Goal: Task Accomplishment & Management: Use online tool/utility

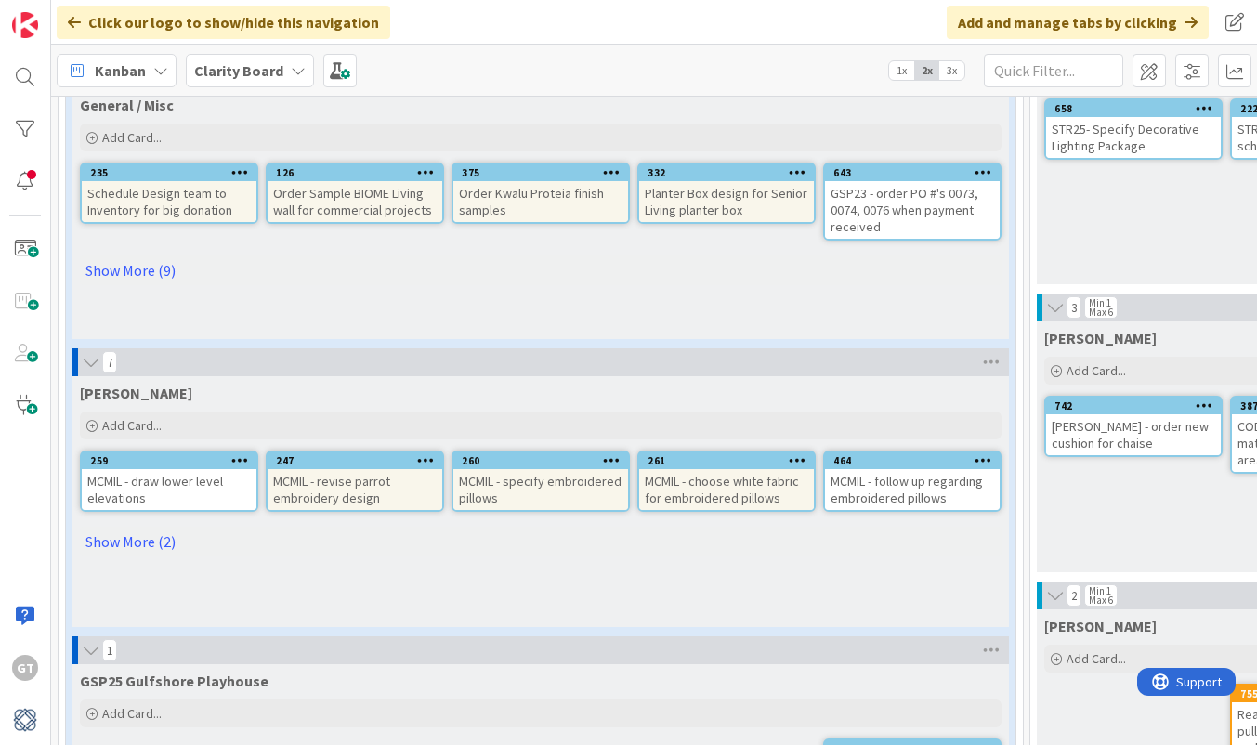
scroll to position [217, 0]
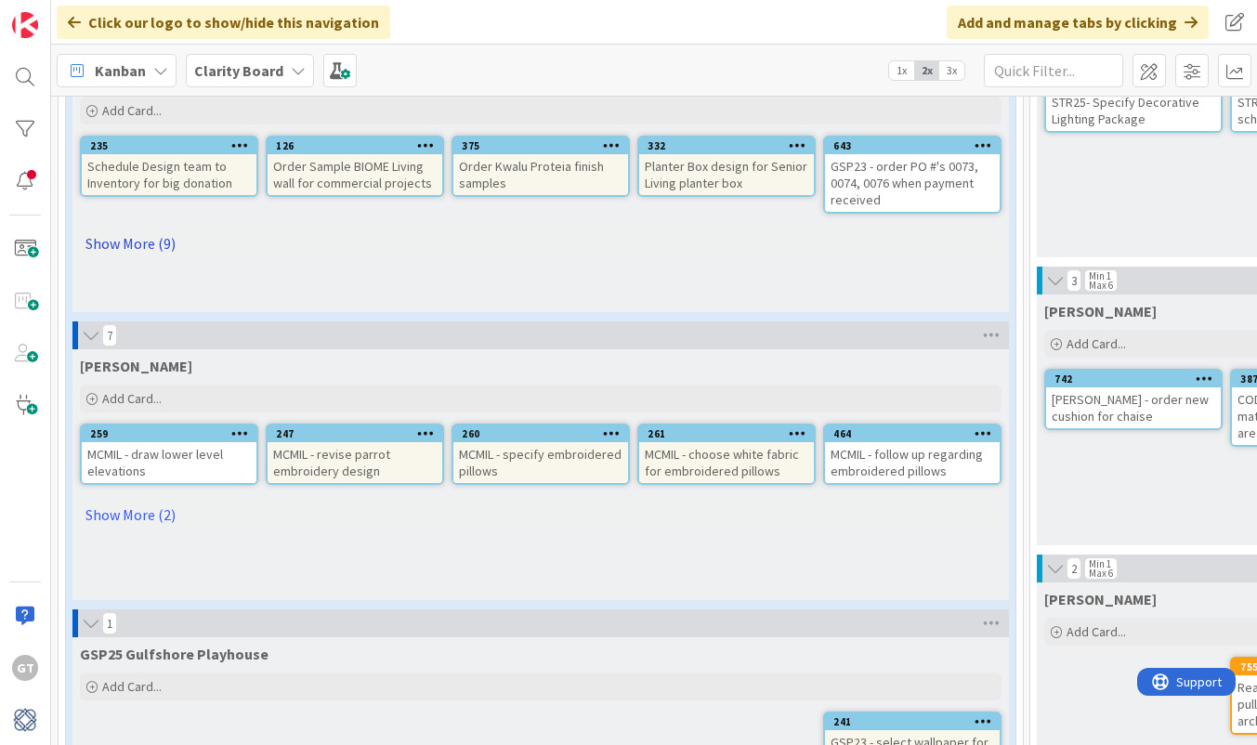
click at [111, 241] on link "Show More (9)" at bounding box center [540, 243] width 921 height 30
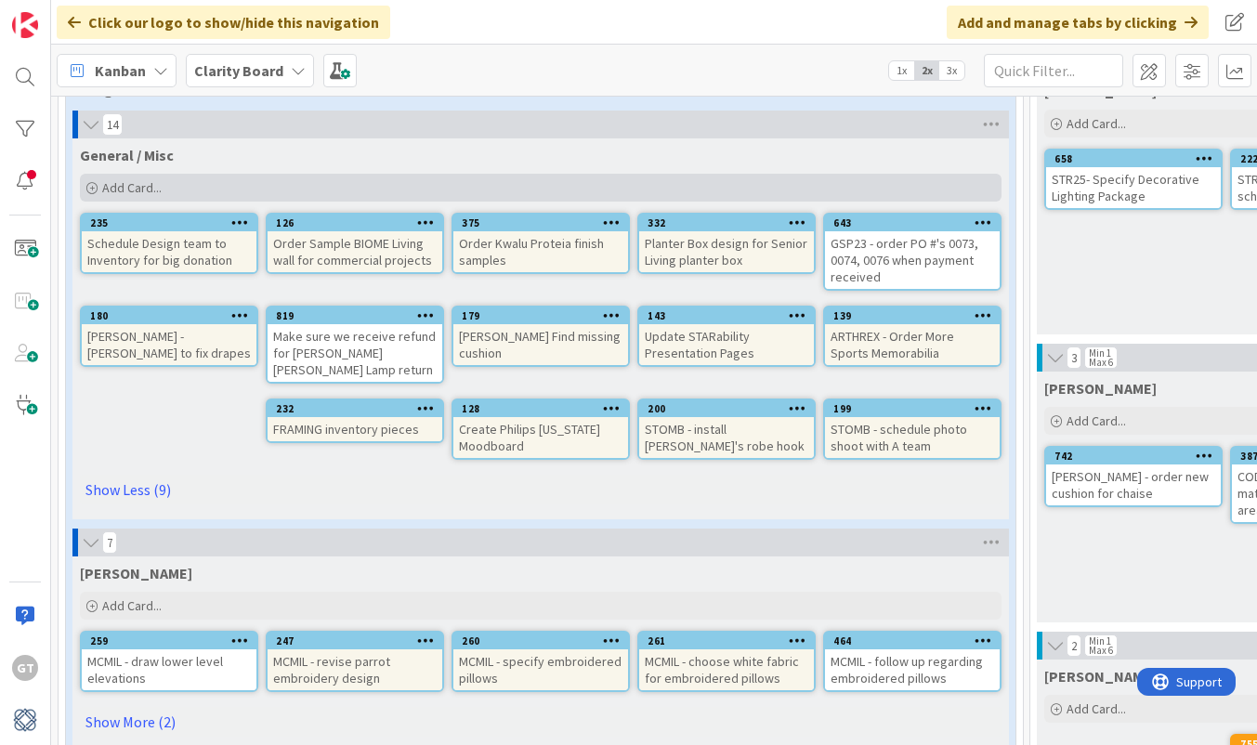
scroll to position [140, 0]
click at [124, 191] on span "Add Card..." at bounding box center [131, 187] width 59 height 17
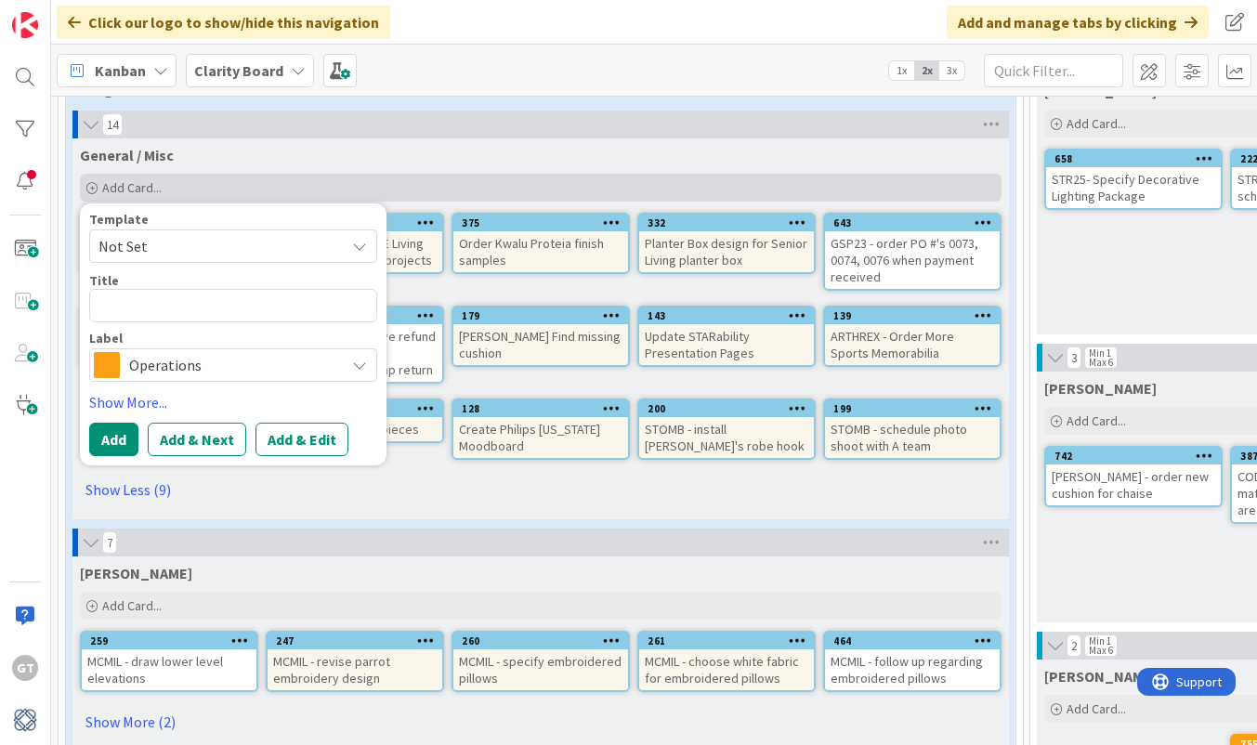
type textarea "x"
type textarea "K"
type textarea "x"
type textarea "J"
type textarea "x"
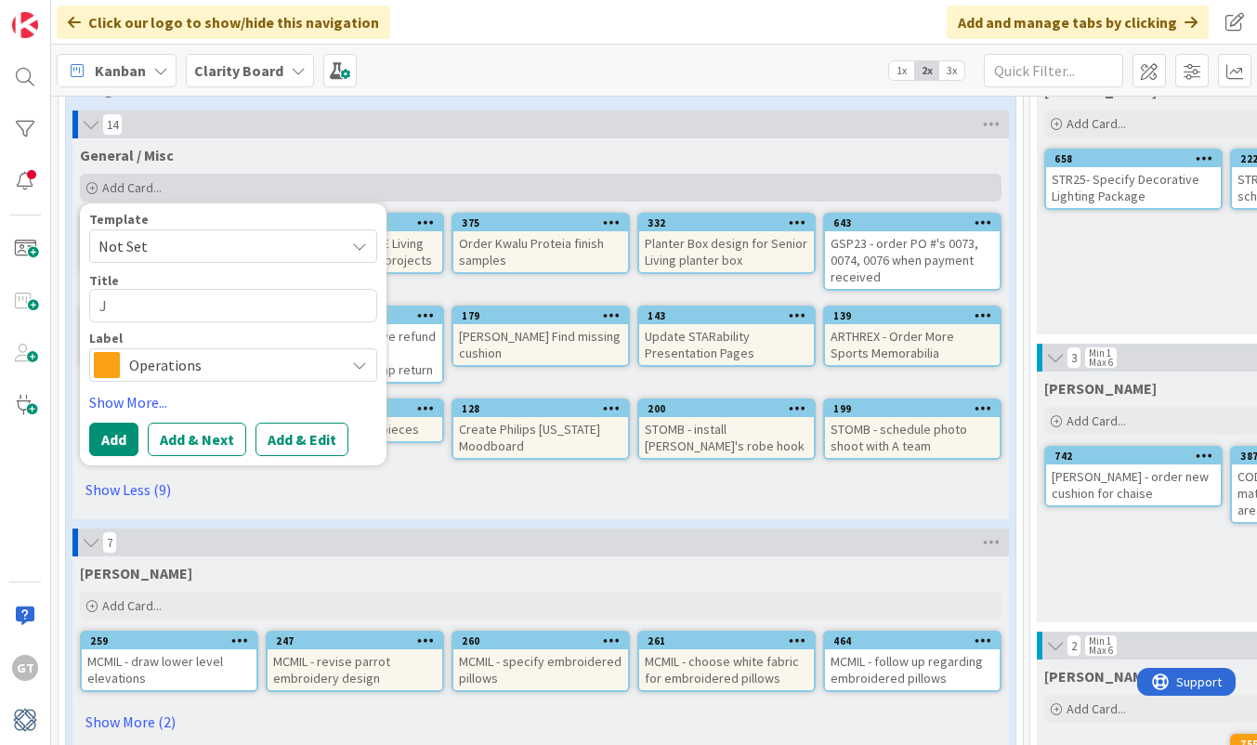
type textarea "[PERSON_NAME]"
type textarea "x"
type textarea "Jar"
type textarea "x"
type textarea "Jare"
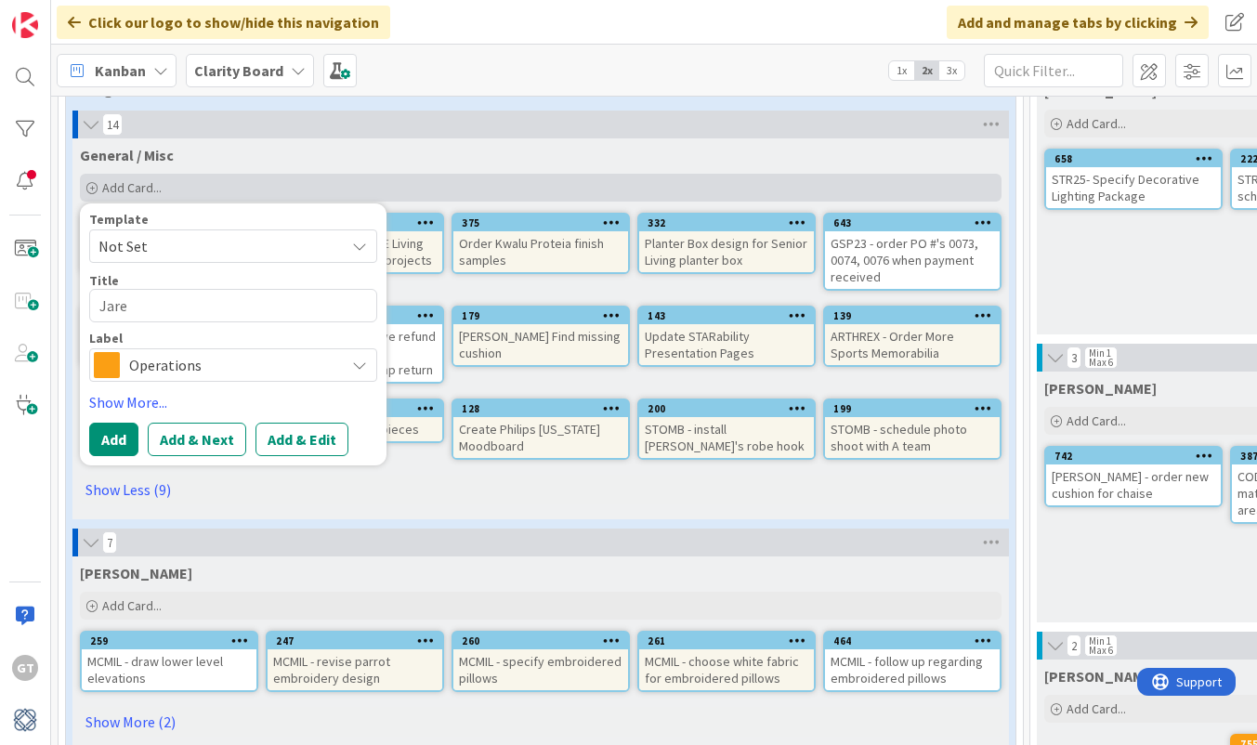
type textarea "x"
type textarea "Jarek"
type textarea "x"
type textarea "Jare"
type textarea "x"
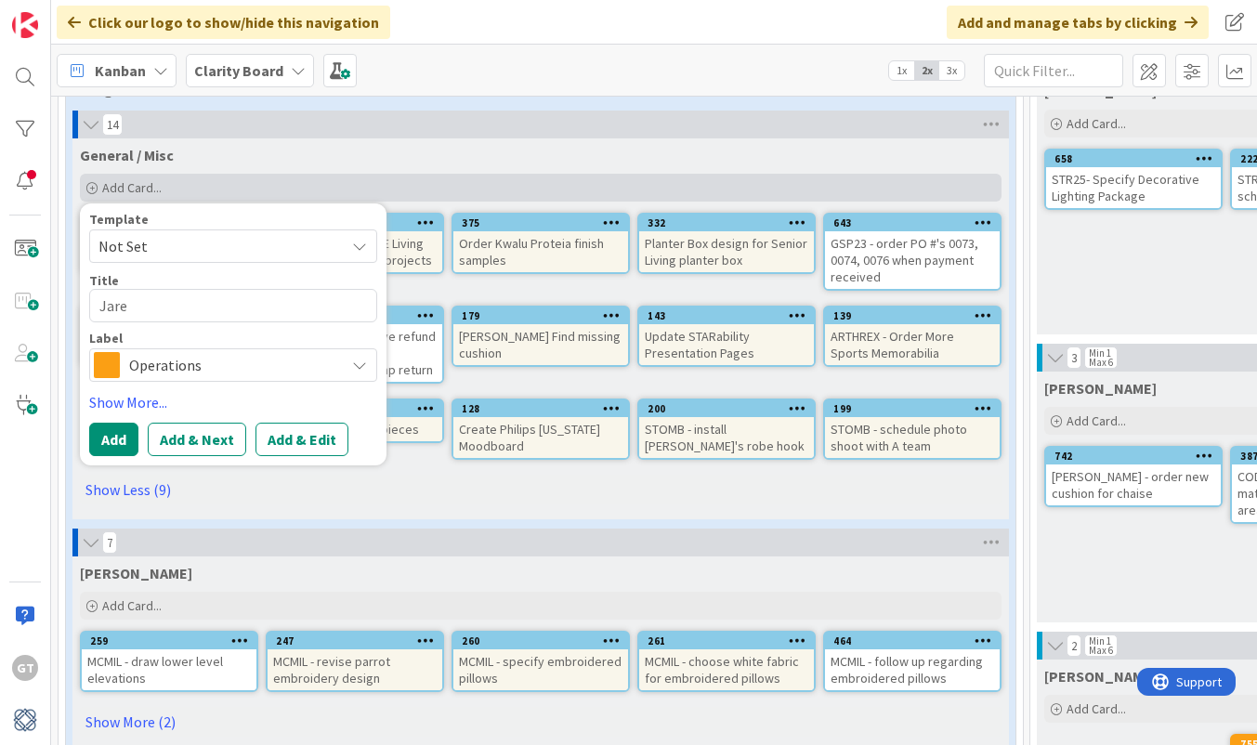
type textarea "Jarek"
type textarea "x"
type textarea "Jarek"
type textarea "x"
type textarea "Jarek -"
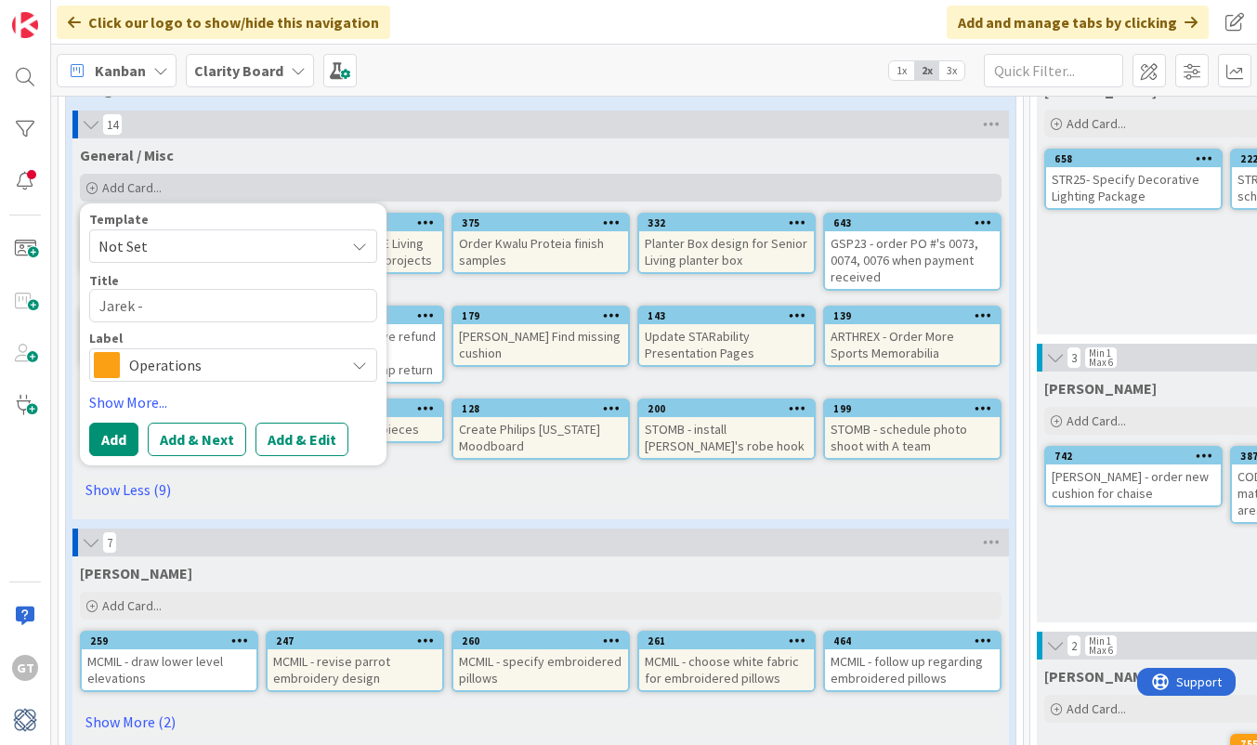
type textarea "x"
type textarea "Jarek -"
type textarea "x"
type textarea "Jarek - S"
type textarea "x"
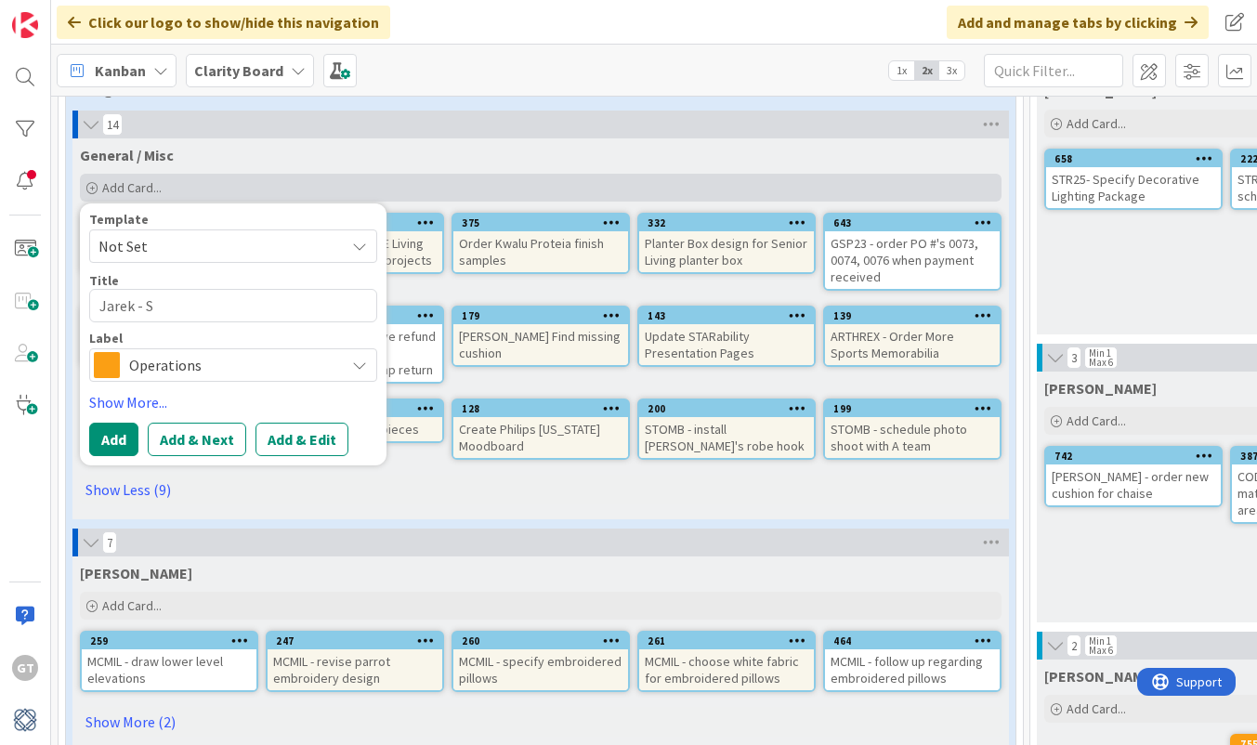
type textarea "Jarek - Sc"
type textarea "x"
type textarea "Jarek - Sch"
type textarea "x"
type textarea "Jarek - Sche"
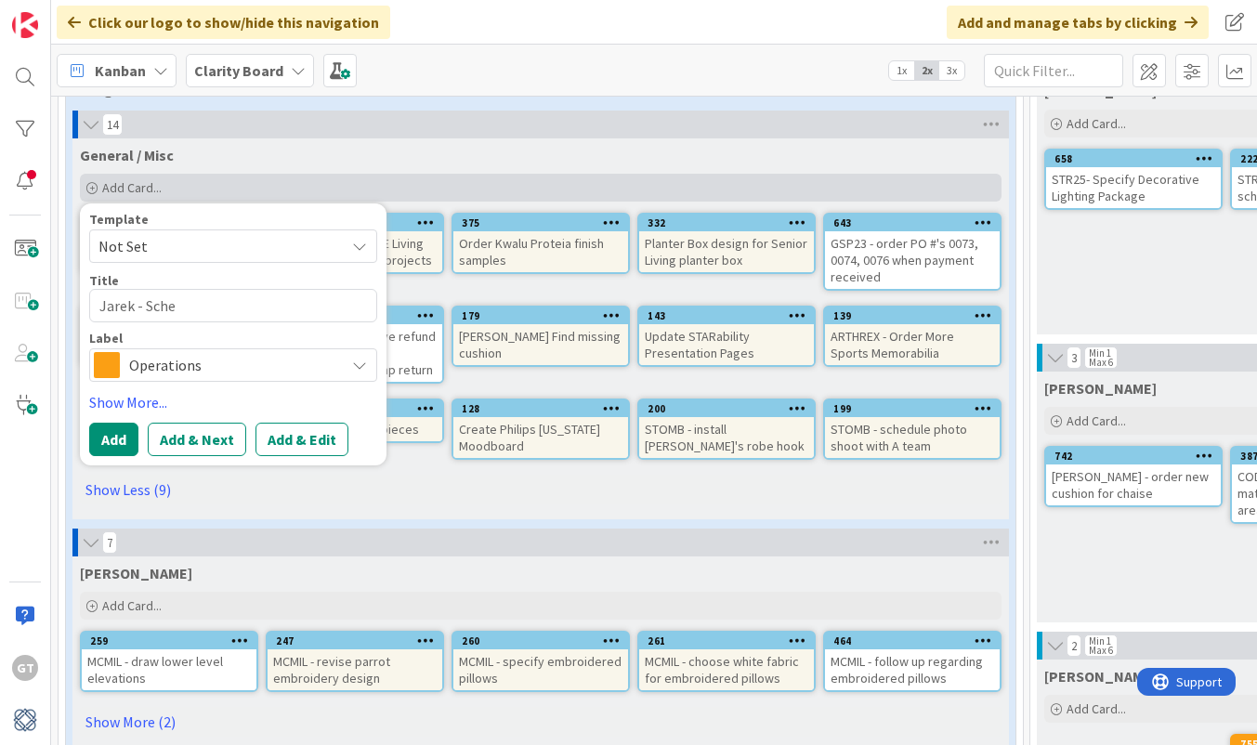
type textarea "x"
type textarea "Jarek - Sched"
type textarea "x"
type textarea "Jarek - Schedu"
type textarea "x"
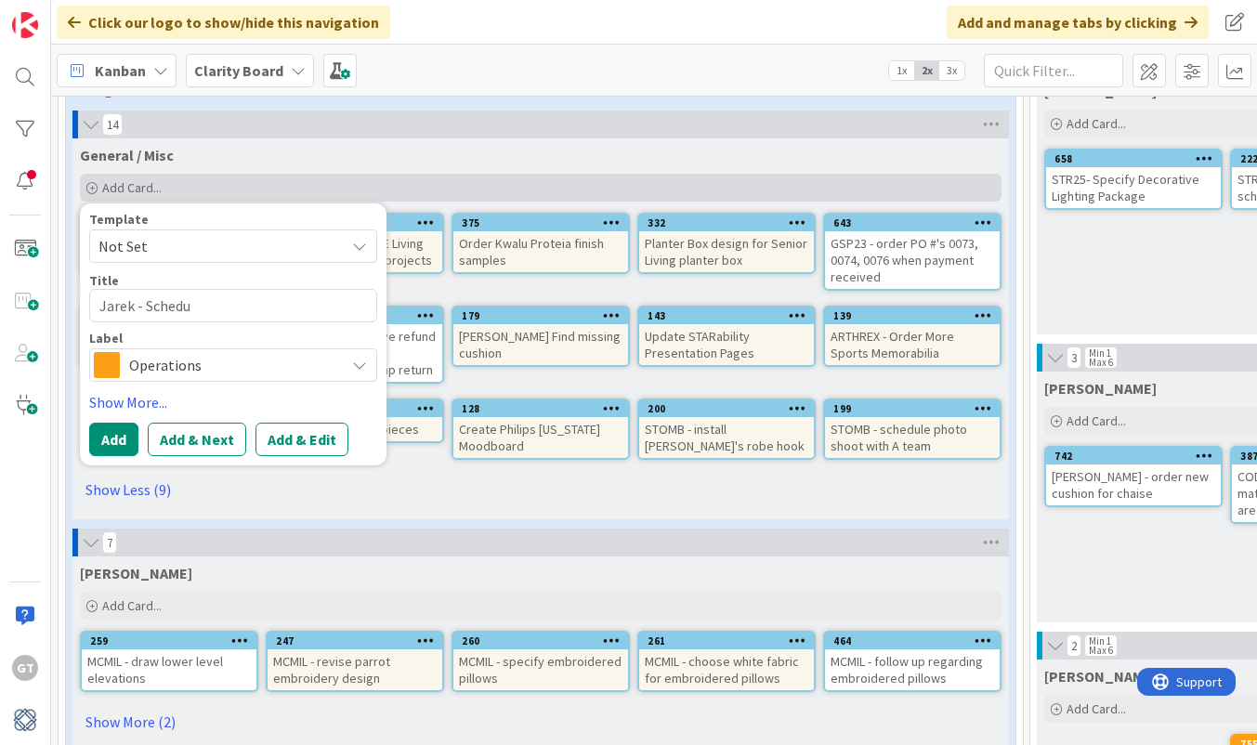
type textarea "Jarek - Schedul"
type textarea "x"
type textarea "Jarek - Schedule"
type textarea "x"
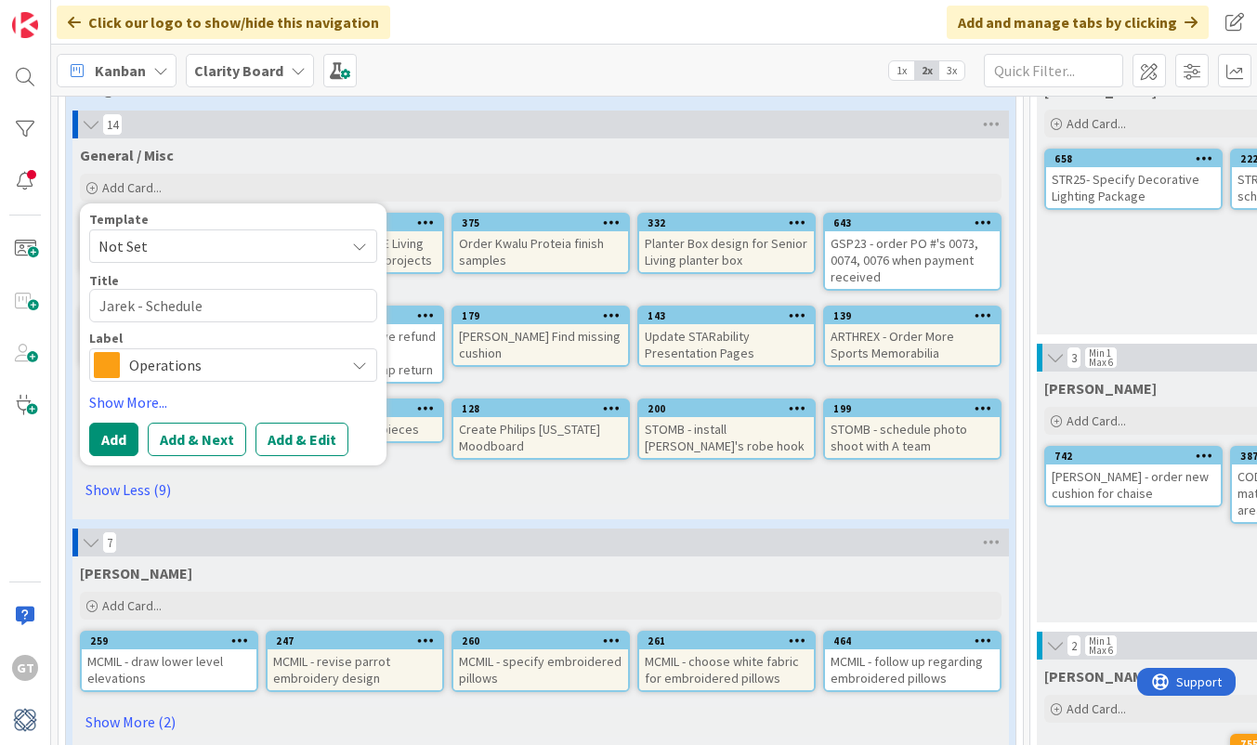
type textarea "Jarek - Schedule"
click at [199, 359] on span "Operations" at bounding box center [232, 365] width 206 height 26
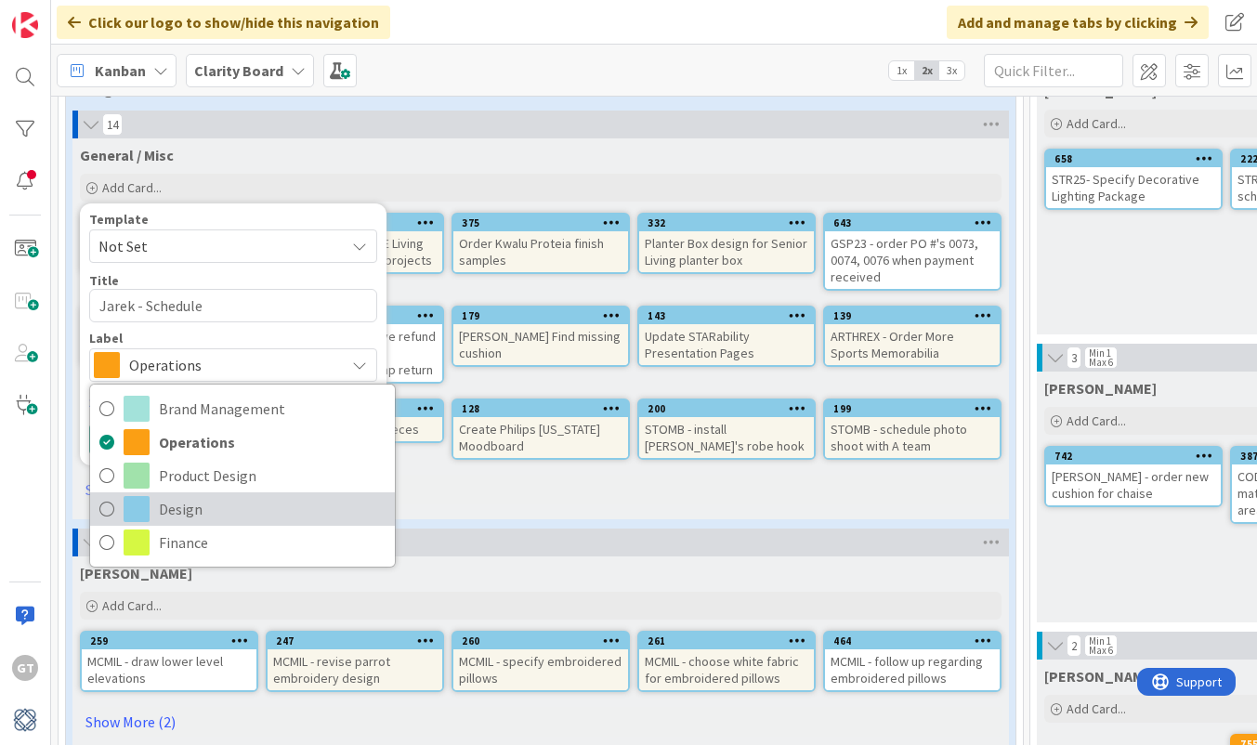
click at [105, 512] on icon at bounding box center [106, 509] width 15 height 28
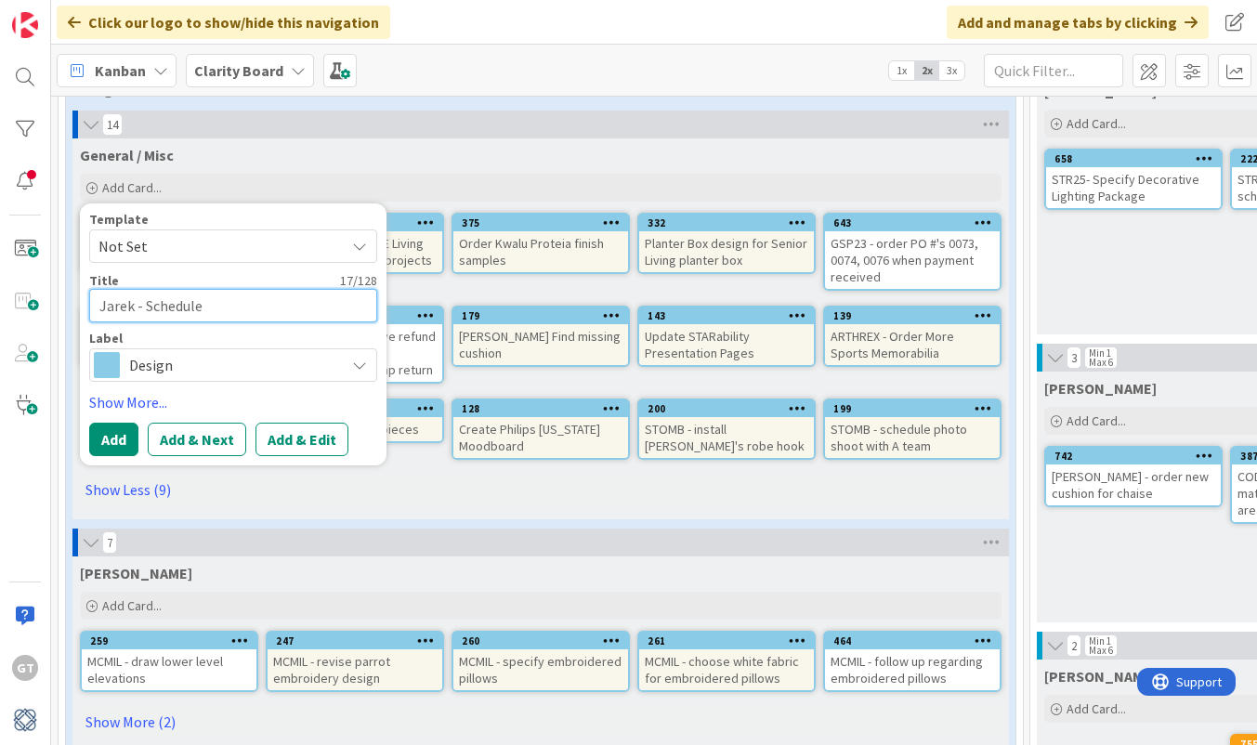
click at [239, 315] on textarea "Jarek - Schedule" at bounding box center [233, 305] width 288 height 33
type textarea "x"
type textarea "Jarek - Schedule s"
type textarea "x"
type textarea "Jarek - Schedule st"
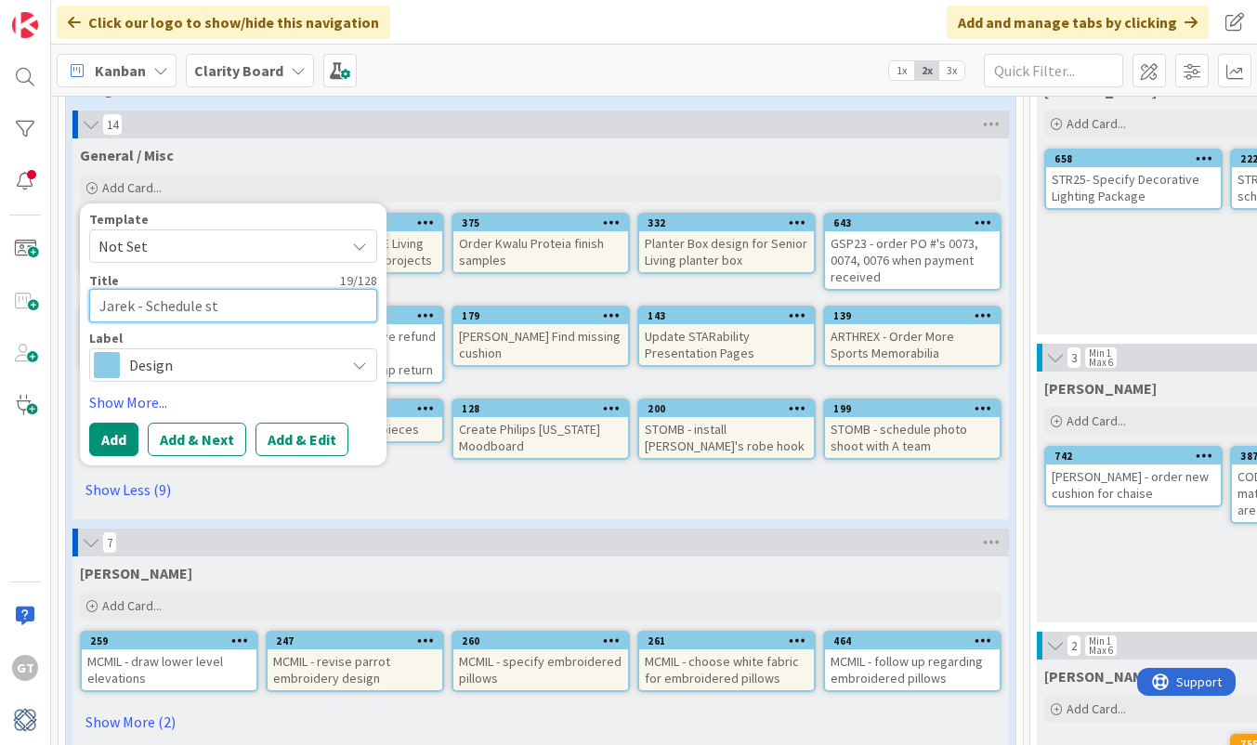
type textarea "x"
type textarea "Jarek - Schedule sta"
type textarea "x"
type textarea "Jarek - Schedule staf"
type textarea "x"
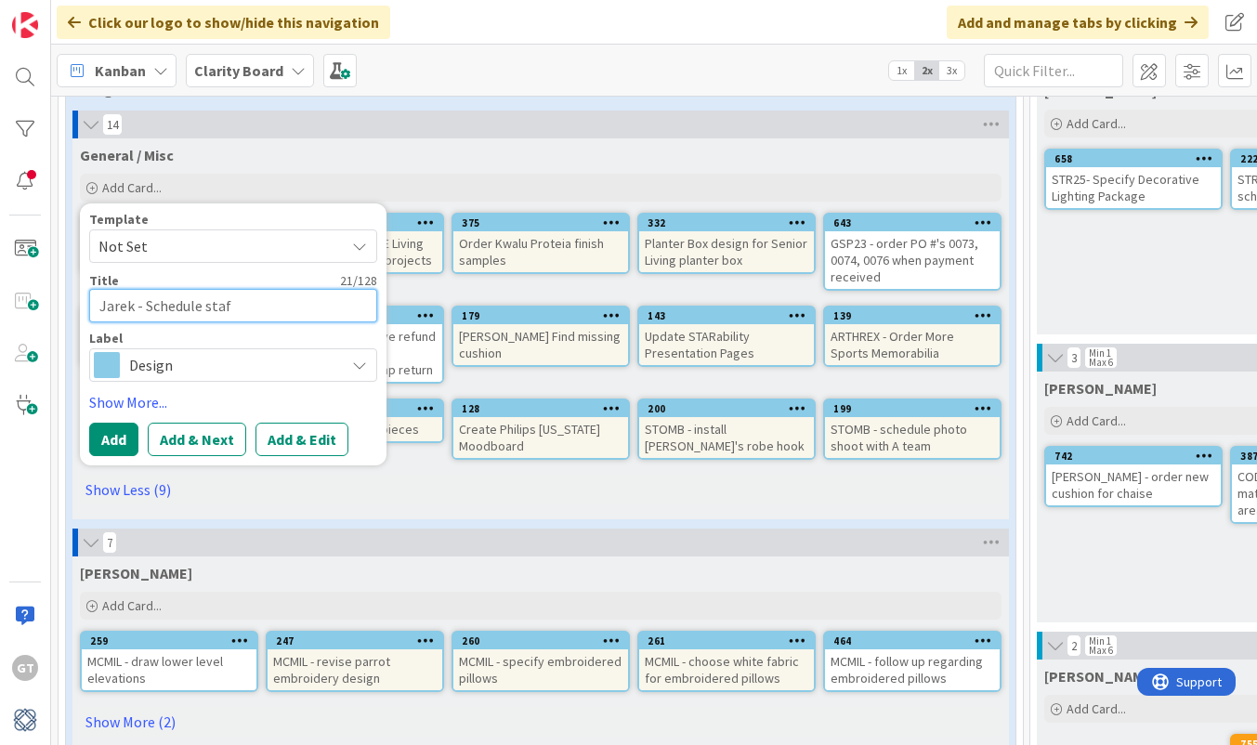
type textarea "Jarek - Schedule staff"
type textarea "x"
type textarea "Jarek - Schedule staffi"
type textarea "x"
type textarea "Jarek - Schedule staffie"
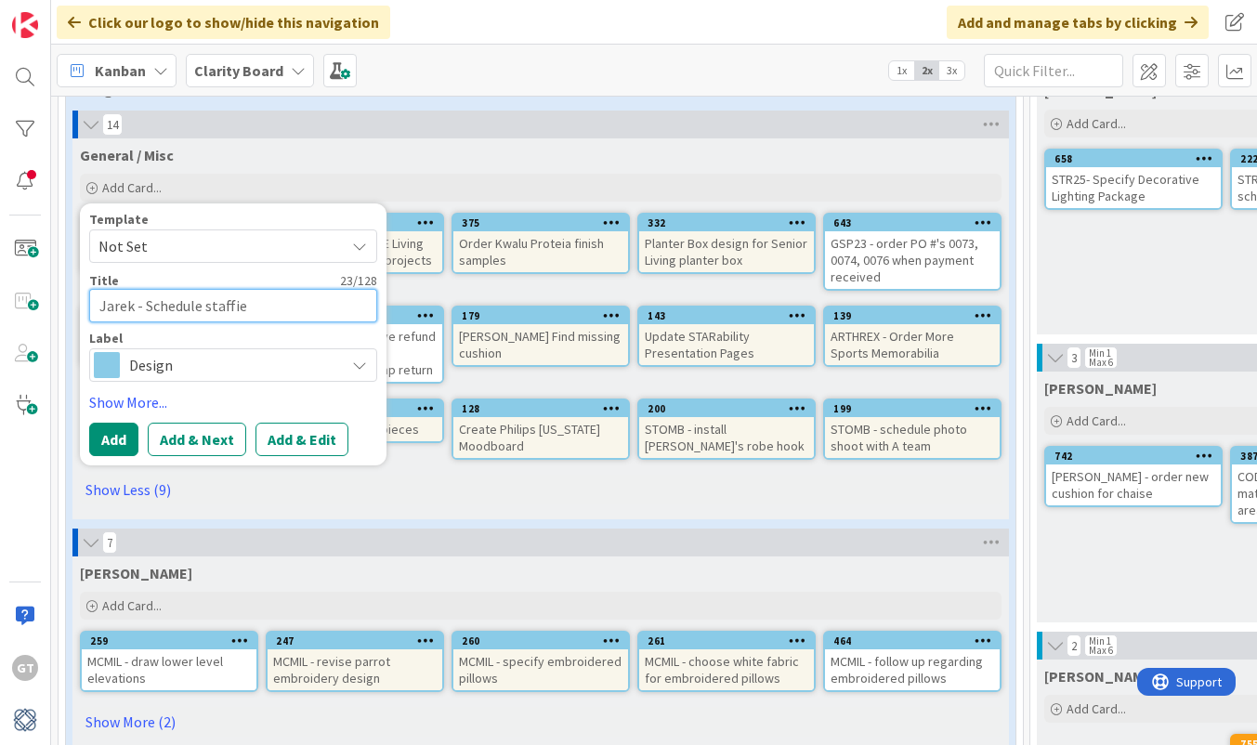
type textarea "x"
type textarea "Jarek - Schedule [PERSON_NAME]"
type textarea "x"
type textarea "Jarek - Schedule [PERSON_NAME]"
type textarea "x"
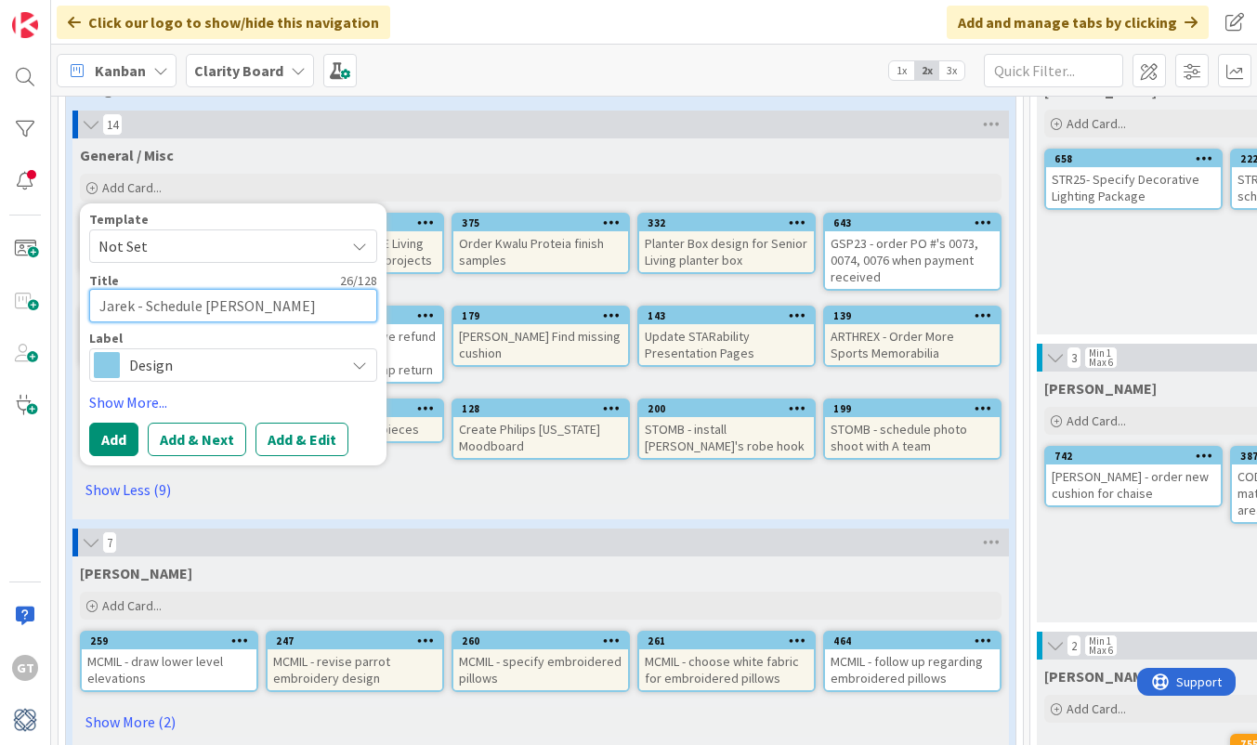
type textarea "Jarek - Schedule staffer"
type textarea "x"
type textarea "Jarek - Schedule staffer"
type textarea "x"
type textarea "Jarek - Schedule stafferi"
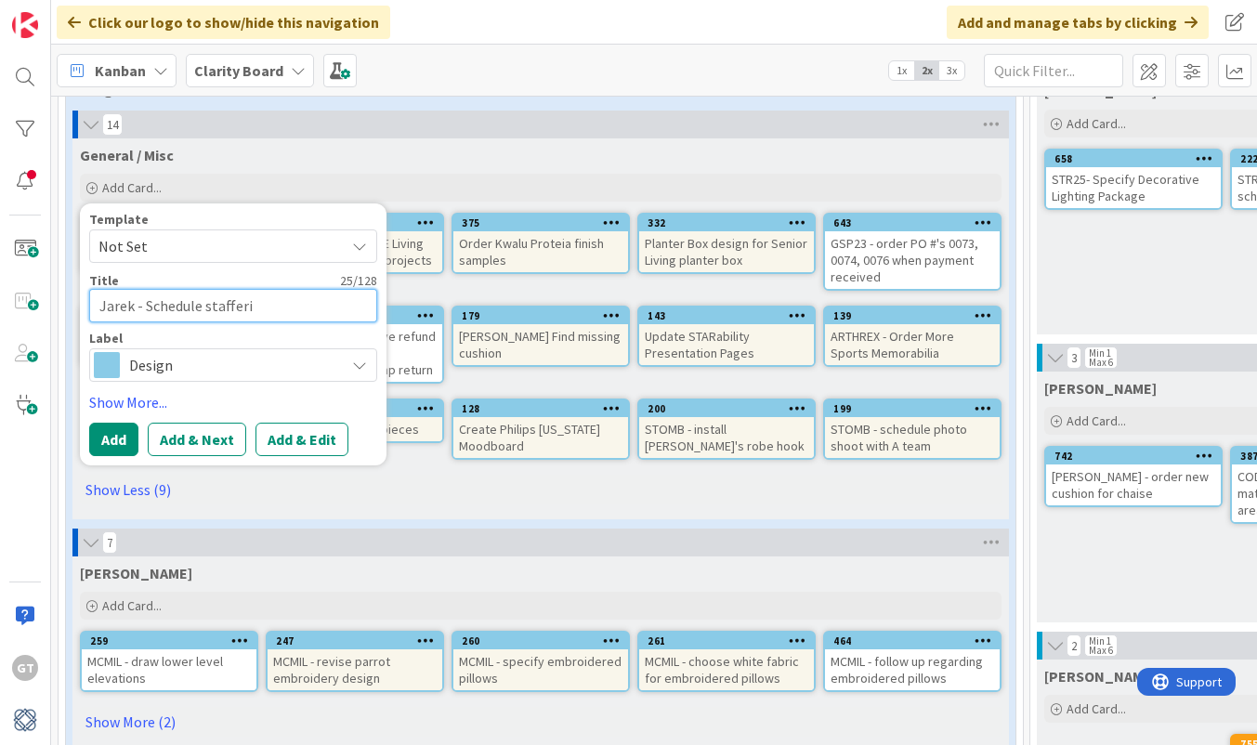
type textarea "x"
type textarea "Jarek - Schedule stafferi"
type textarea "x"
type textarea "Jarek - Schedule stafferi"
type textarea "x"
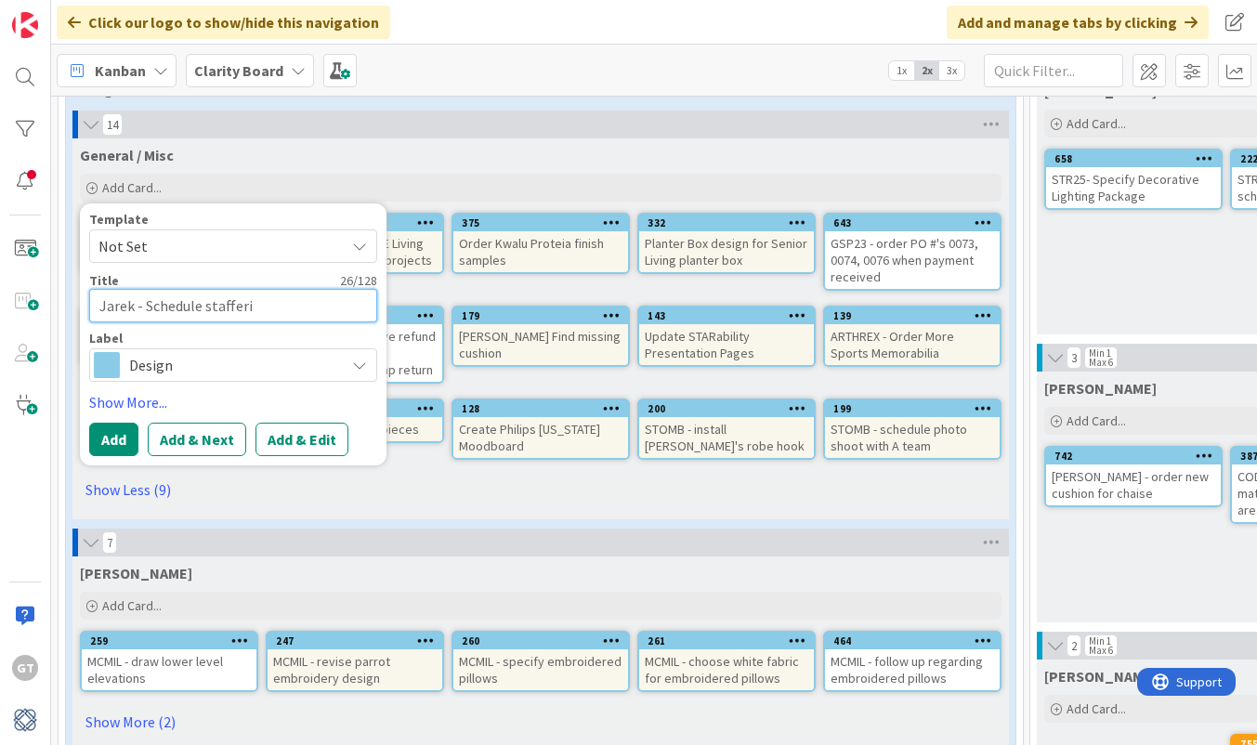
type textarea "Jarek - Schedule staffer"
type textarea "x"
type textarea "Jarek - Schedule staffe"
type textarea "x"
type textarea "Jarek - Schedule staff"
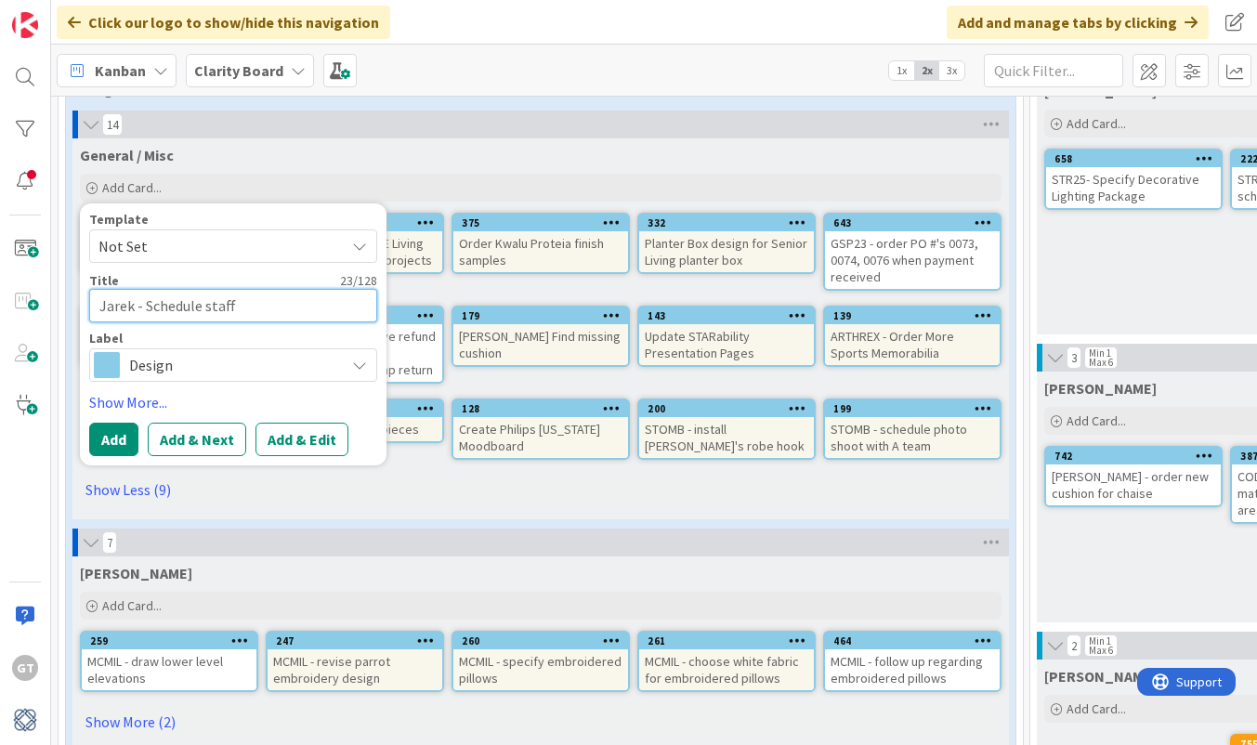
type textarea "x"
type textarea "Jarek - Schedule staf"
type textarea "x"
type textarea "Jarek - Schedule sta"
type textarea "x"
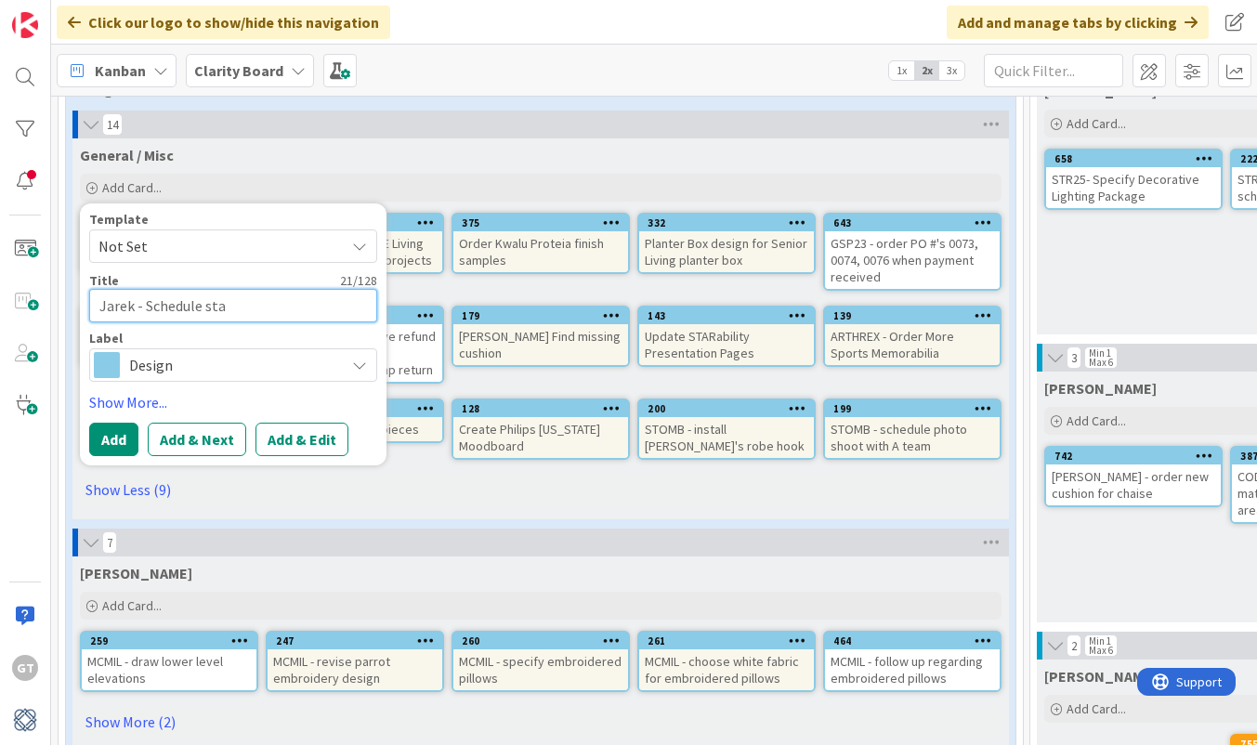
type textarea "Jarek - Schedule st"
type textarea "x"
type textarea "Jarek - Schedule s"
type textarea "x"
type textarea "Jarek - Schedule"
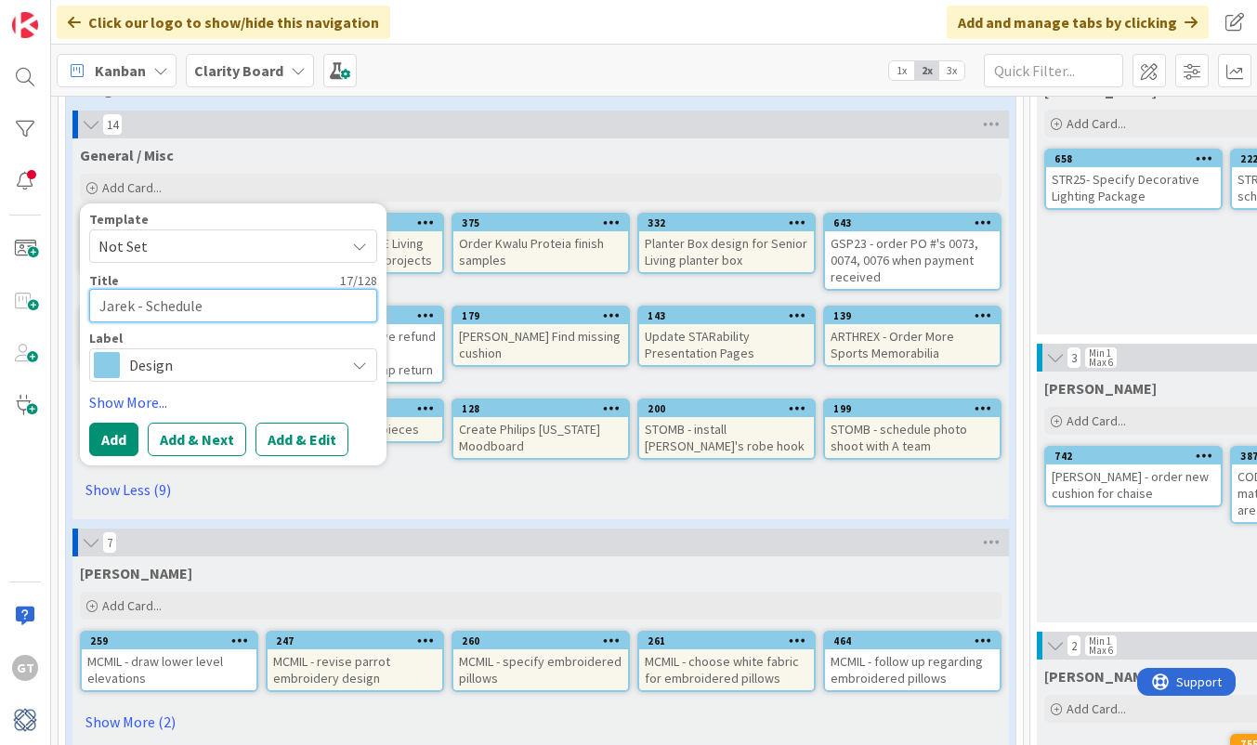
type textarea "x"
type textarea "Jarek - Schedule S"
type textarea "x"
type textarea "Jarek - Schedule St"
type textarea "x"
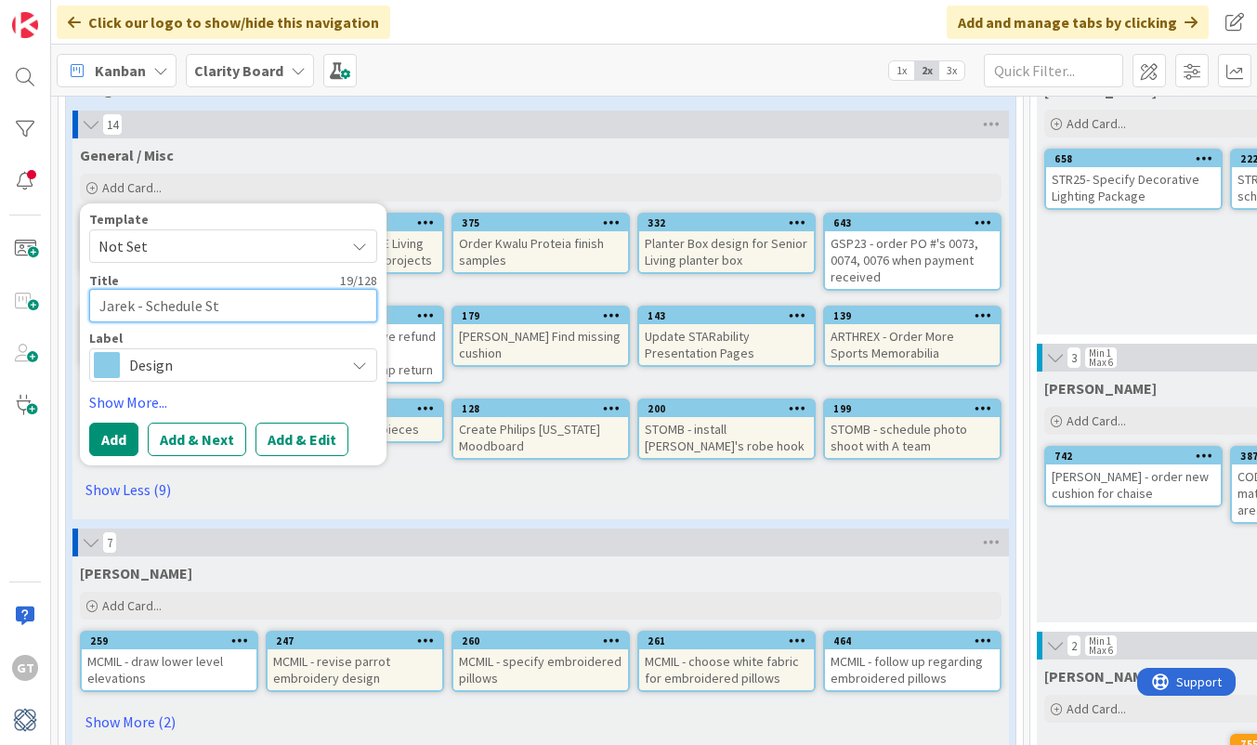
type textarea "Jarek - Schedule Sta"
type textarea "x"
type textarea "Jarek - Schedule Staf"
type textarea "x"
type textarea "Jarek - Schedule Staff"
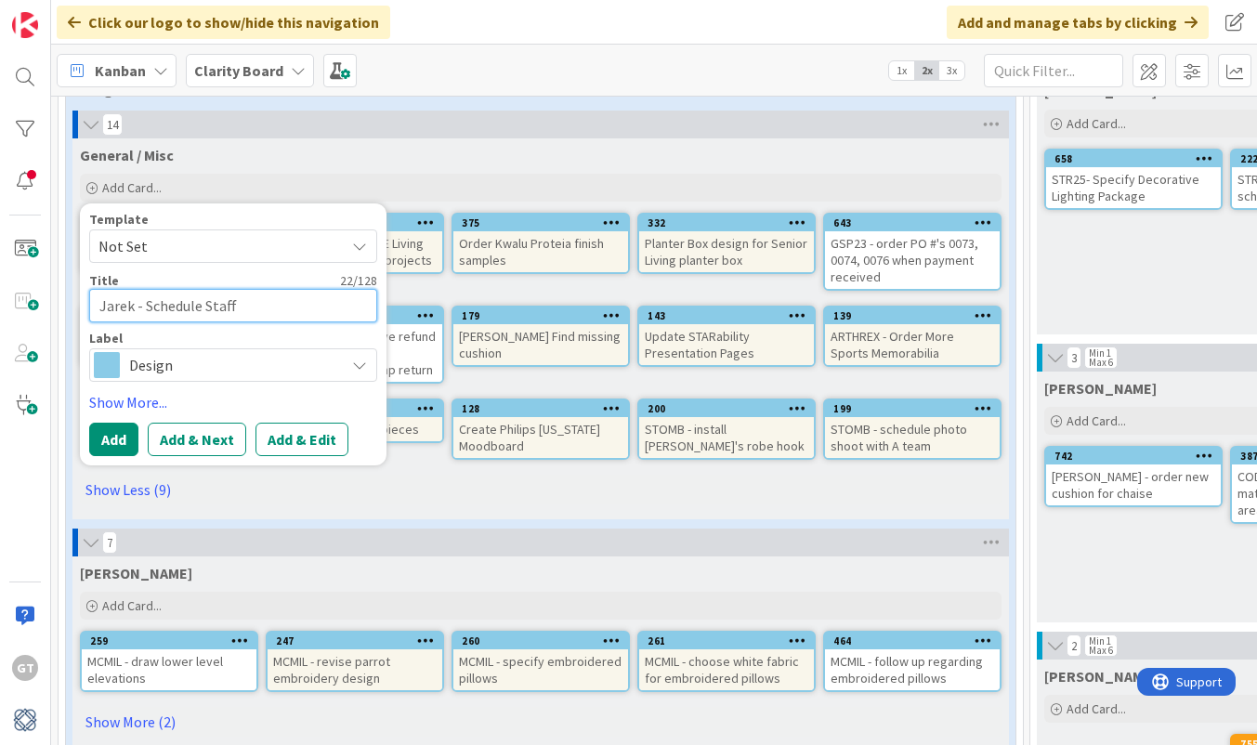
type textarea "x"
type textarea "Jarek - Schedule Staffi"
type textarea "x"
type textarea "Jarek - Schedule Staffie"
type textarea "x"
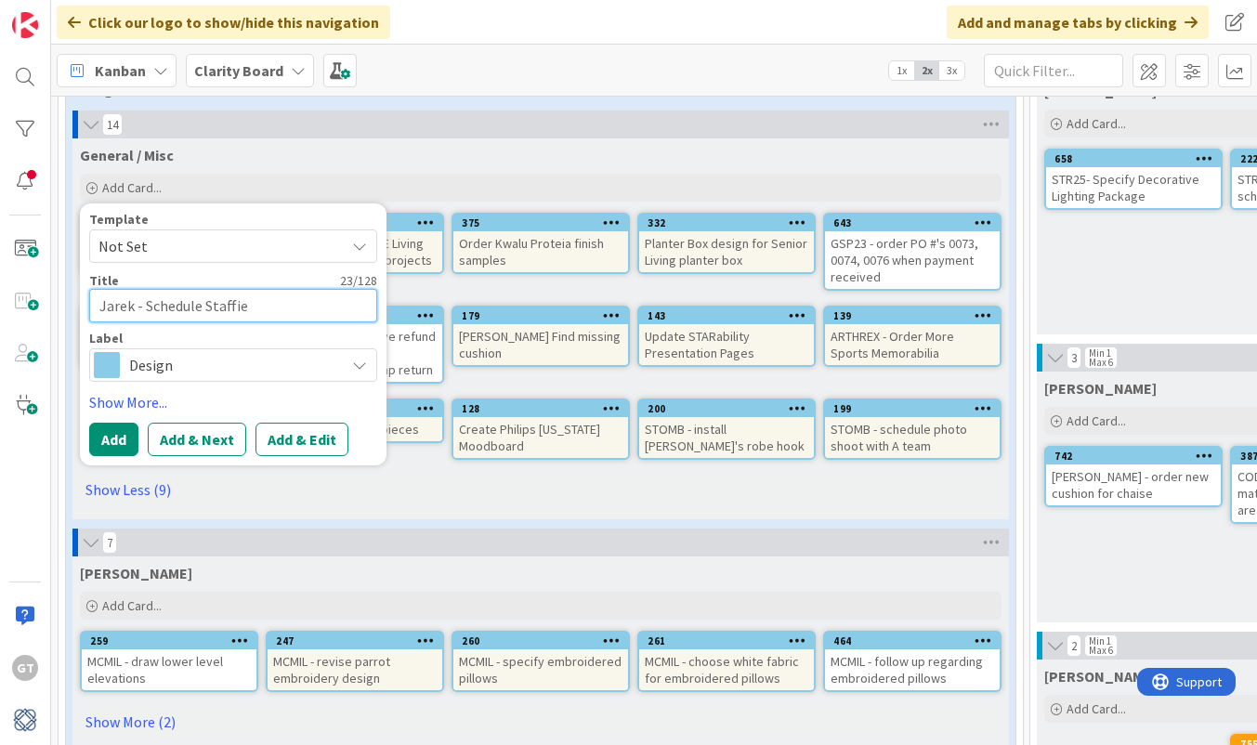
type textarea "Jarek - Schedule [PERSON_NAME]"
type textarea "x"
type textarea "Jarek - Schedule [PERSON_NAME]"
type textarea "x"
type textarea "Jarek - Schedule [PERSON_NAME]"
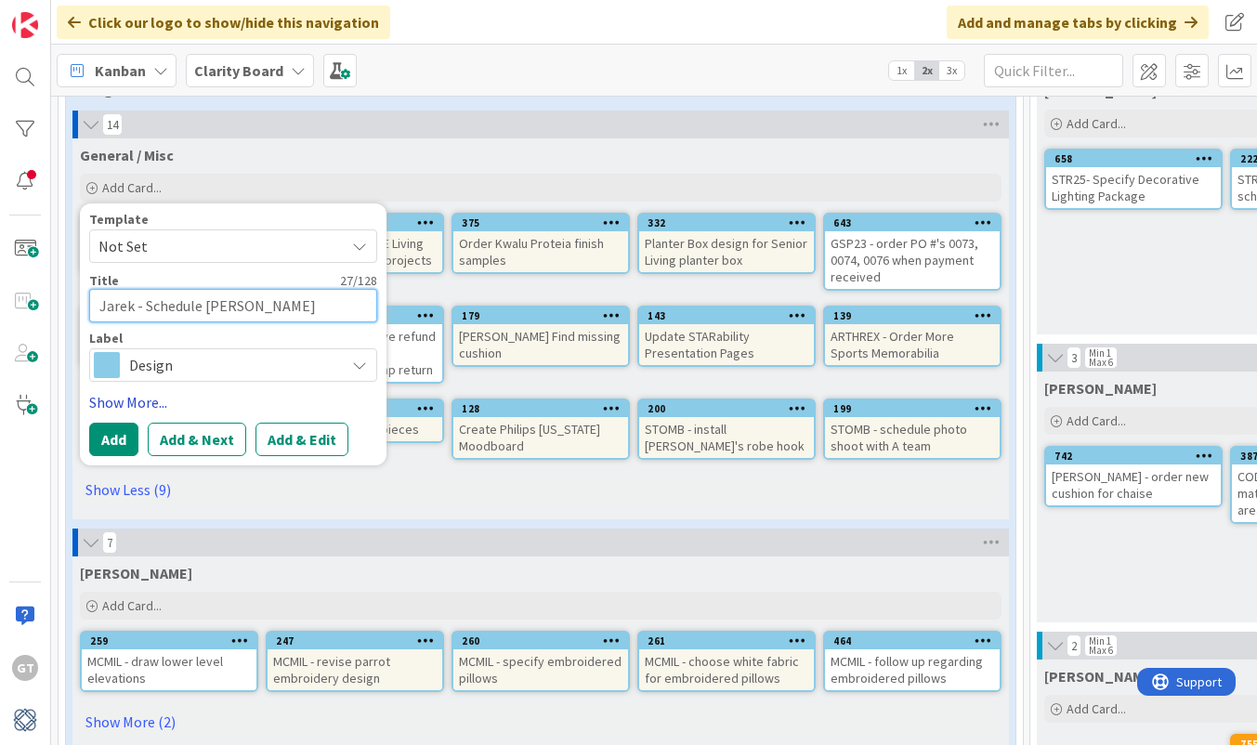
type textarea "x"
type textarea "Jarek - Schedule [PERSON_NAME] &"
type textarea "x"
type textarea "Jarek - Schedule [PERSON_NAME] &"
type textarea "x"
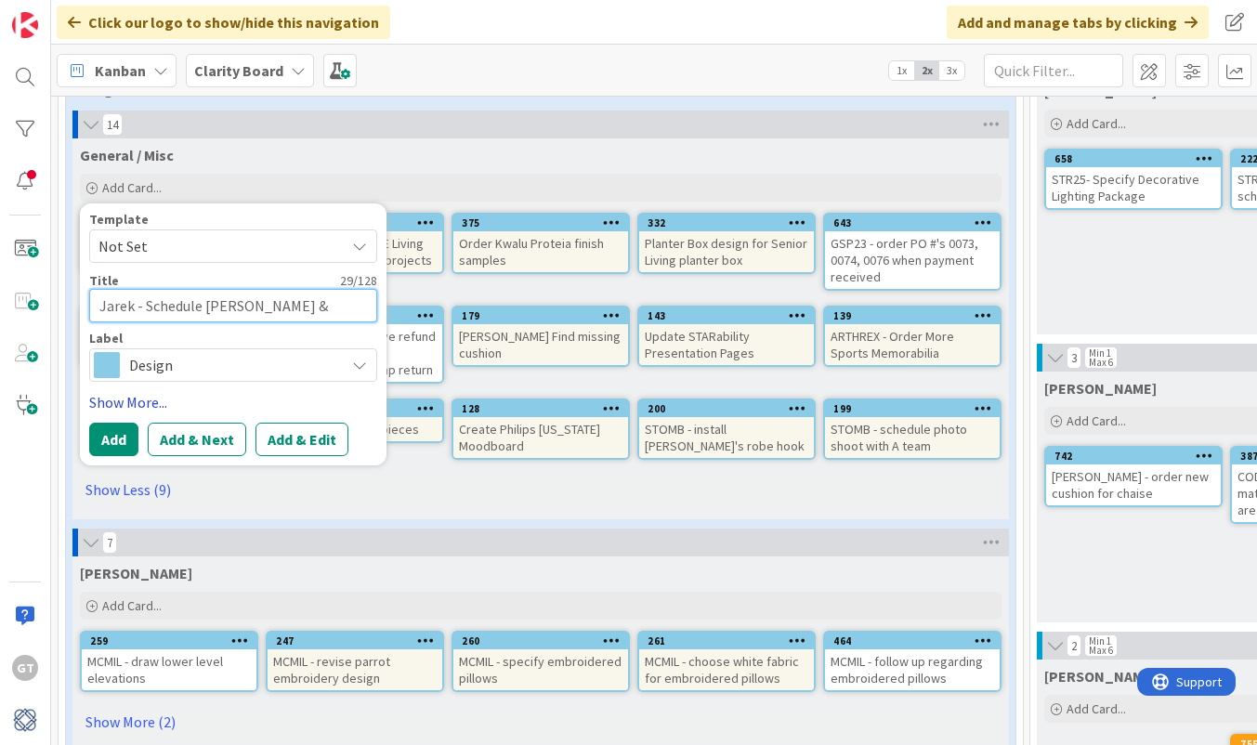
type textarea "Jarek - Schedule [PERSON_NAME] & B"
type textarea "x"
type textarea "Jarek - Schedule [PERSON_NAME] & Bu"
type textarea "x"
type textarea "Jarek - Schedule [PERSON_NAME] & Bur"
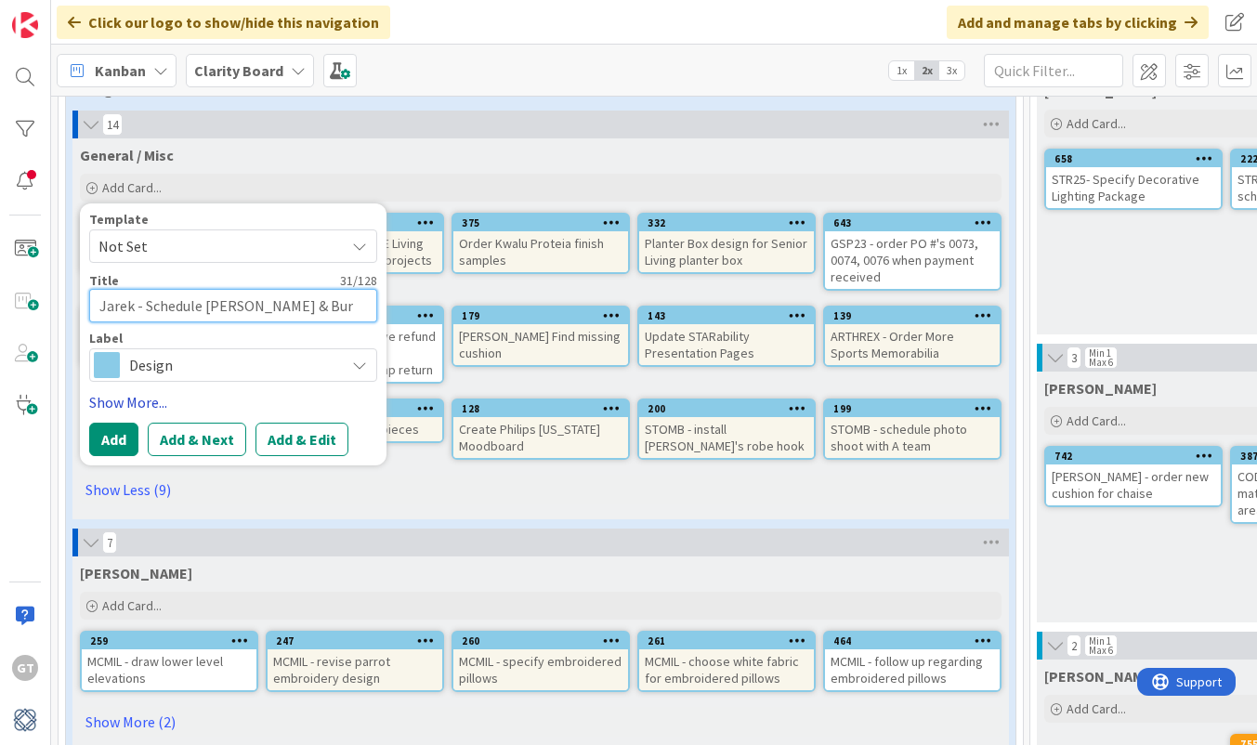
type textarea "x"
type textarea "Jarek - Schedule [PERSON_NAME] & Burs"
type textarea "x"
type textarea "Jarek - Schedule [PERSON_NAME] & [PERSON_NAME]"
type textarea "x"
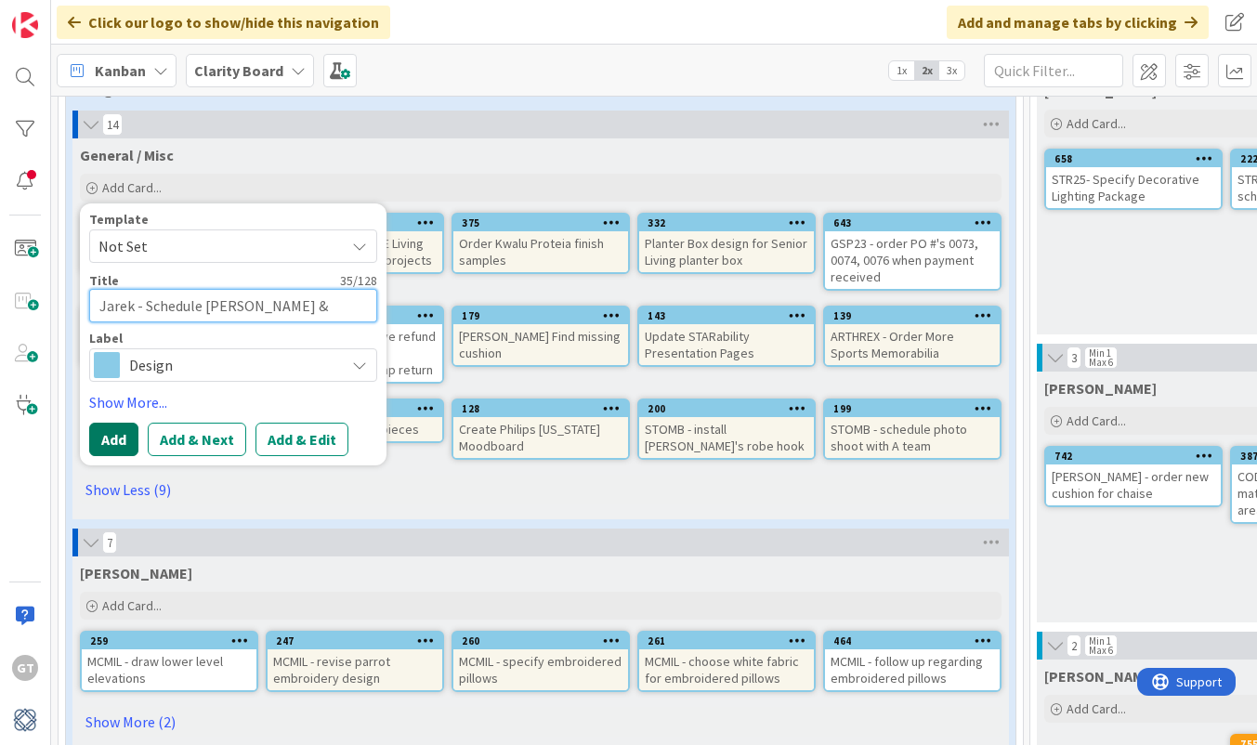
type textarea "Jarek - Schedule [PERSON_NAME] & [PERSON_NAME]"
click at [111, 431] on button "Add" at bounding box center [113, 439] width 49 height 33
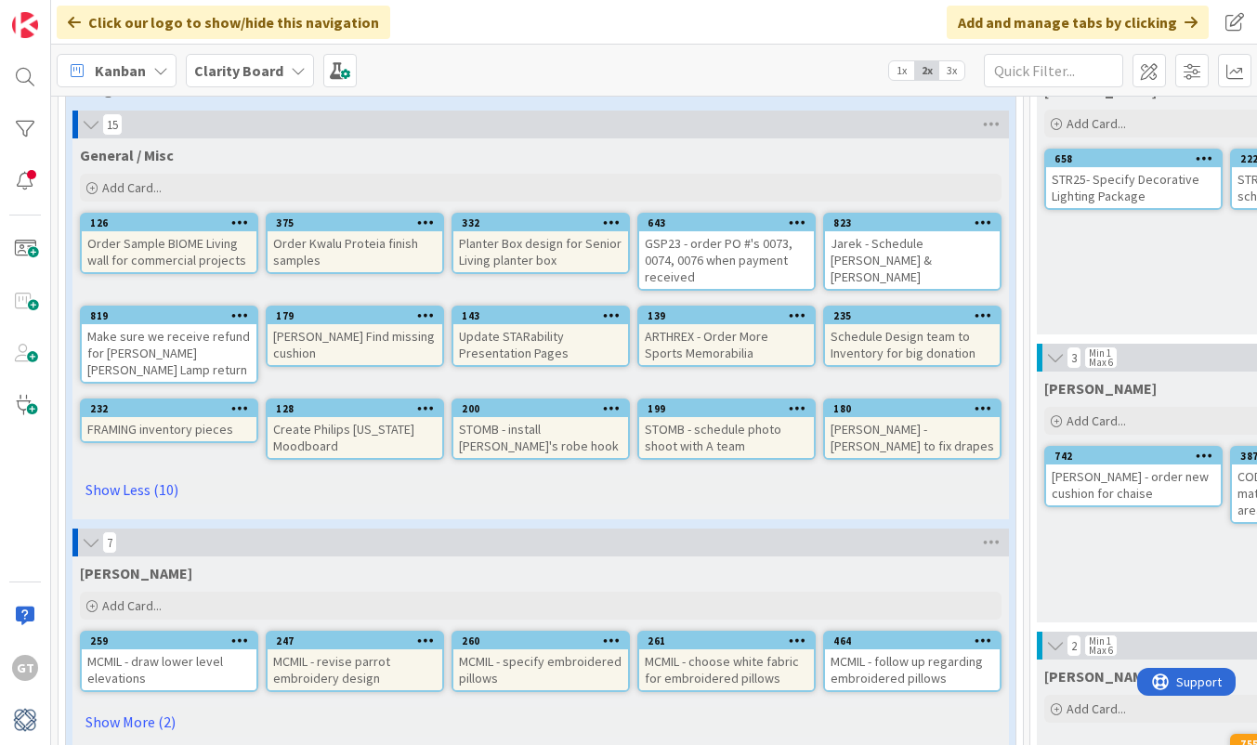
click at [942, 262] on div "Jarek - Schedule [PERSON_NAME] & [PERSON_NAME]" at bounding box center [912, 260] width 175 height 58
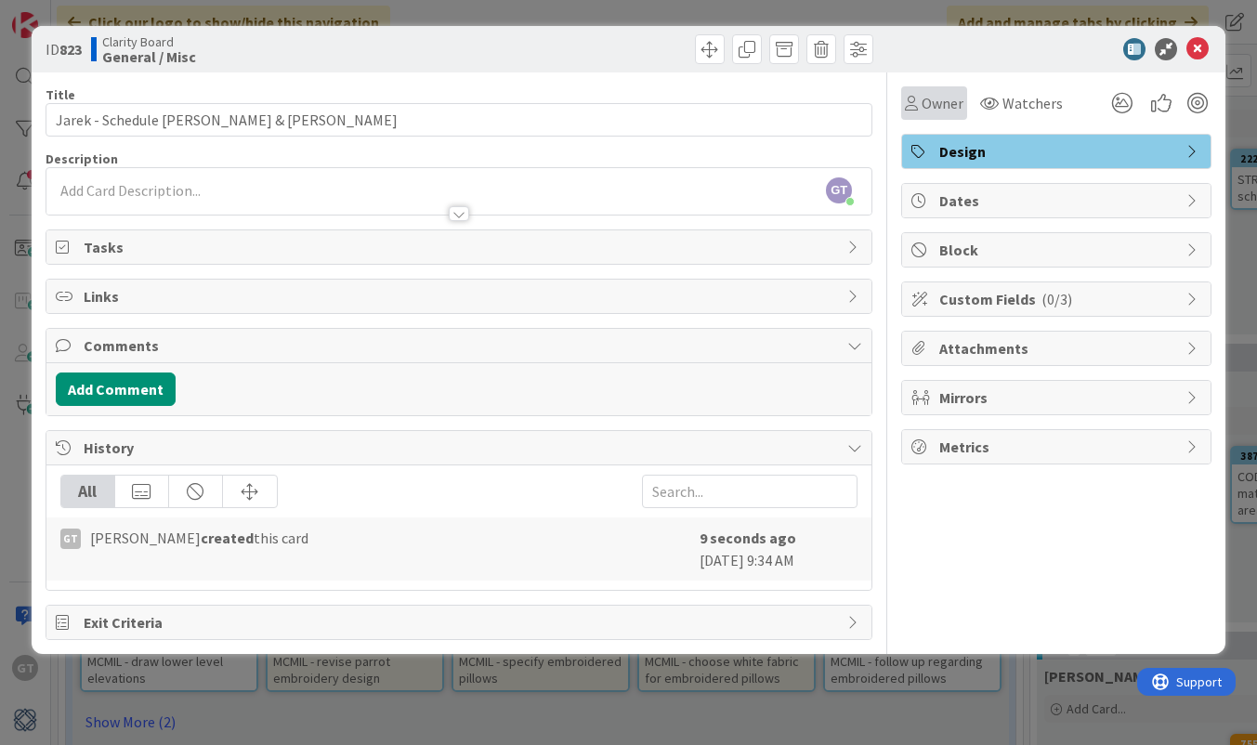
click at [939, 98] on span "Owner" at bounding box center [942, 103] width 42 height 22
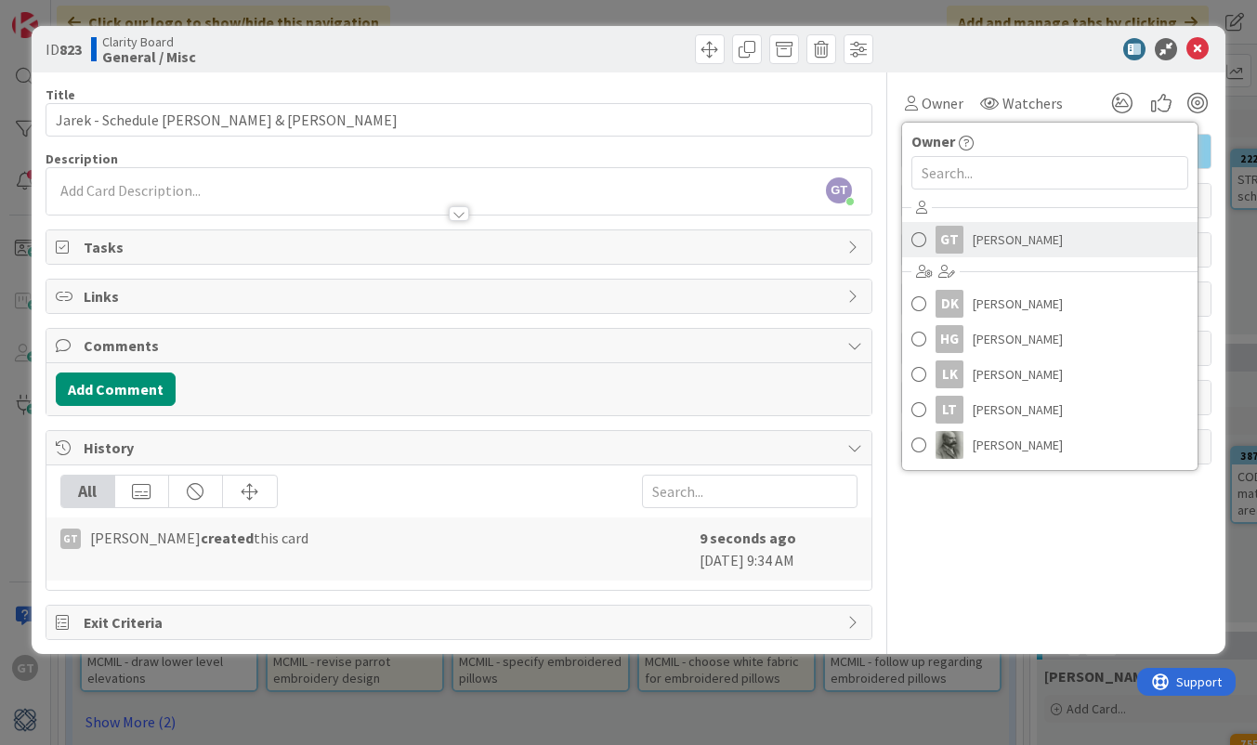
click at [986, 244] on span "[PERSON_NAME]" at bounding box center [1017, 240] width 90 height 28
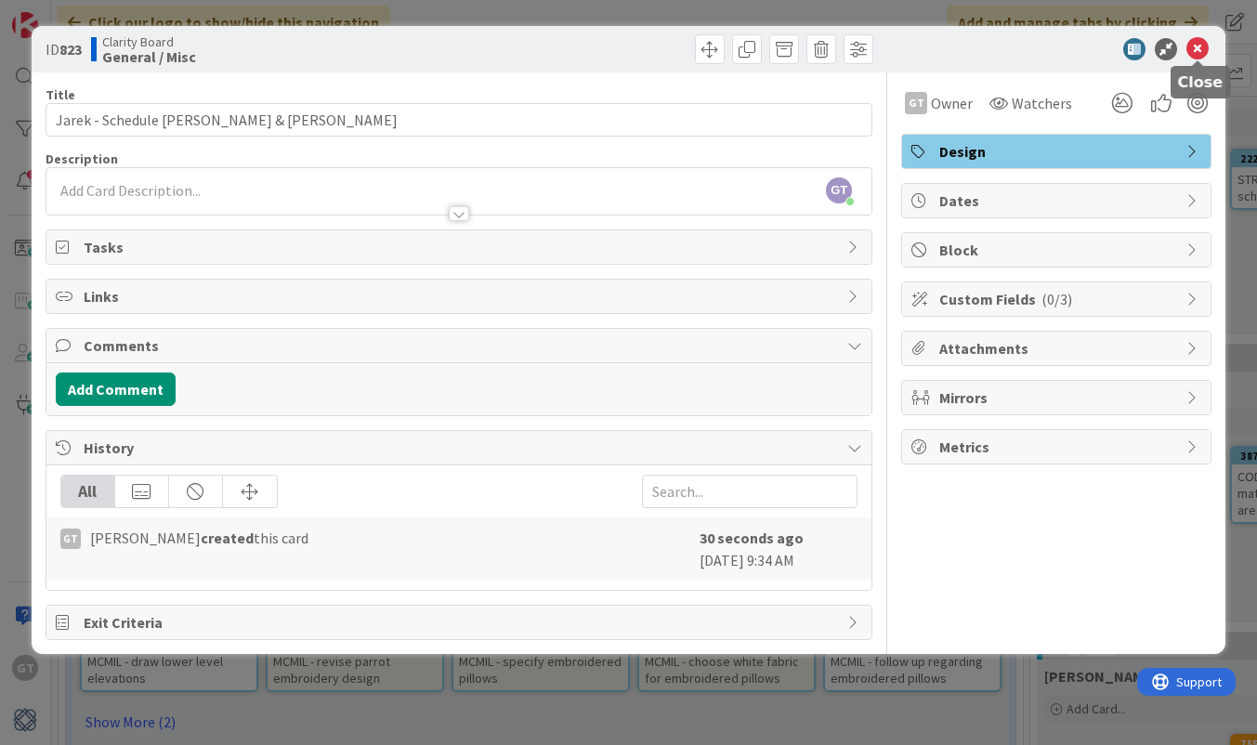
click at [1192, 46] on icon at bounding box center [1197, 49] width 22 height 22
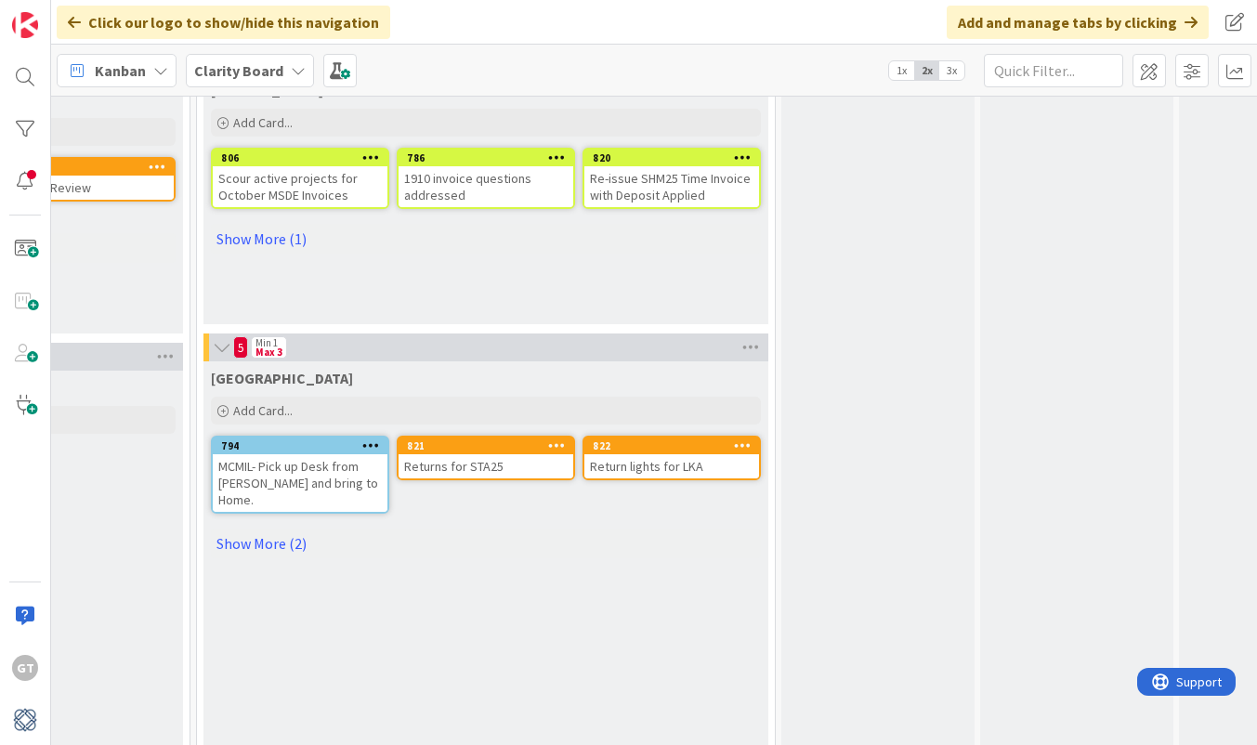
scroll to position [1295, 1415]
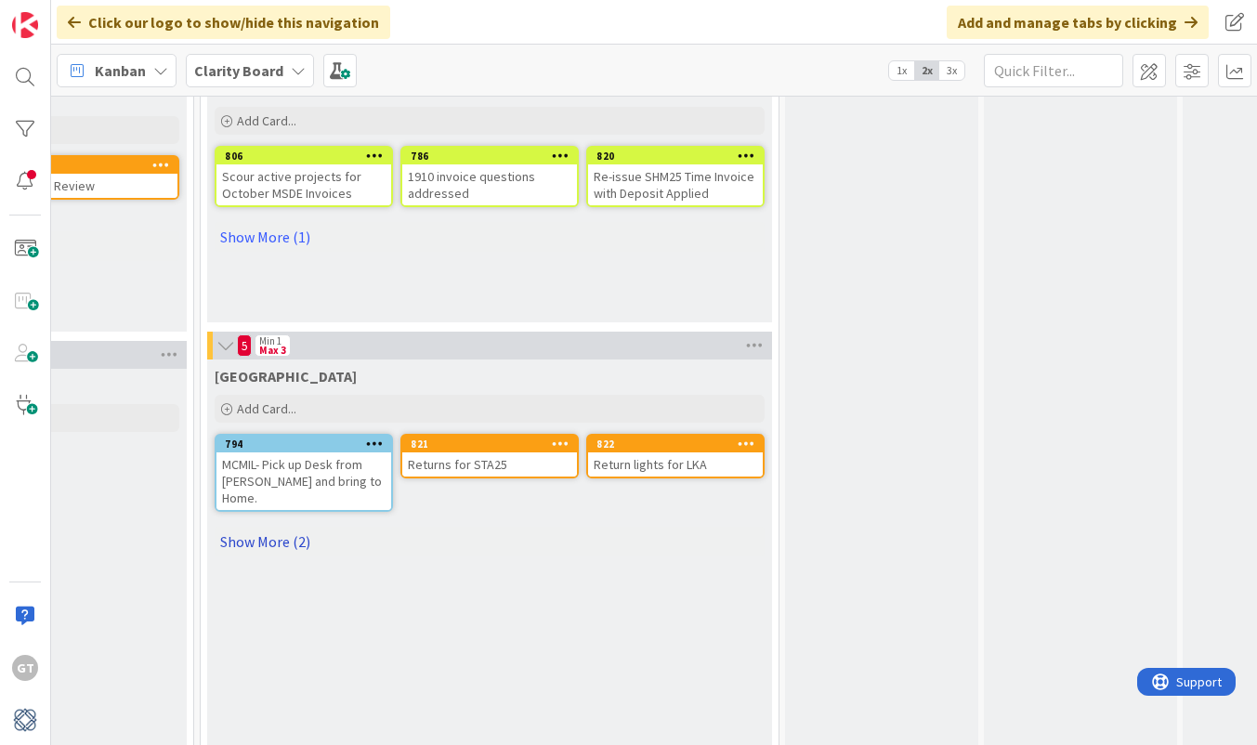
click at [259, 527] on link "Show More (2)" at bounding box center [490, 542] width 550 height 30
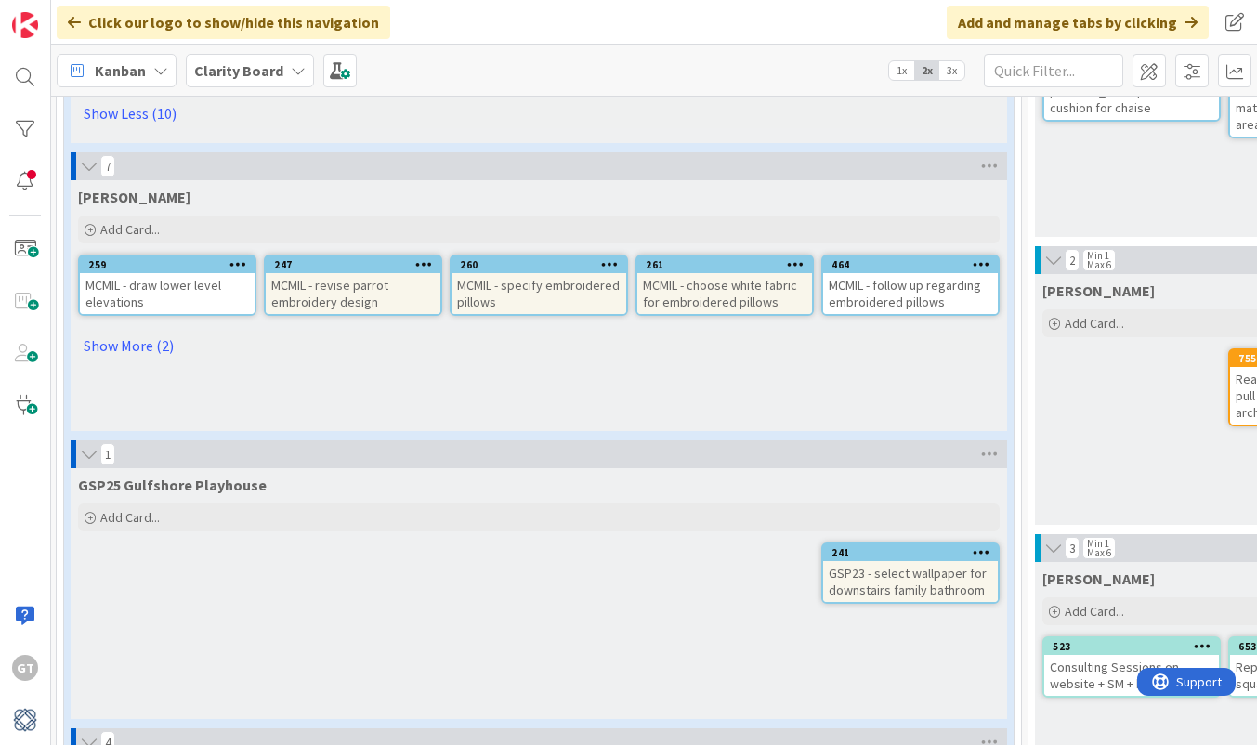
scroll to position [520, 2]
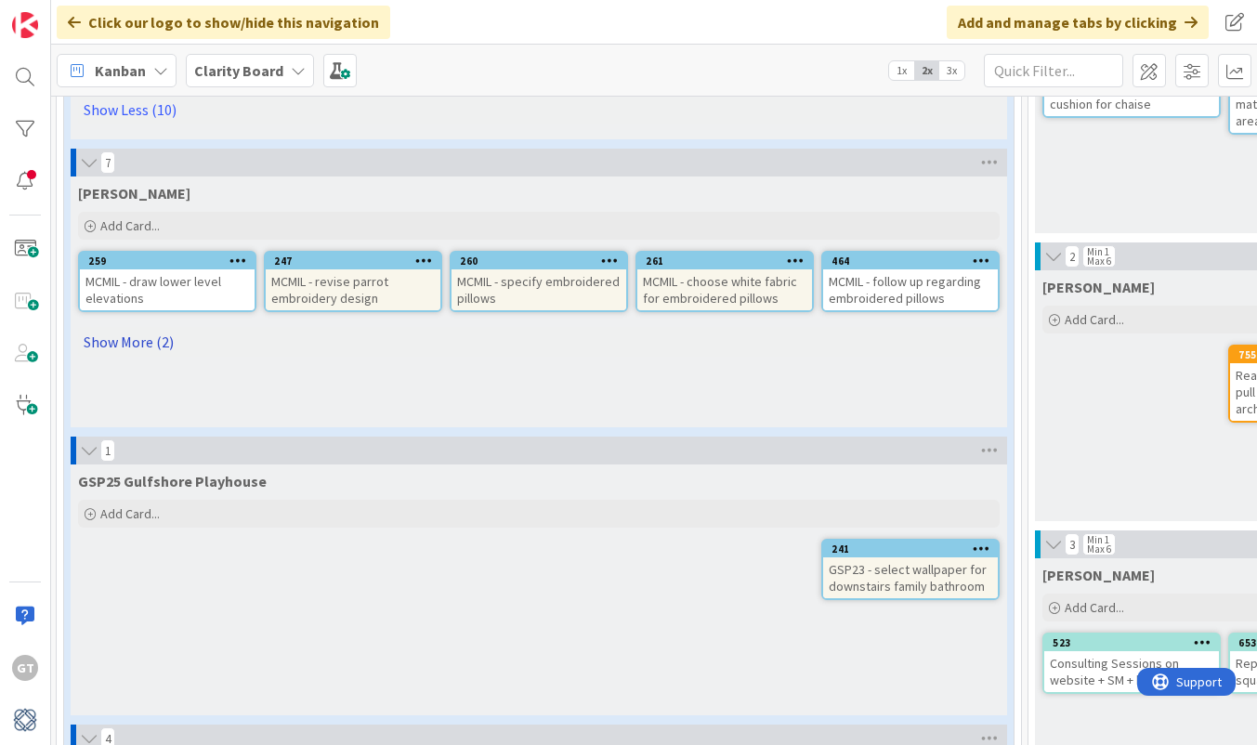
click at [155, 339] on link "Show More (2)" at bounding box center [538, 342] width 921 height 30
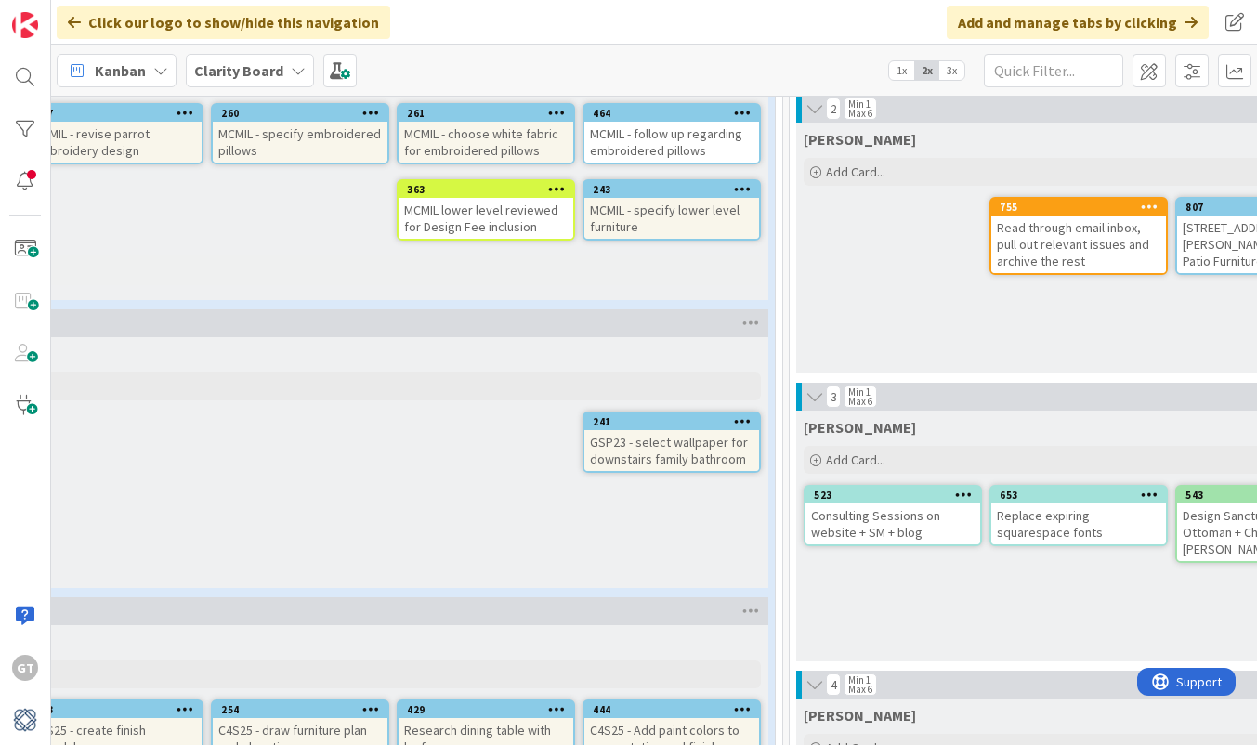
scroll to position [668, 265]
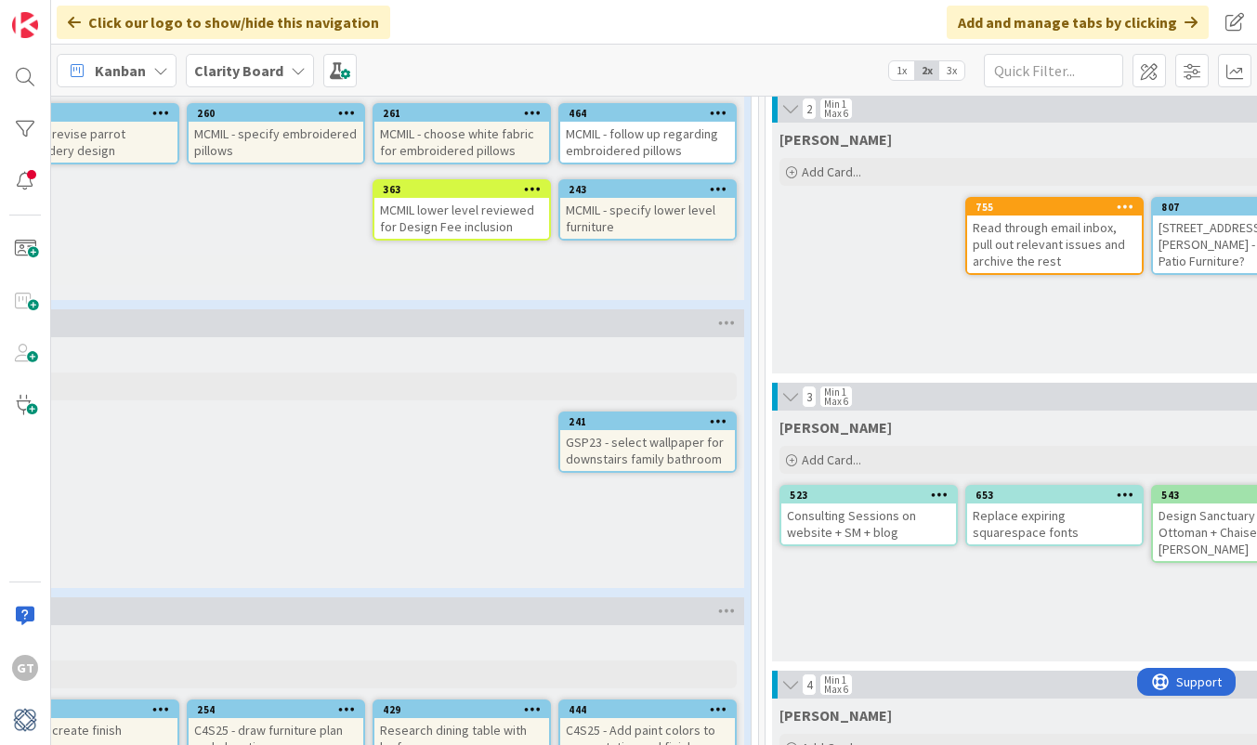
click at [716, 214] on div "MCMIL - specify lower level furniture" at bounding box center [647, 218] width 175 height 41
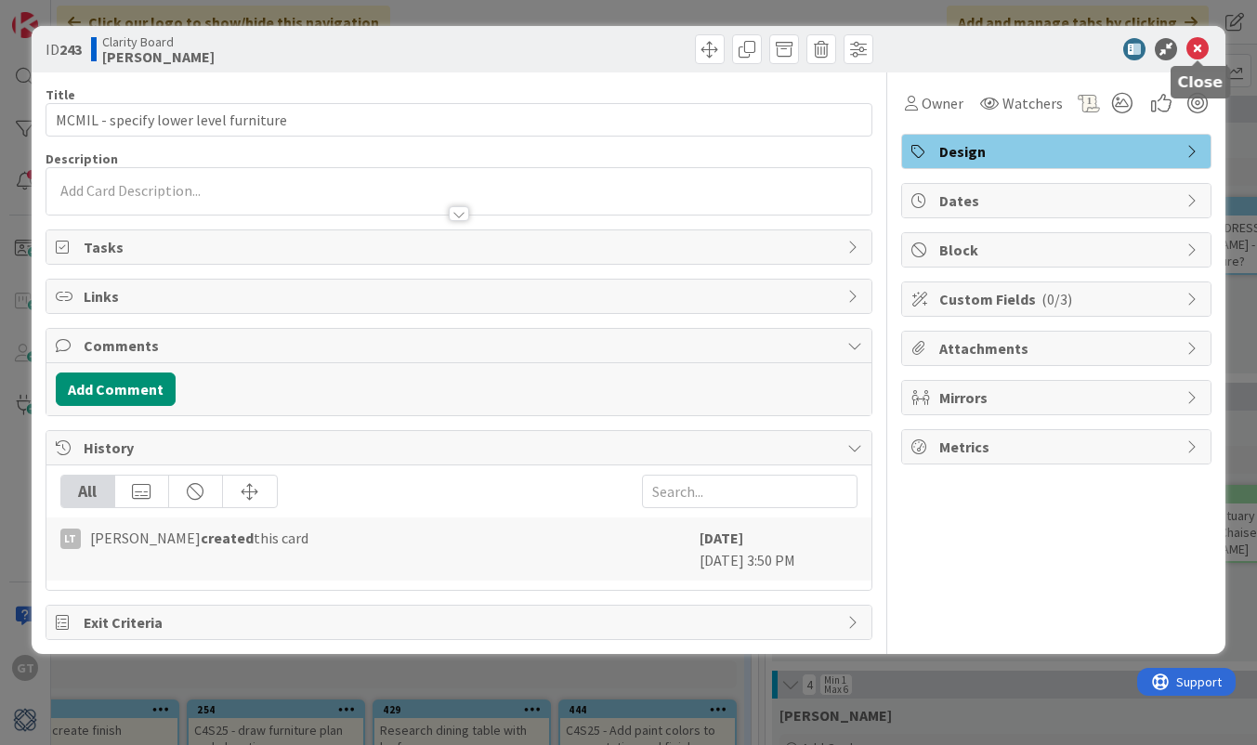
click at [1196, 42] on icon at bounding box center [1197, 49] width 22 height 22
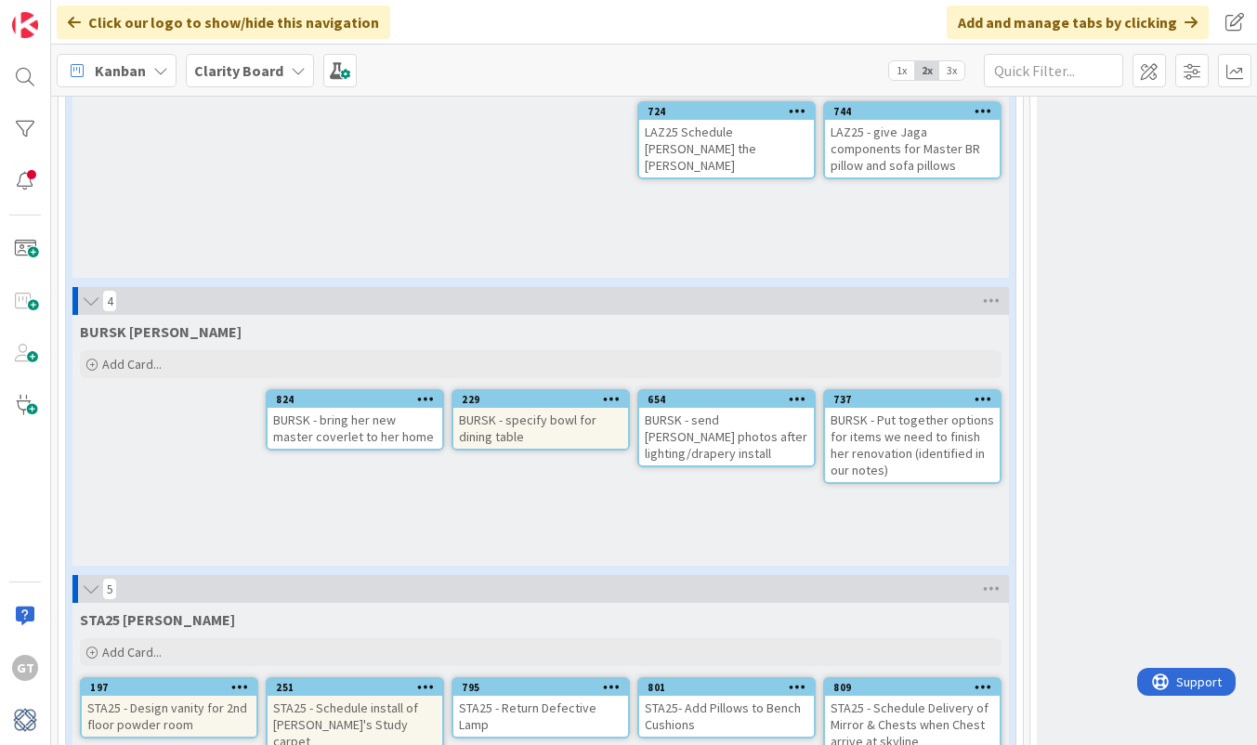
scroll to position [2454, 0]
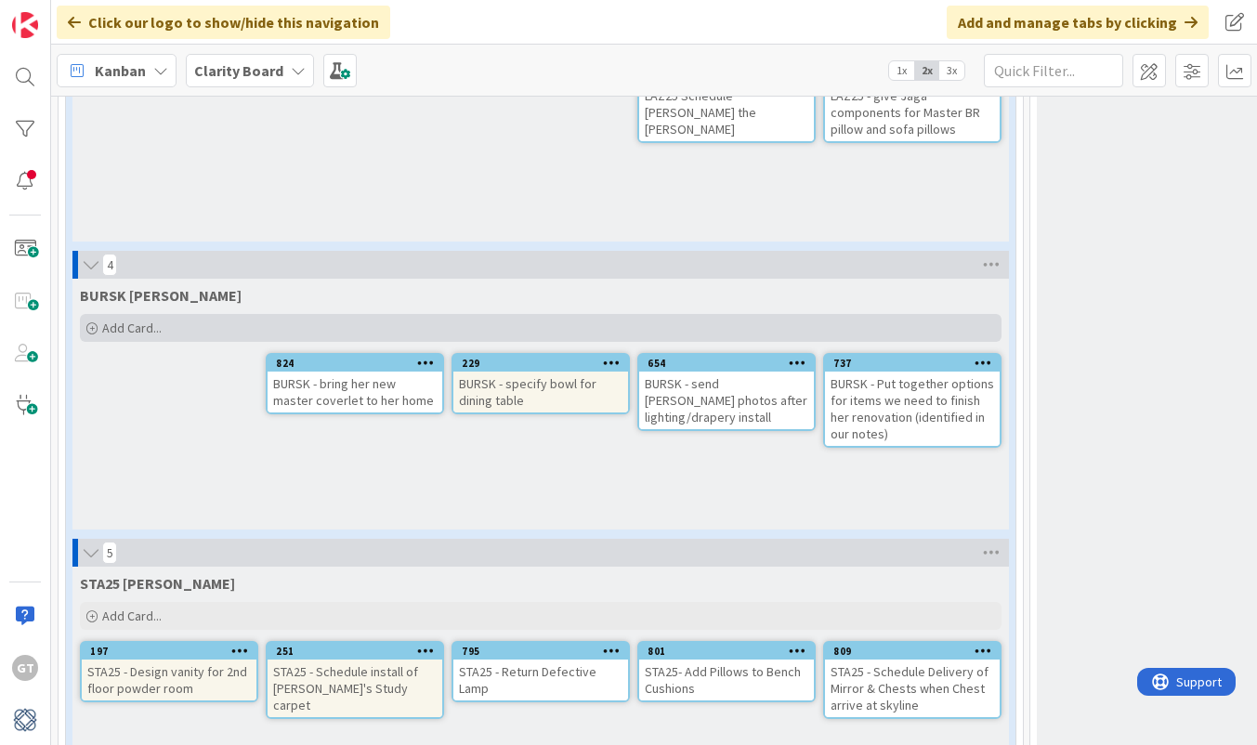
click at [101, 330] on div "Add Card..." at bounding box center [540, 328] width 921 height 28
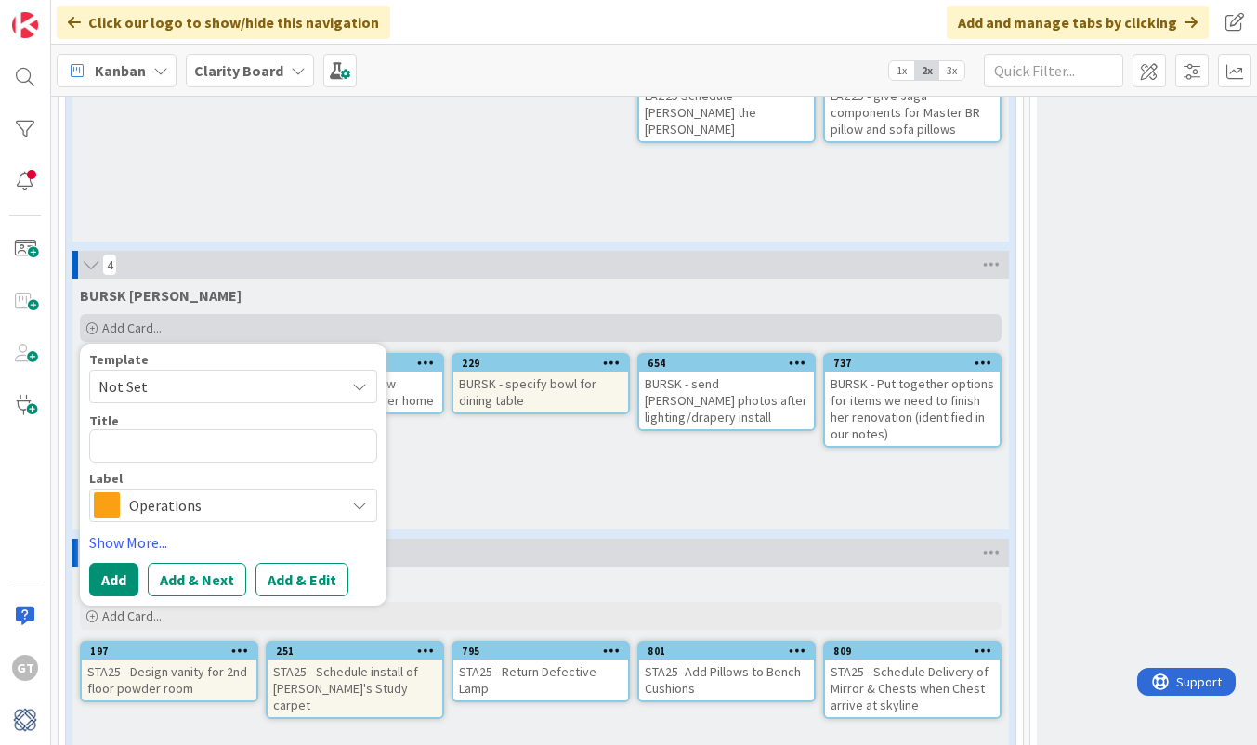
type textarea "x"
type textarea "B"
type textarea "x"
type textarea "BU"
type textarea "x"
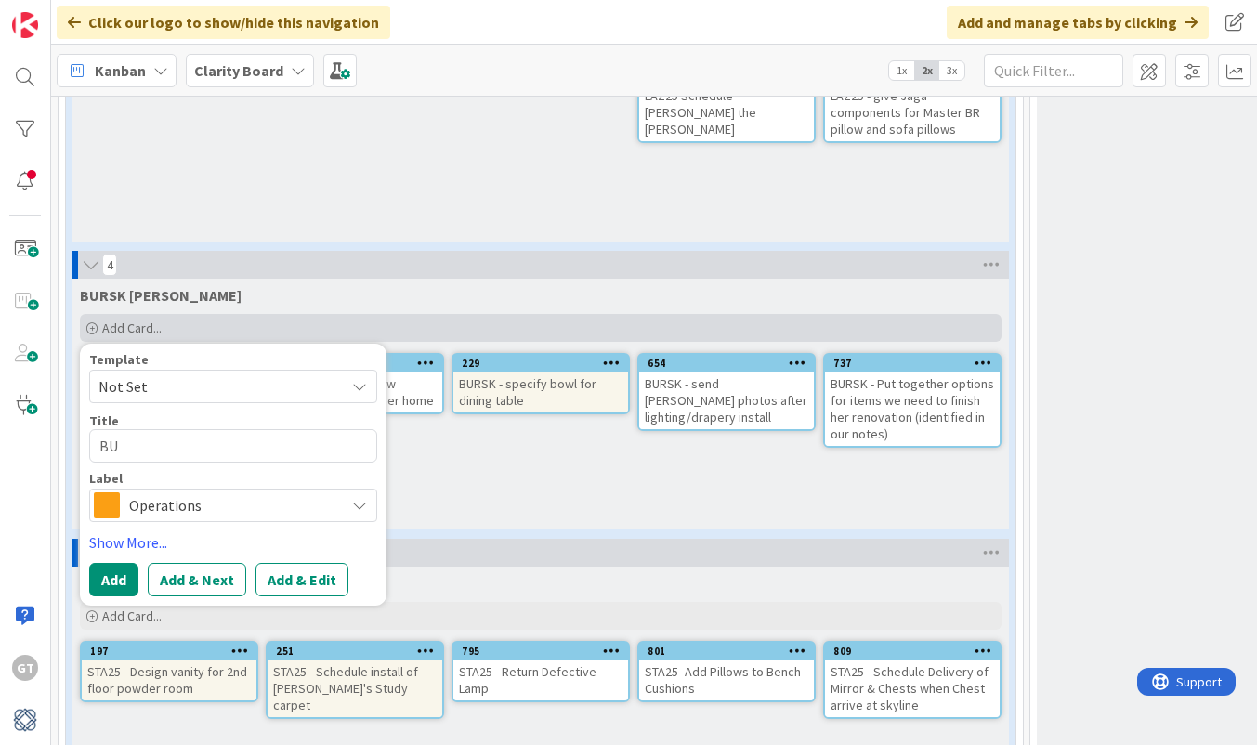
type textarea "BUR"
type textarea "x"
type textarea "BURS"
type textarea "x"
type textarea "BURSK"
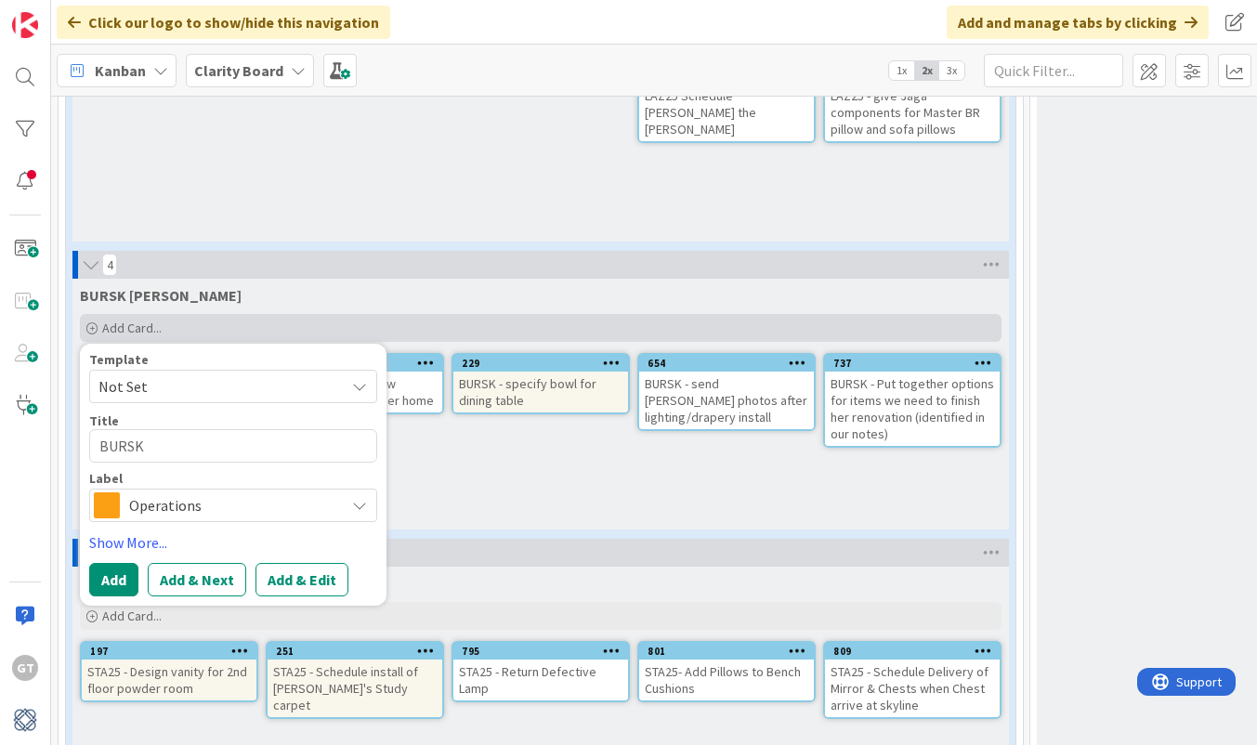
type textarea "x"
type textarea "BURSK_"
type textarea "x"
type textarea "BURSK_"
type textarea "x"
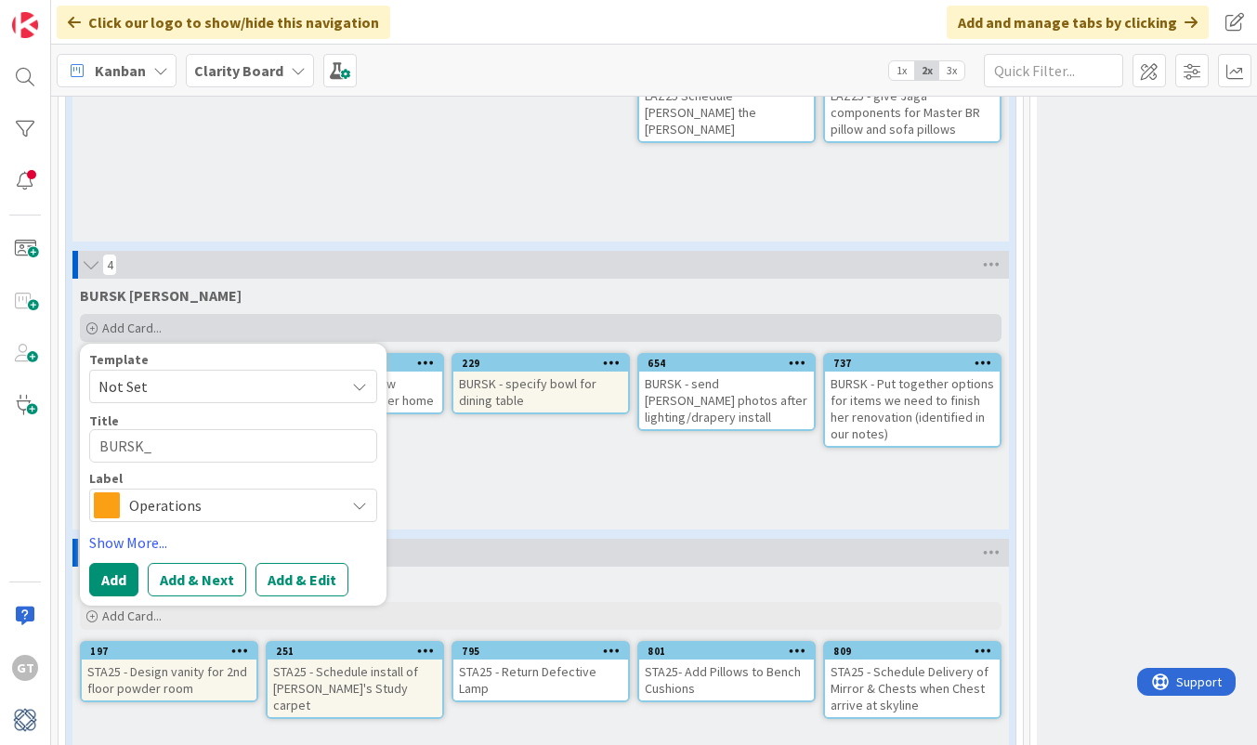
type textarea "BURSK_"
type textarea "x"
type textarea "BURSK"
type textarea "x"
type textarea "BURSK-"
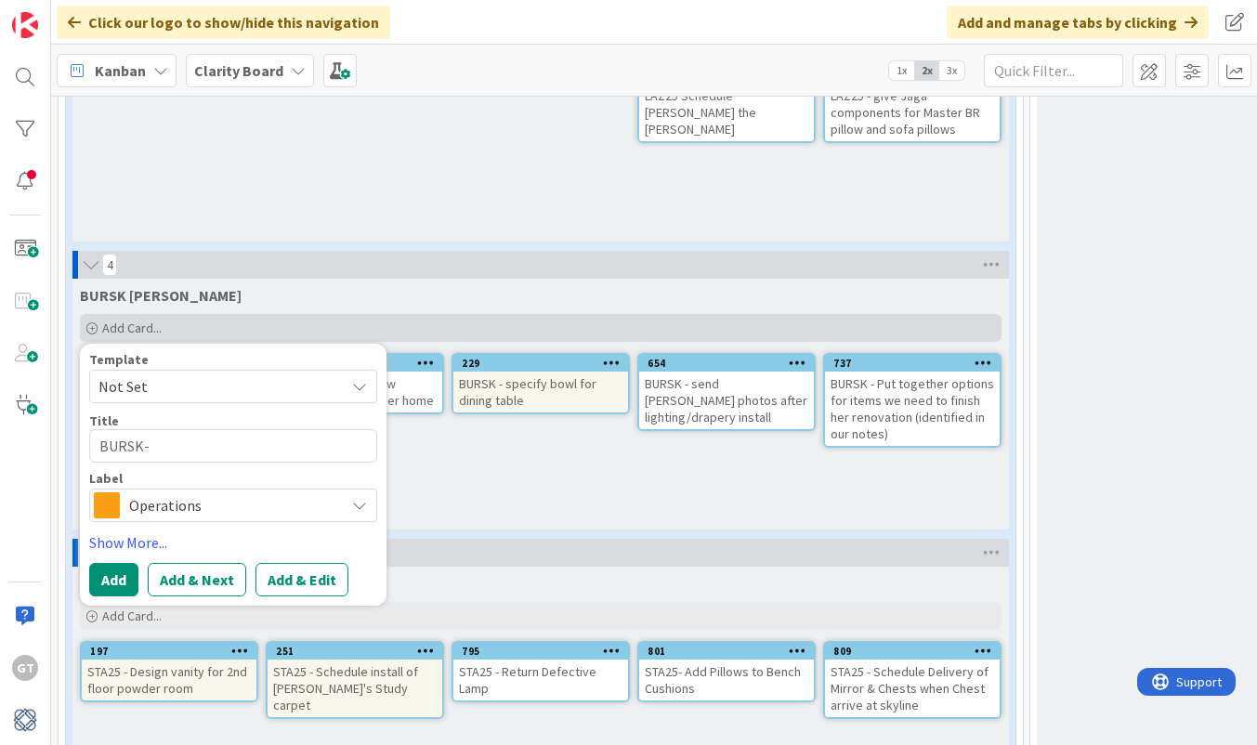
type textarea "x"
type textarea "BURSK-"
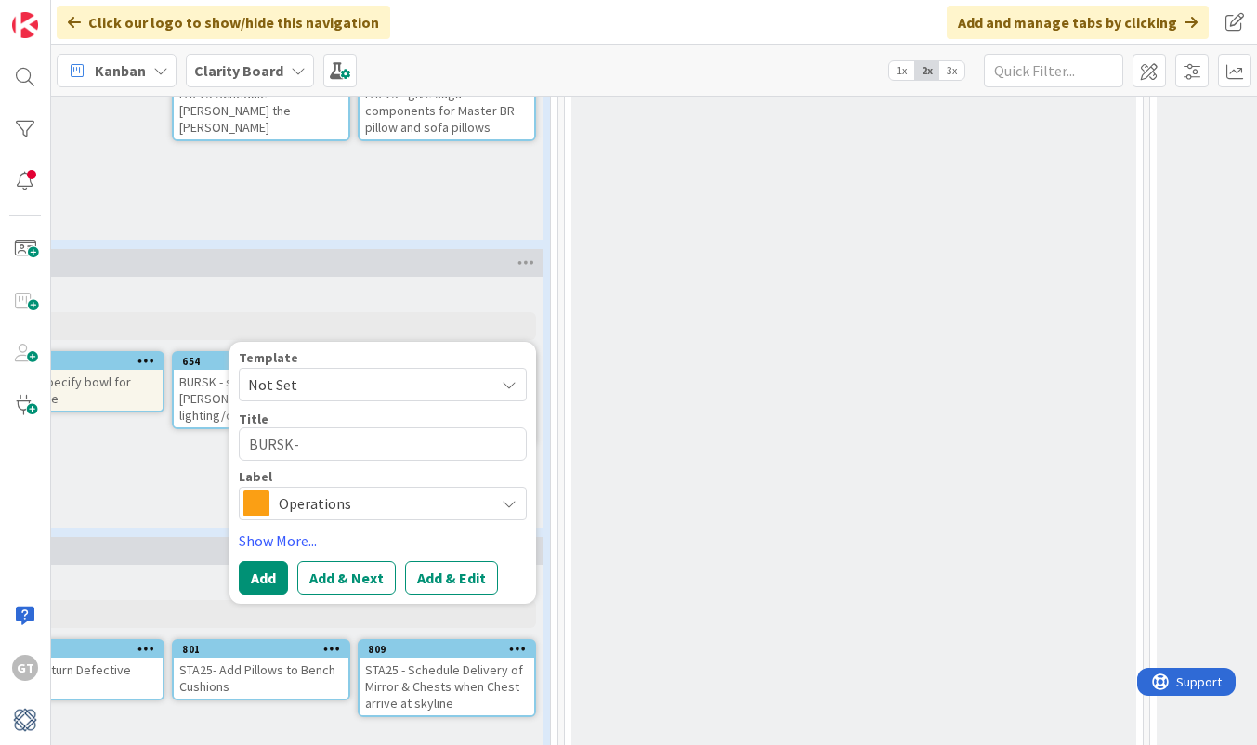
scroll to position [2456, 464]
type textarea "x"
type textarea "BURSK- R"
type textarea "x"
type textarea "BURSK- RE"
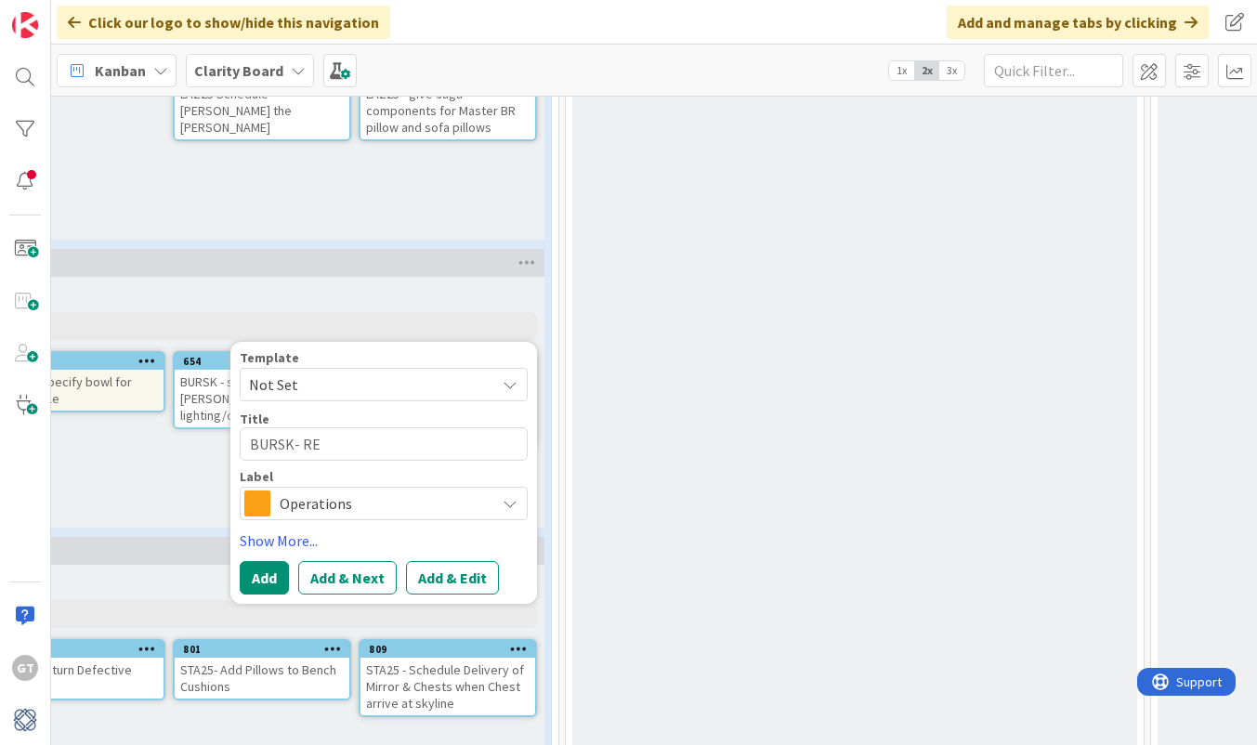
type textarea "x"
type textarea "[PERSON_NAME]"
type textarea "x"
type textarea "BURSK- REac"
type textarea "x"
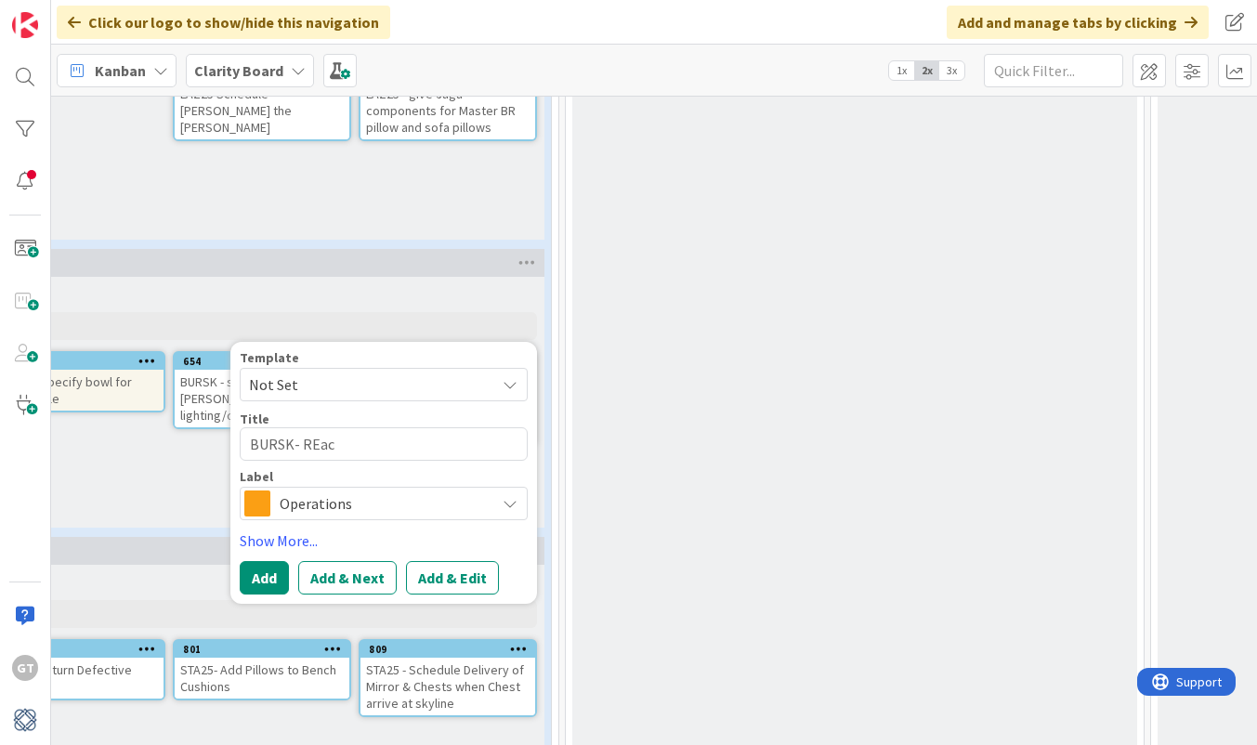
type textarea "BURSK- REach"
type textarea "x"
type textarea "BURSK- Reach"
type textarea "x"
type textarea "BURSK- Reach"
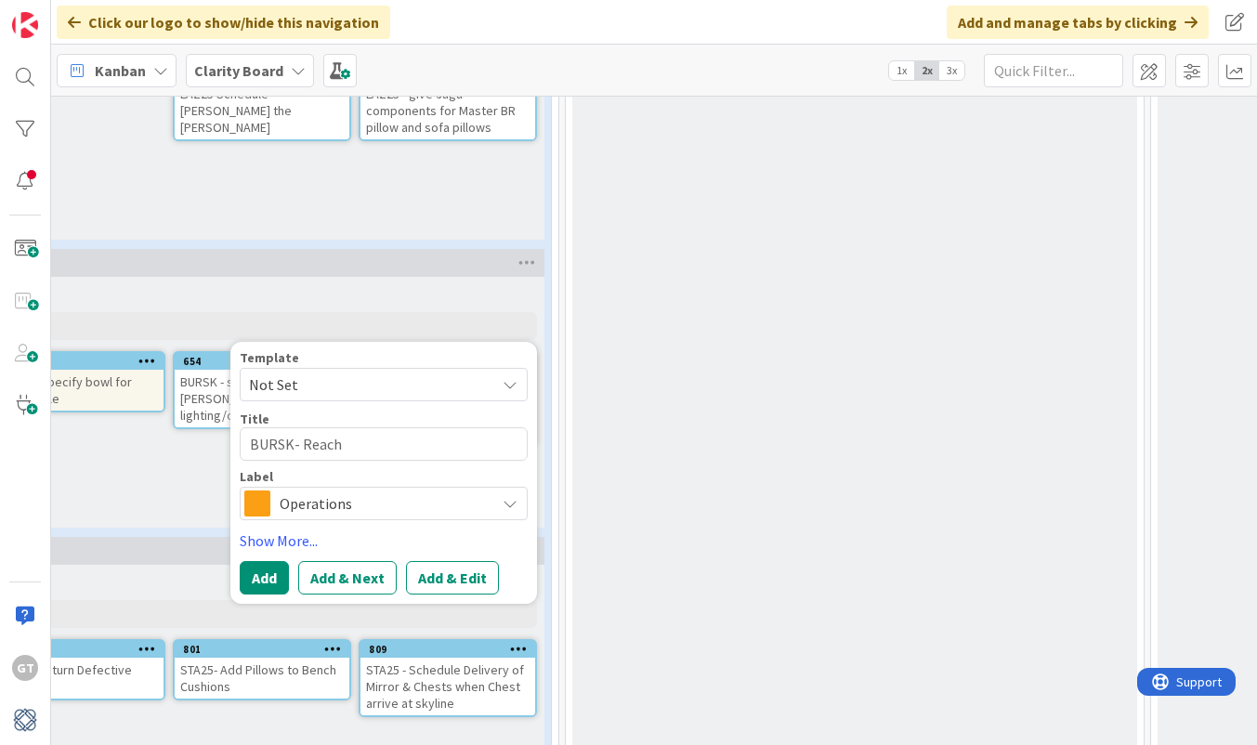
type textarea "x"
type textarea "BURSK- Reach"
type textarea "x"
type textarea "BURSK- Reach o"
type textarea "x"
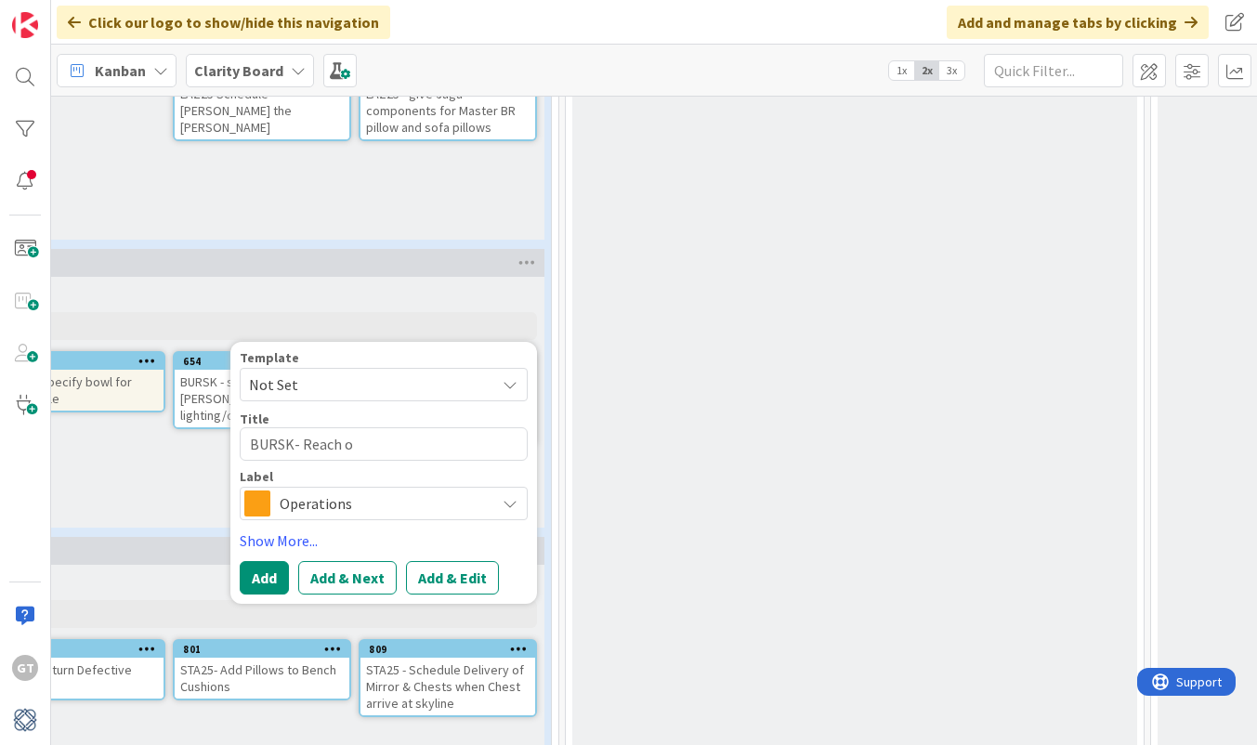
type textarea "BURSK- Reach ou"
type textarea "x"
type textarea "BURSK- Reach out"
type textarea "x"
type textarea "BURSK- Reach out"
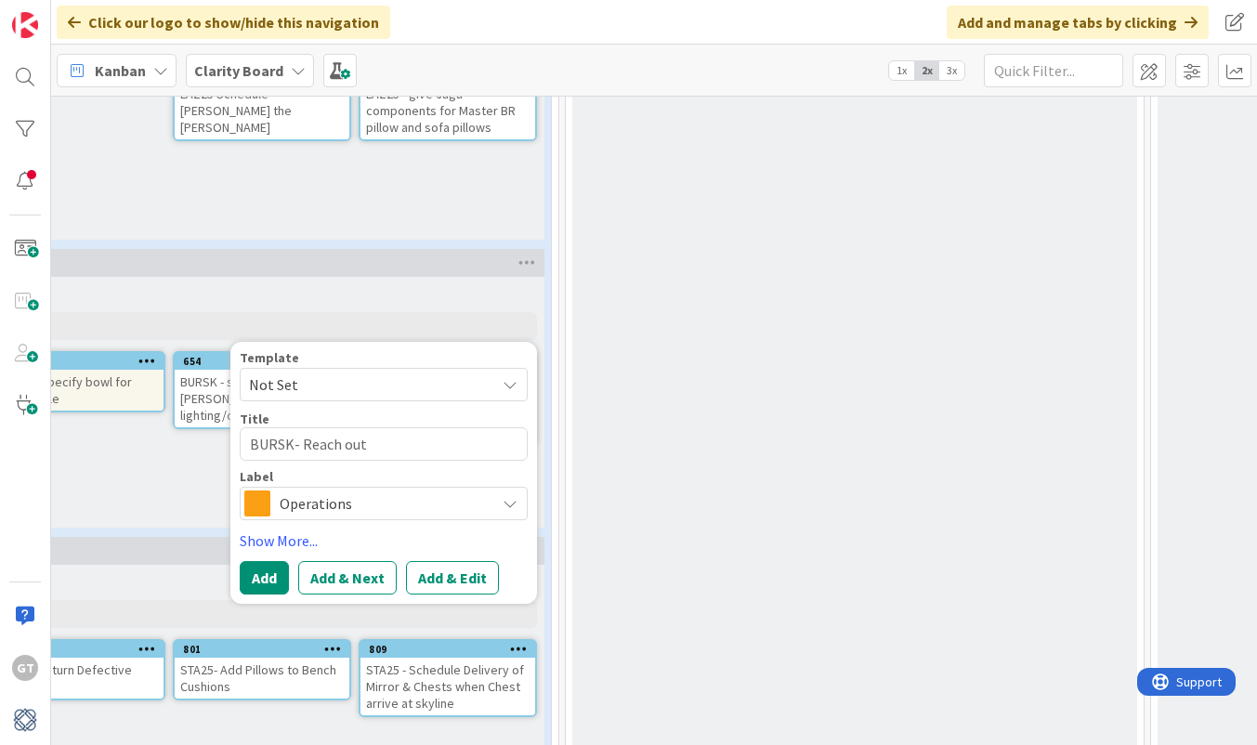
type textarea "x"
type textarea "BURSK- Reach out t"
type textarea "x"
type textarea "BURSK- Reach out to"
type textarea "x"
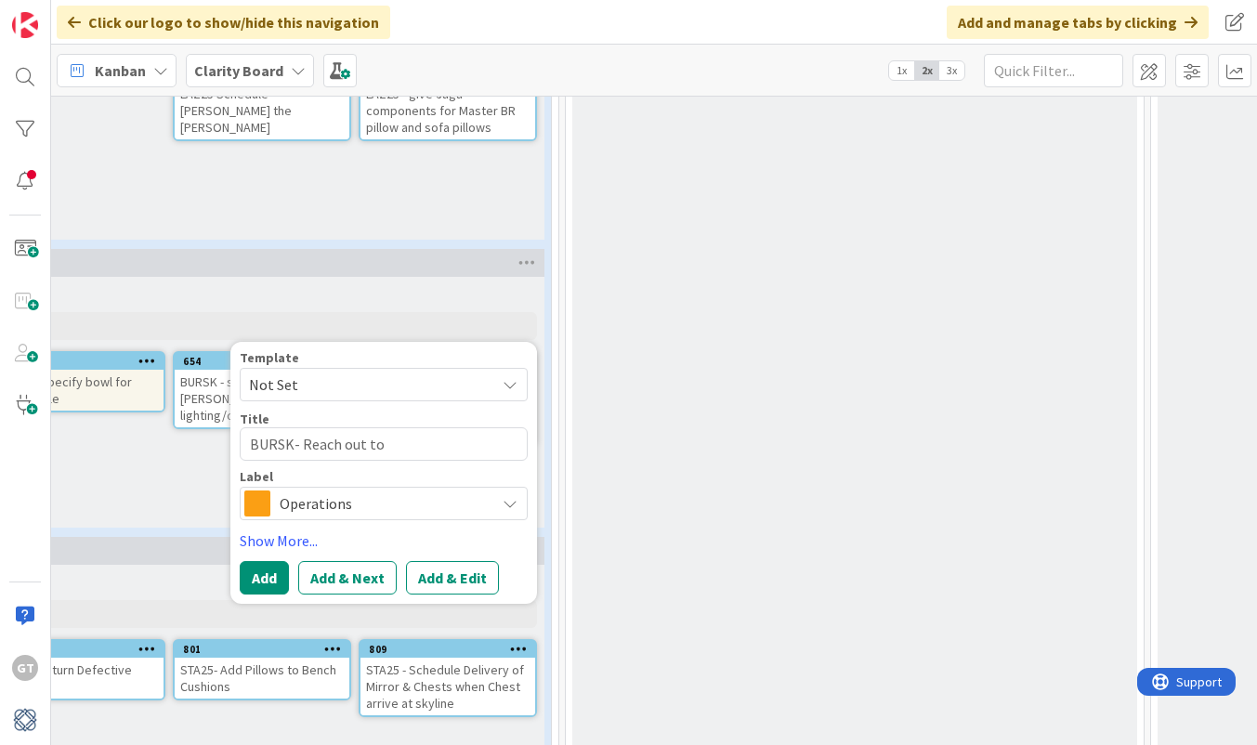
type textarea "BURSK- Reach out to"
type textarea "x"
type textarea "BURSK- Reach out to c"
type textarea "x"
type textarea "BURSK- Reach out to cl"
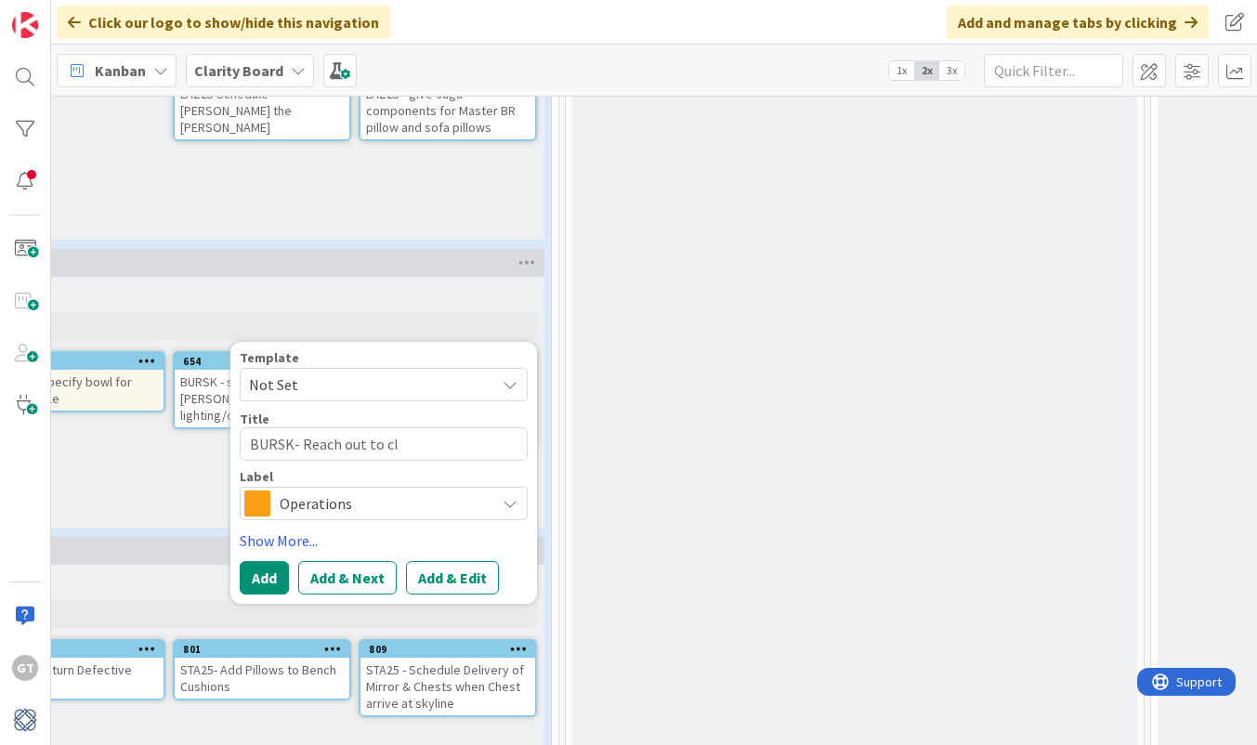
type textarea "x"
type textarea "BURSK- Reach out to cli"
type textarea "x"
type textarea "BURSK- Reach out to clie"
type textarea "x"
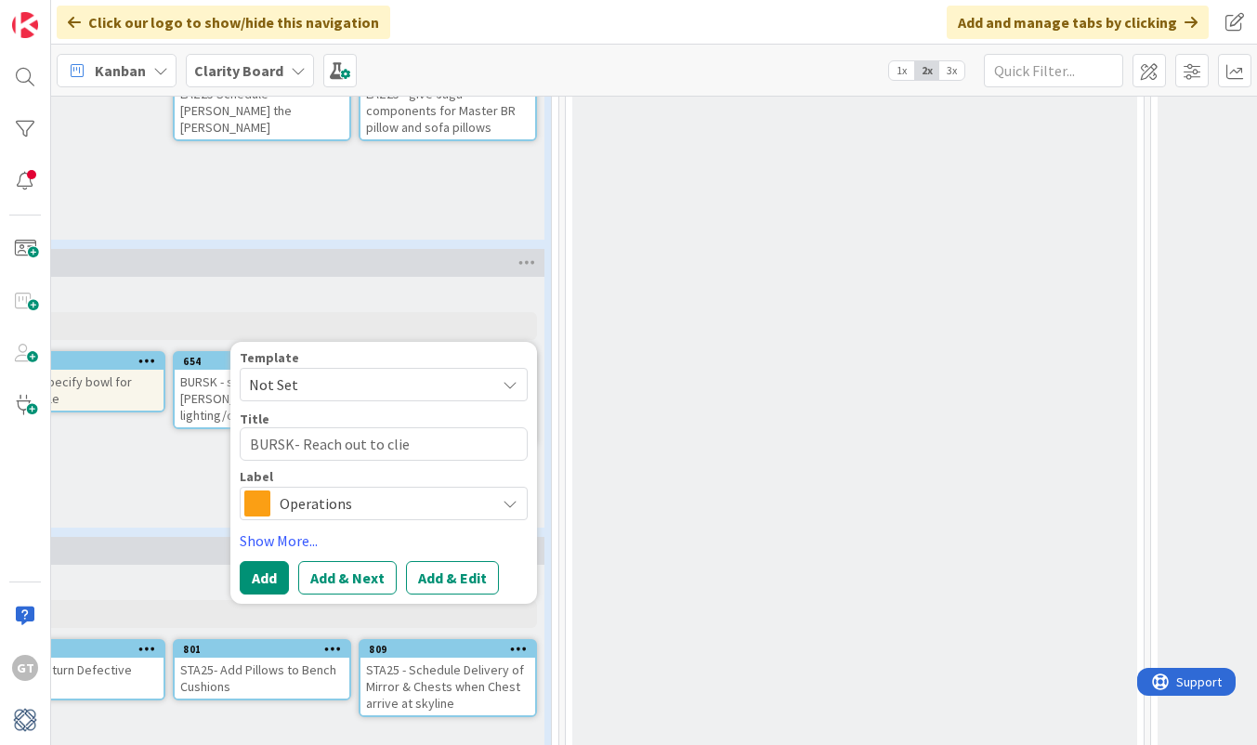
type textarea "BURSK- Reach out to clien"
type textarea "x"
type textarea "BURSK- Reach out to client"
type textarea "x"
type textarea "BURSK- Reach out to client"
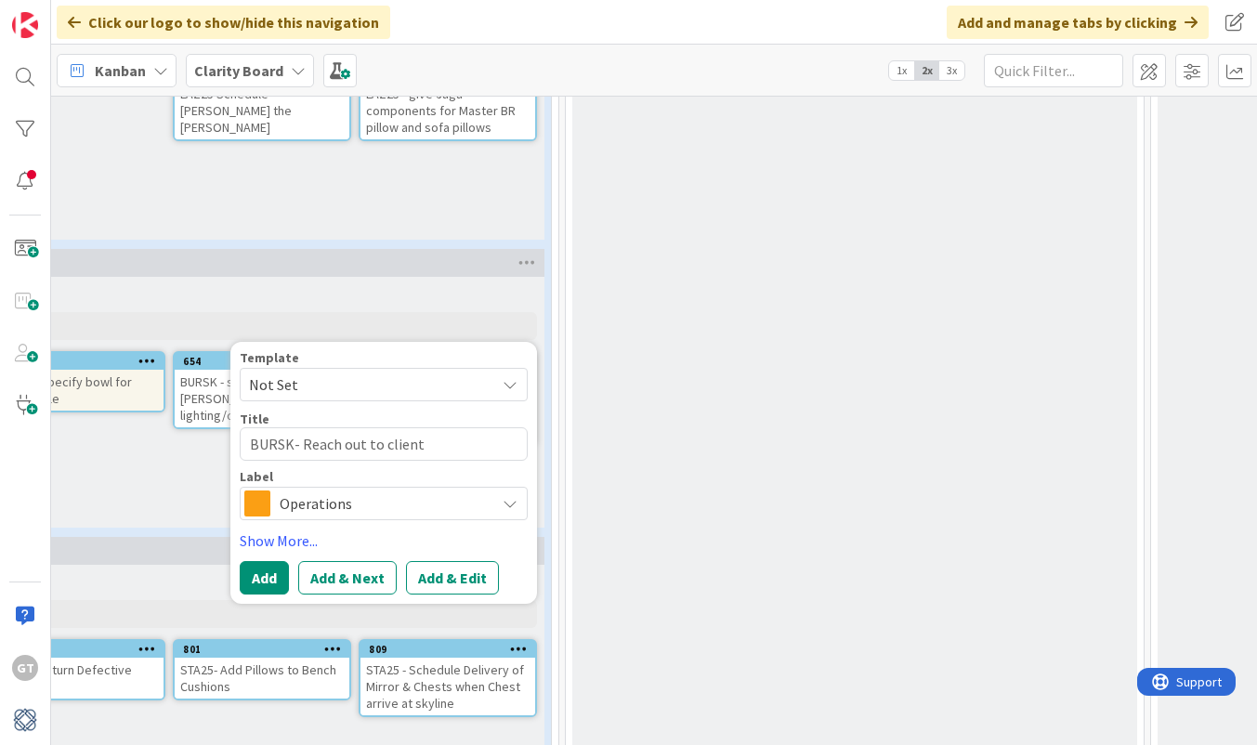
click at [432, 512] on span "Operations" at bounding box center [383, 503] width 206 height 26
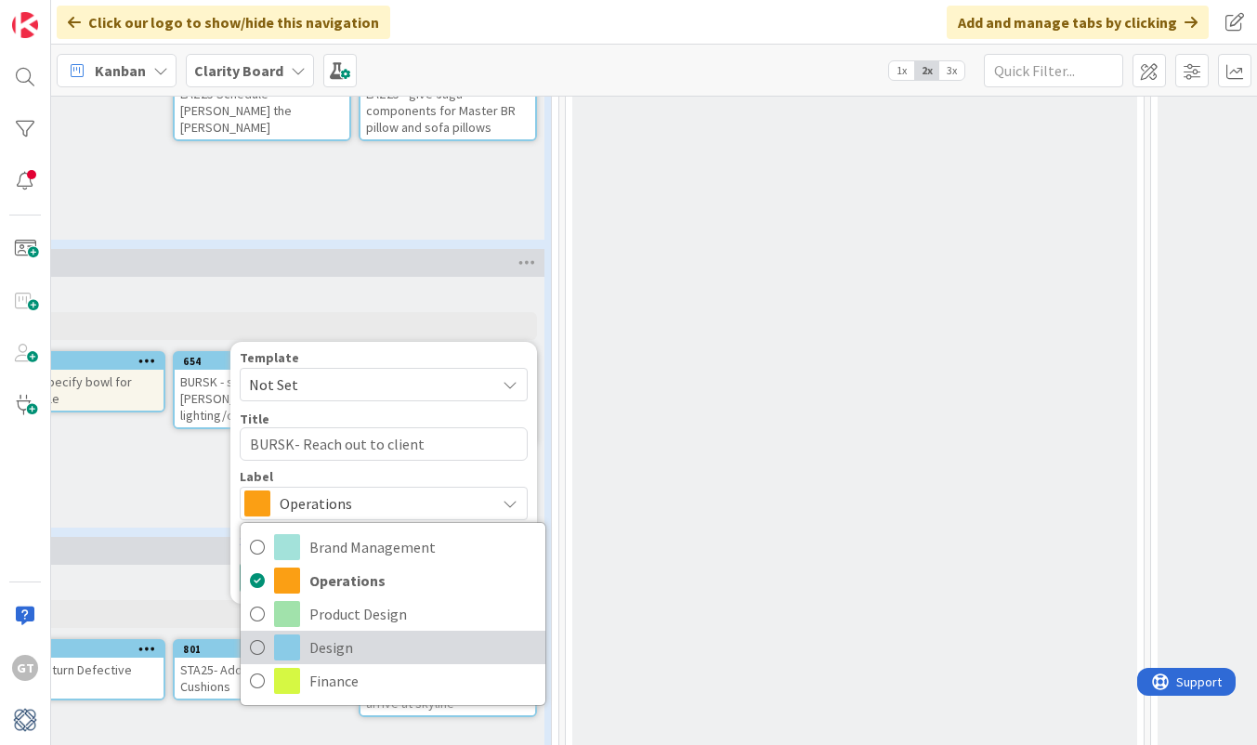
click at [261, 649] on icon at bounding box center [257, 647] width 15 height 28
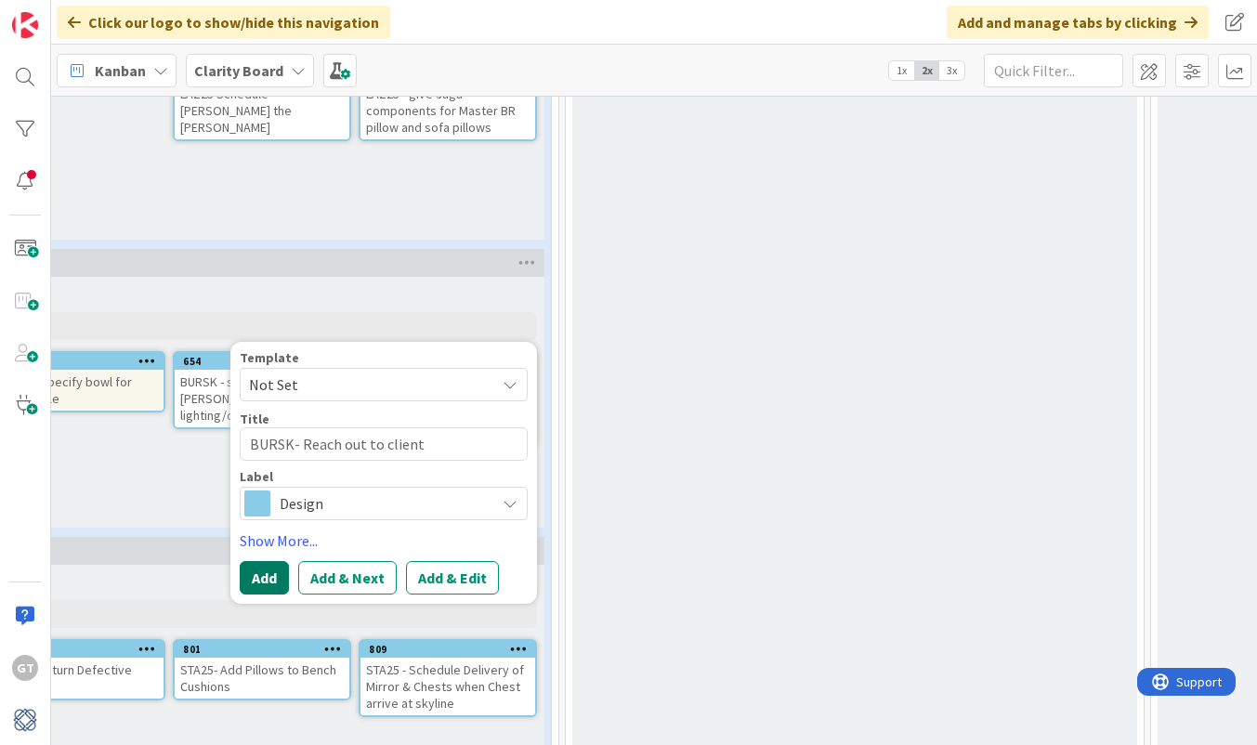
click at [275, 581] on button "Add" at bounding box center [264, 577] width 49 height 33
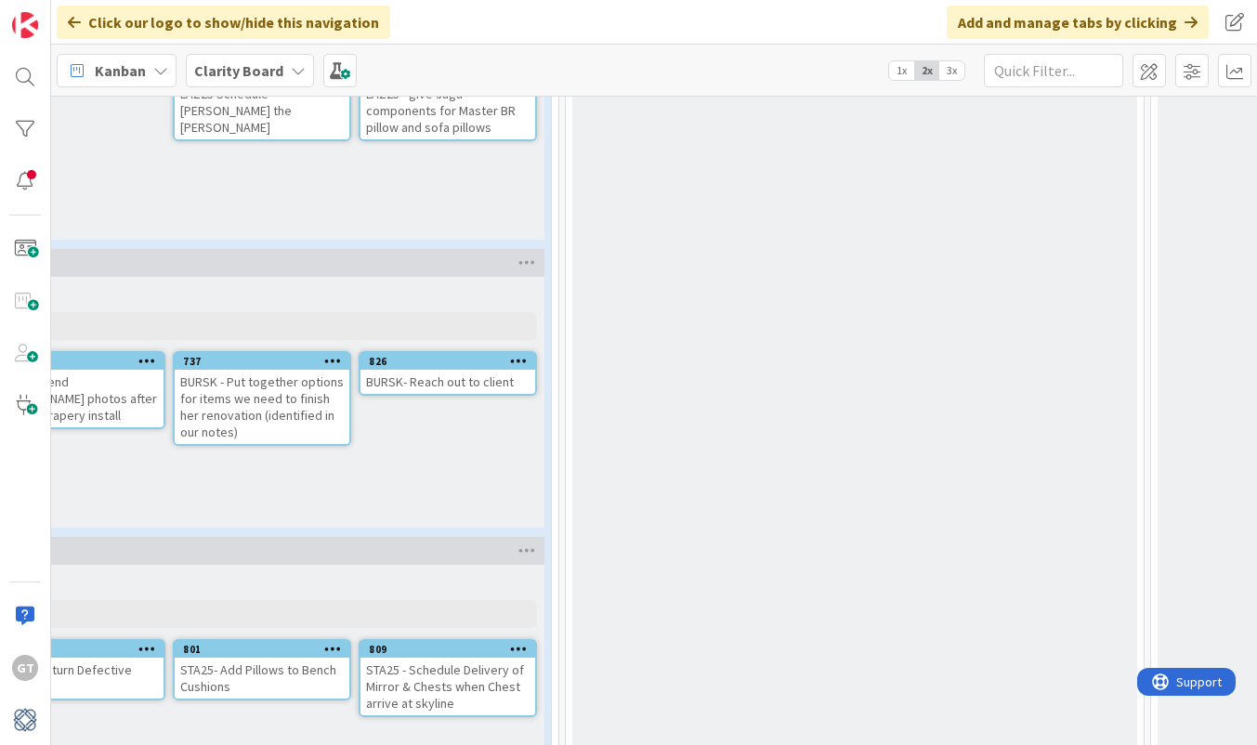
click at [459, 387] on div "BURSK- Reach out to client" at bounding box center [447, 382] width 175 height 24
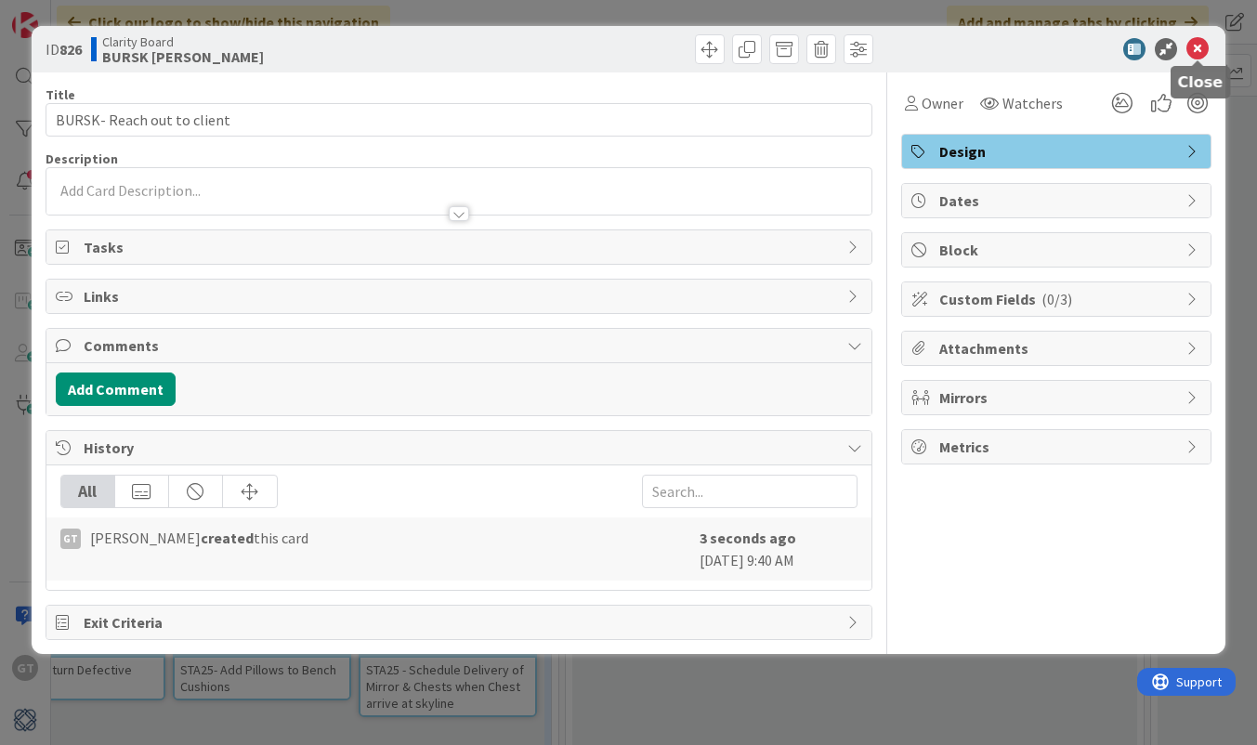
click at [1198, 48] on icon at bounding box center [1197, 49] width 22 height 22
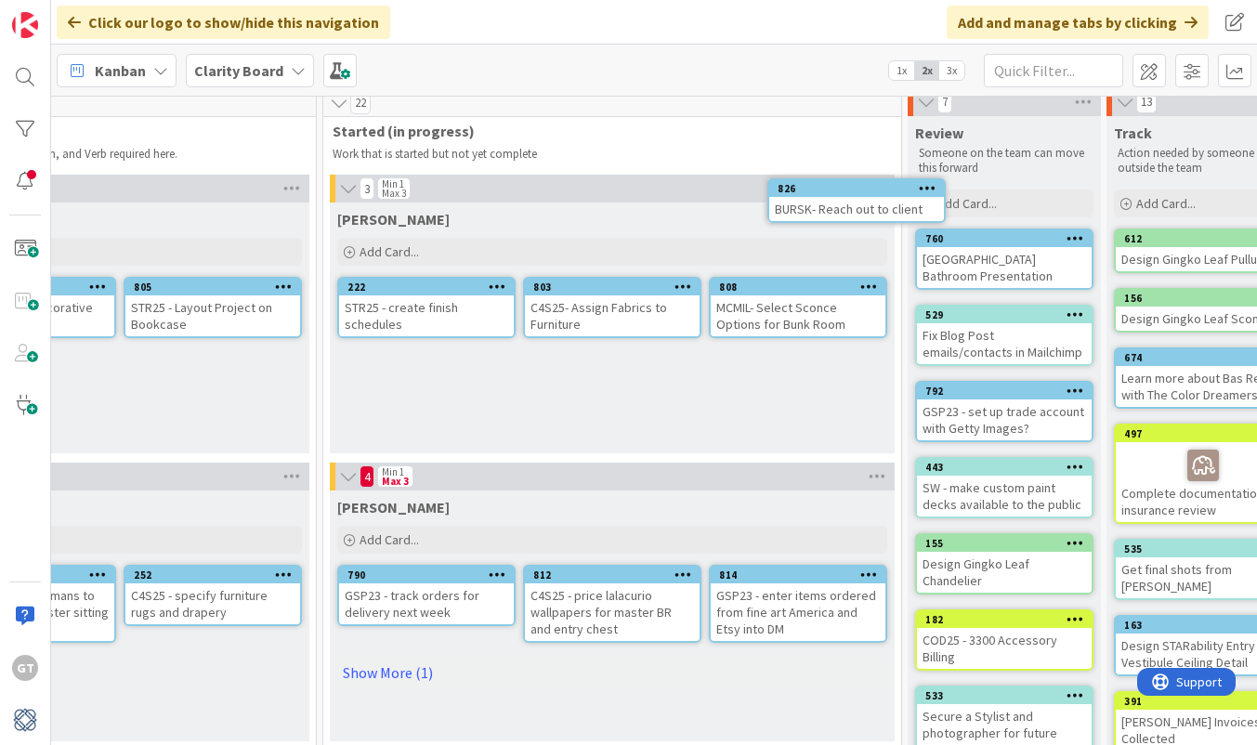
scroll to position [0, 1292]
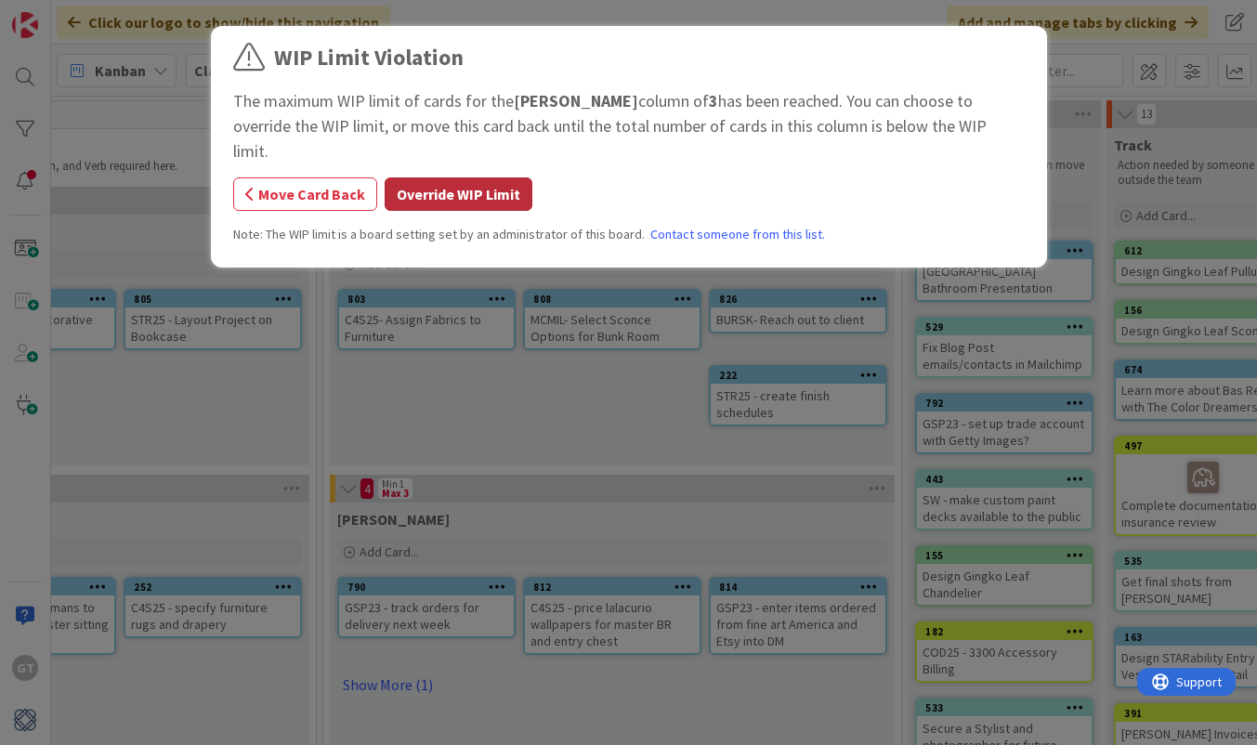
click at [417, 177] on button "Override WIP Limit" at bounding box center [459, 193] width 148 height 33
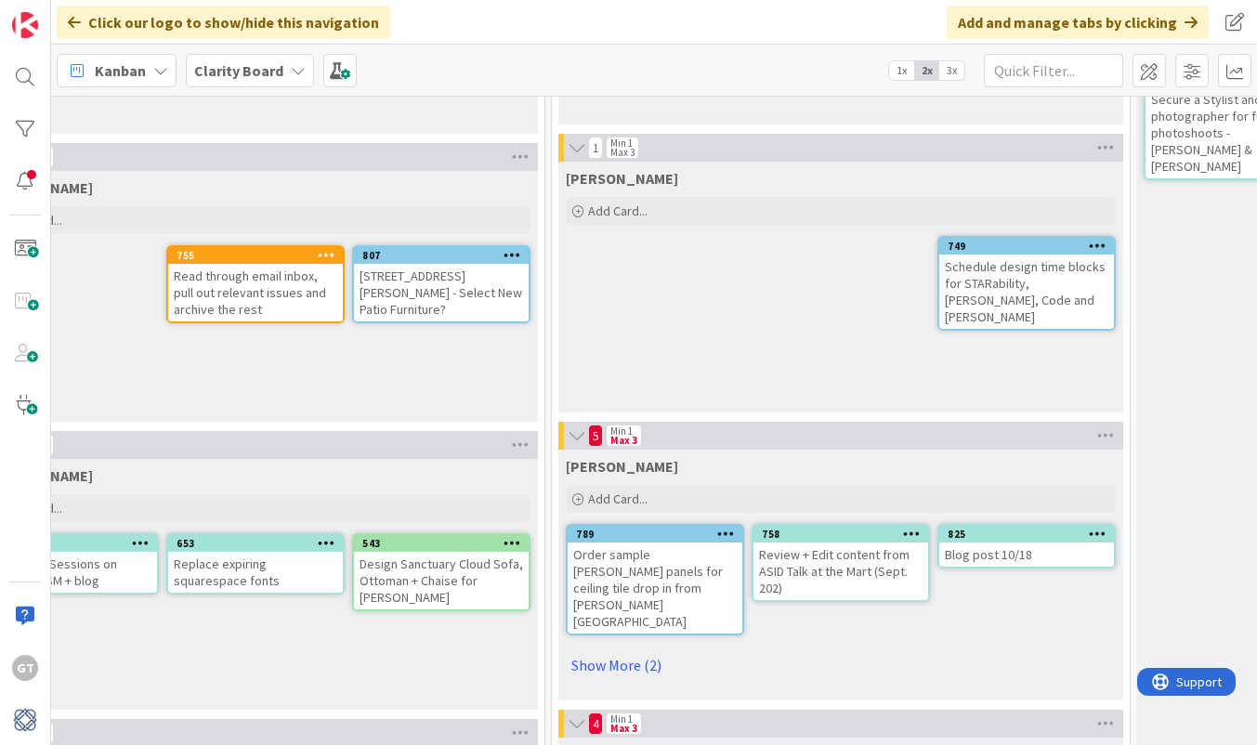
scroll to position [631, 1101]
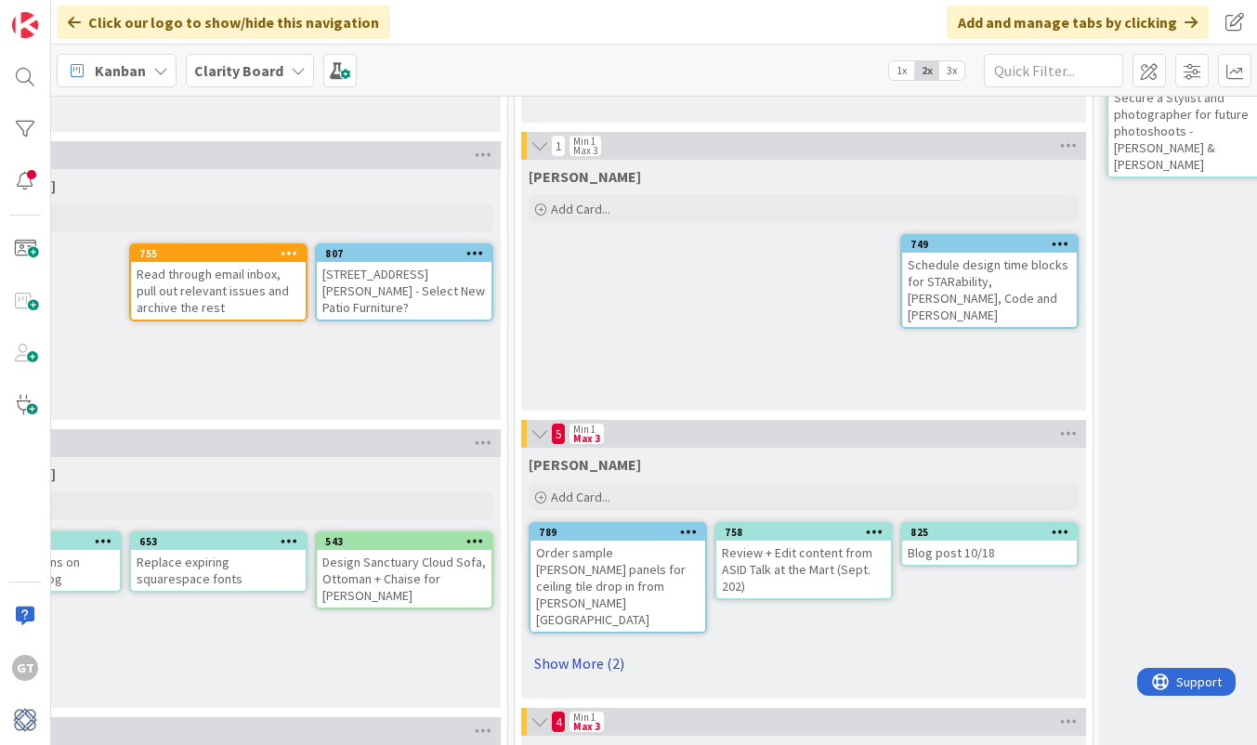
click at [568, 648] on link "Show More (2)" at bounding box center [804, 663] width 550 height 30
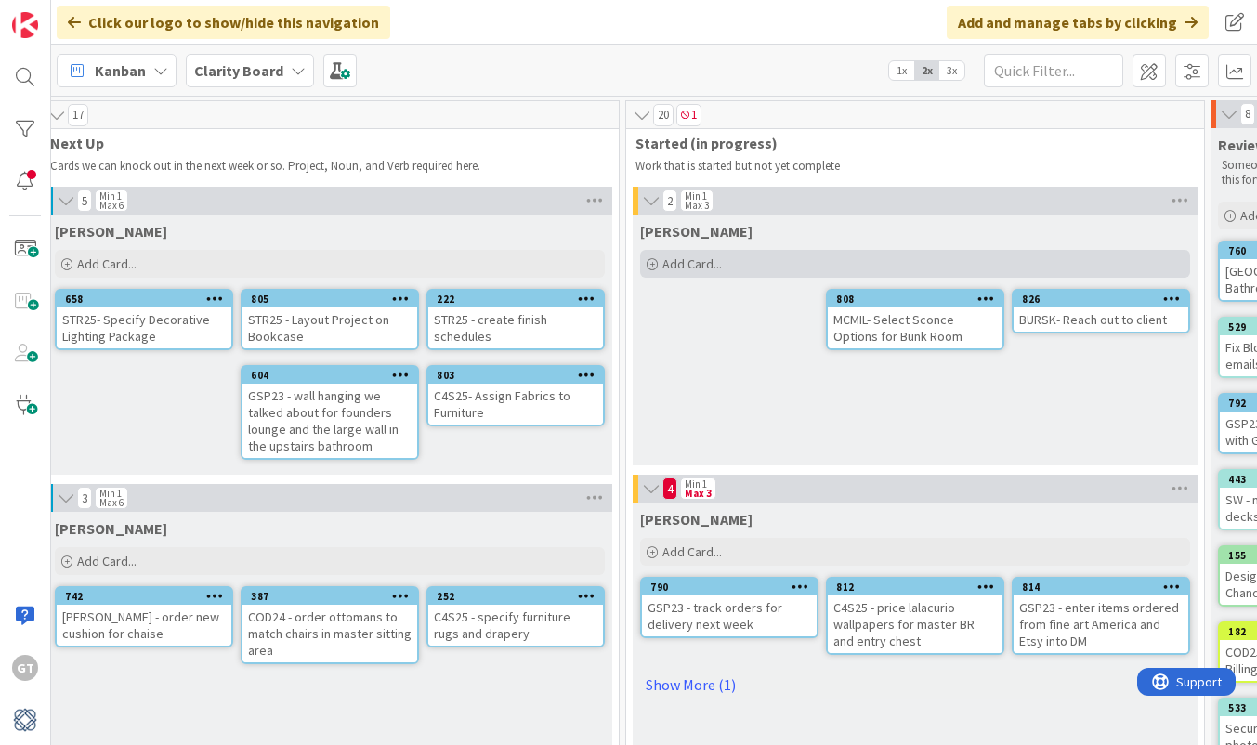
scroll to position [0, 989]
click at [681, 265] on span "Add Card..." at bounding box center [691, 263] width 59 height 17
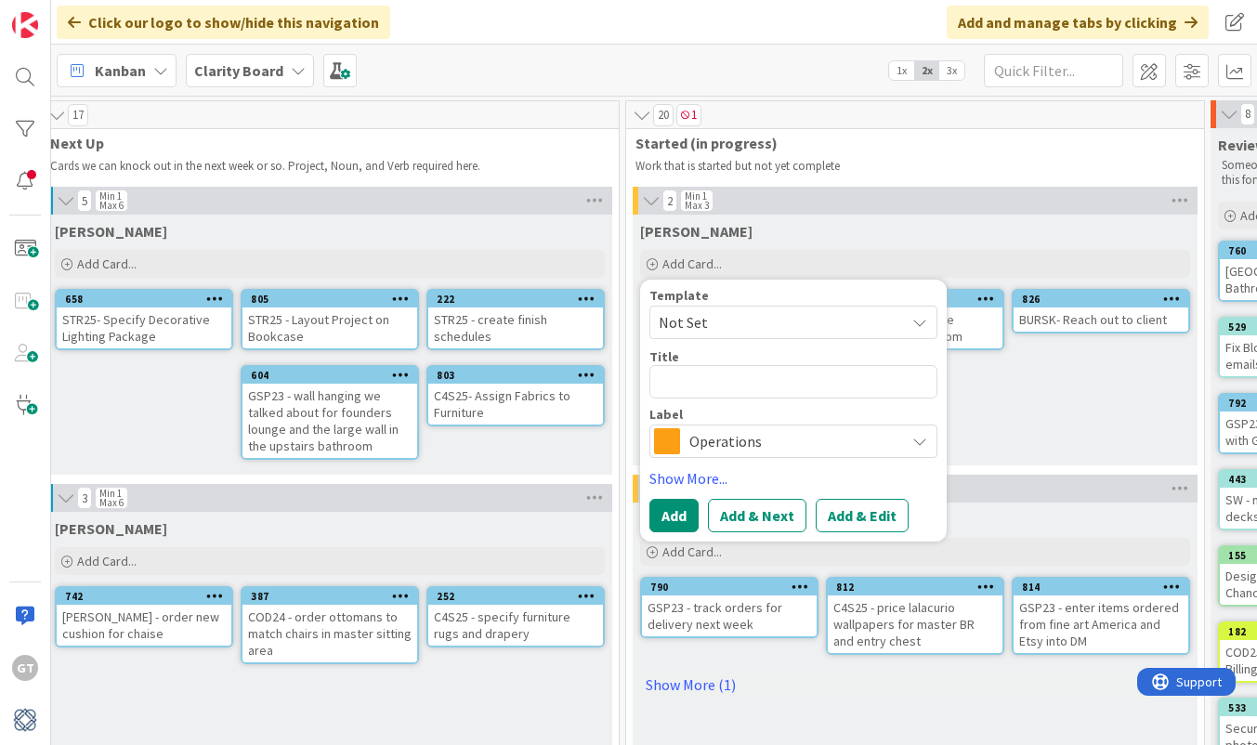
click at [1034, 435] on div "[PERSON_NAME] Add Card... Template Not Set Title 0 / 128 Label Operations Show …" at bounding box center [915, 340] width 565 height 251
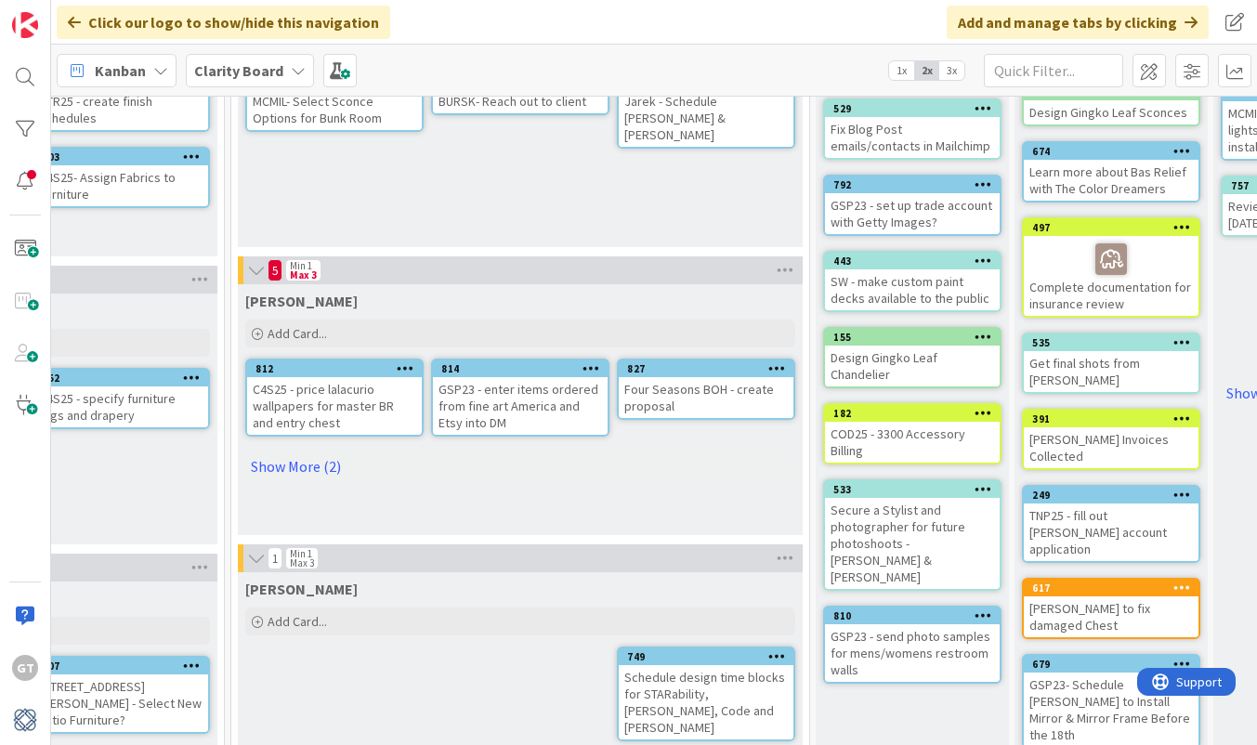
scroll to position [190, 1384]
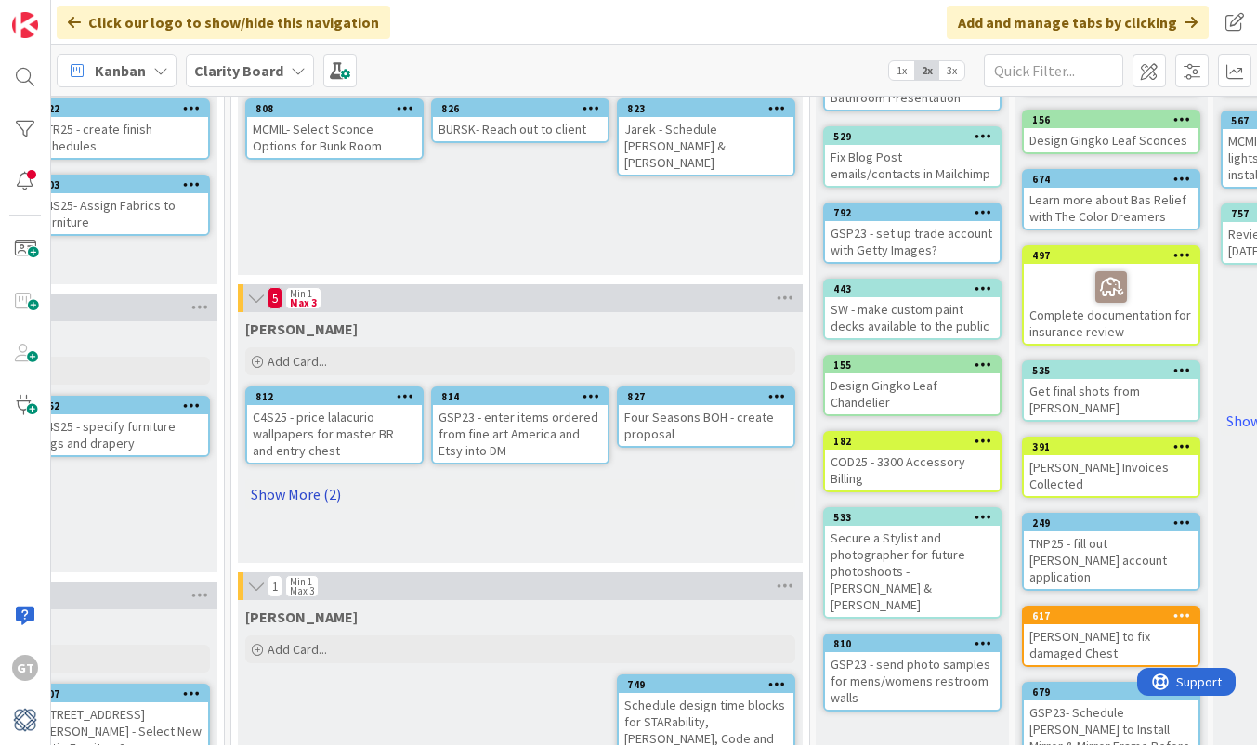
click at [290, 493] on link "Show More (2)" at bounding box center [520, 494] width 550 height 30
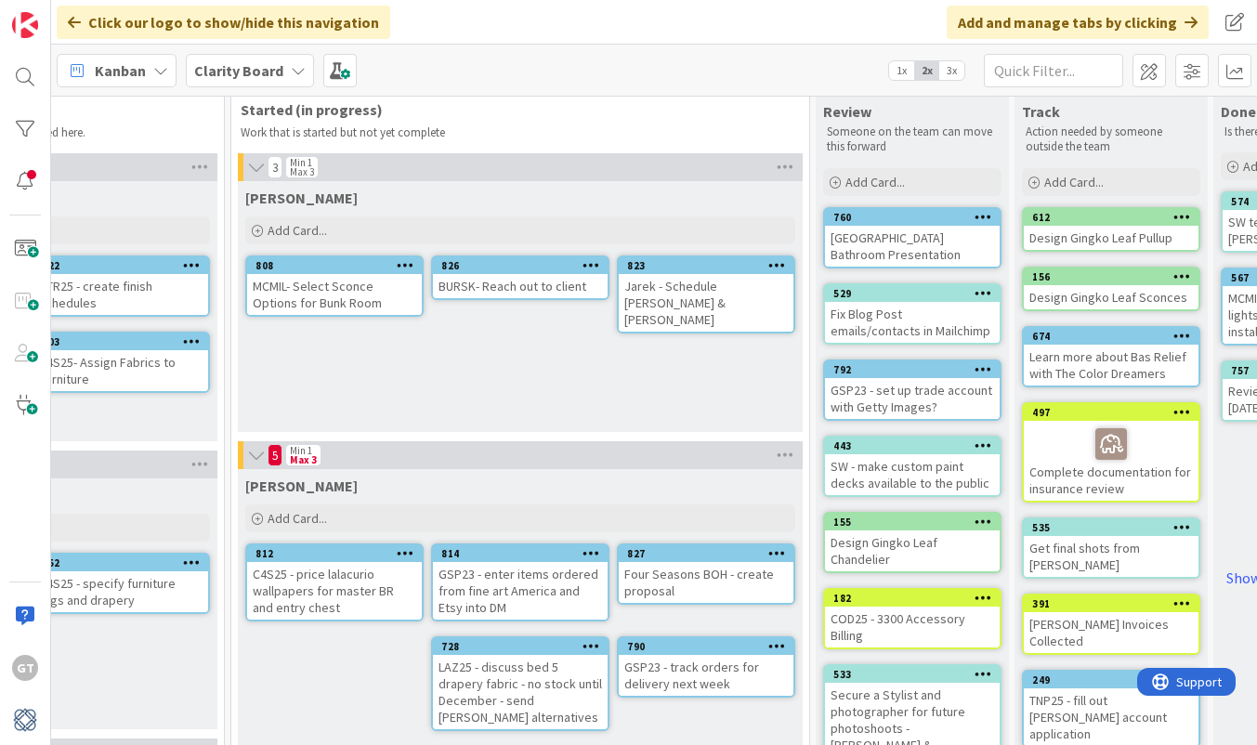
scroll to position [27, 1384]
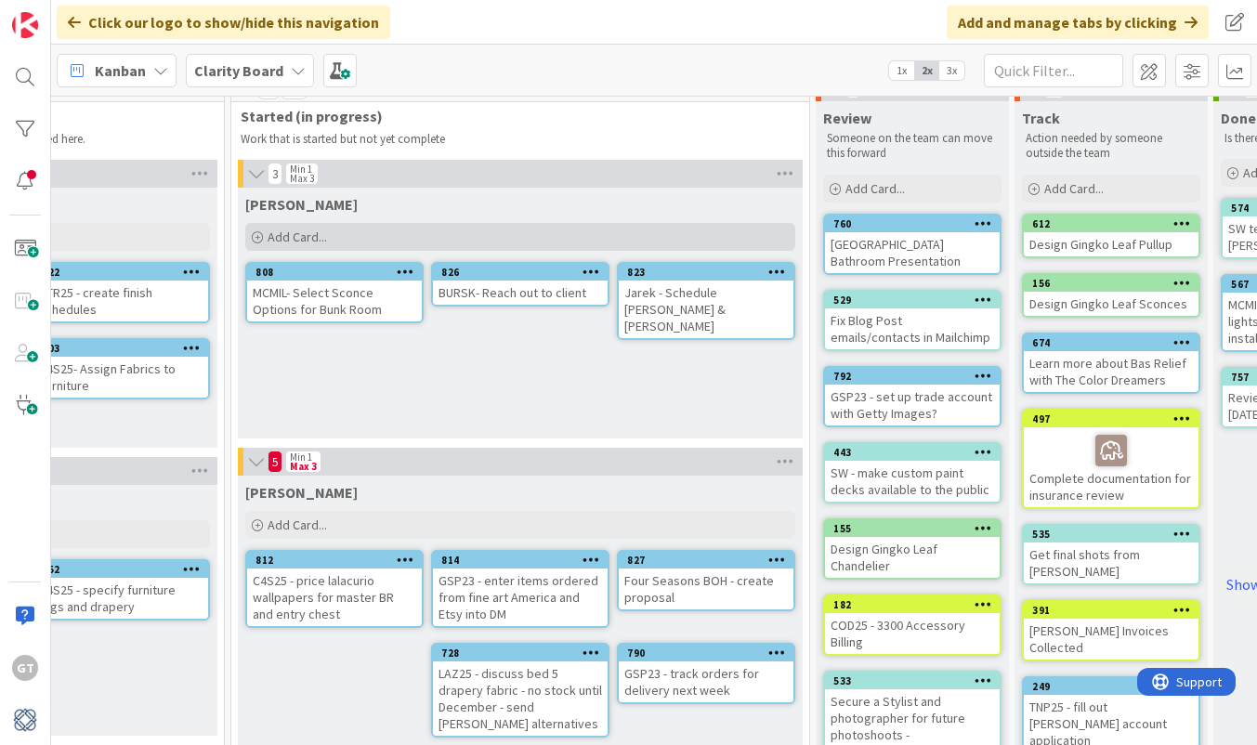
click at [294, 239] on span "Add Card..." at bounding box center [297, 236] width 59 height 17
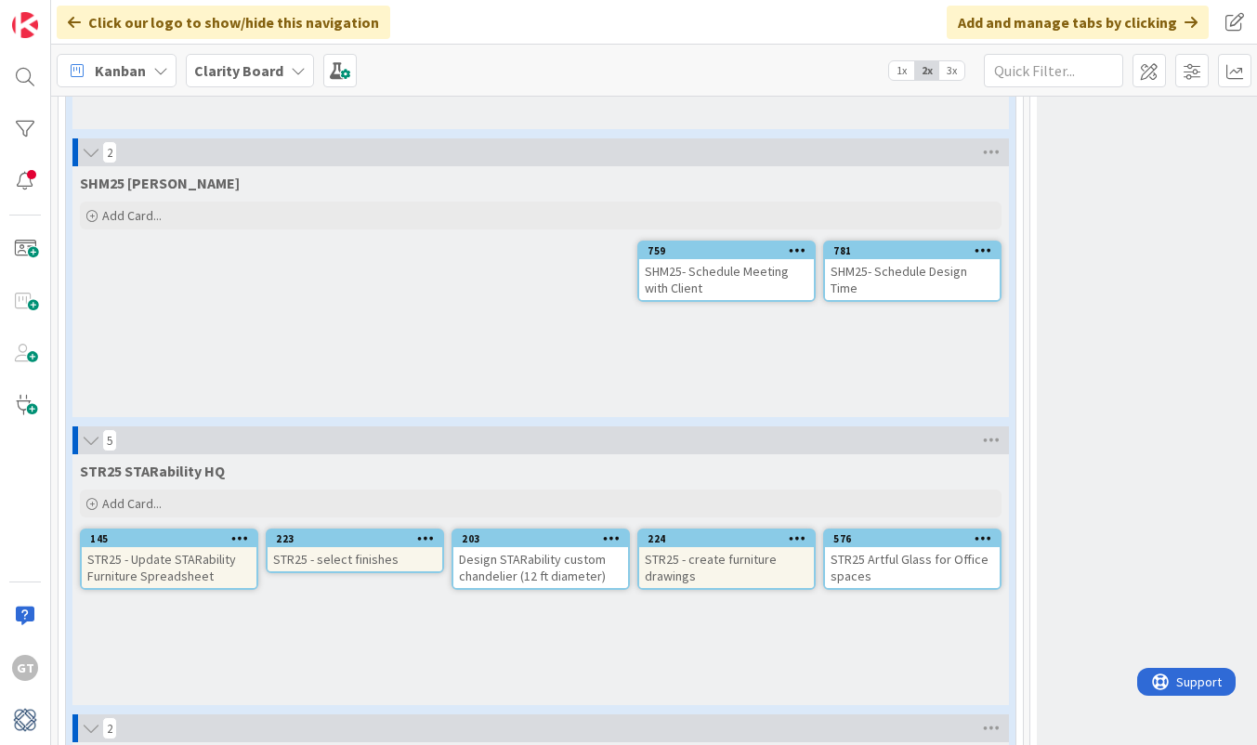
scroll to position [4292, 0]
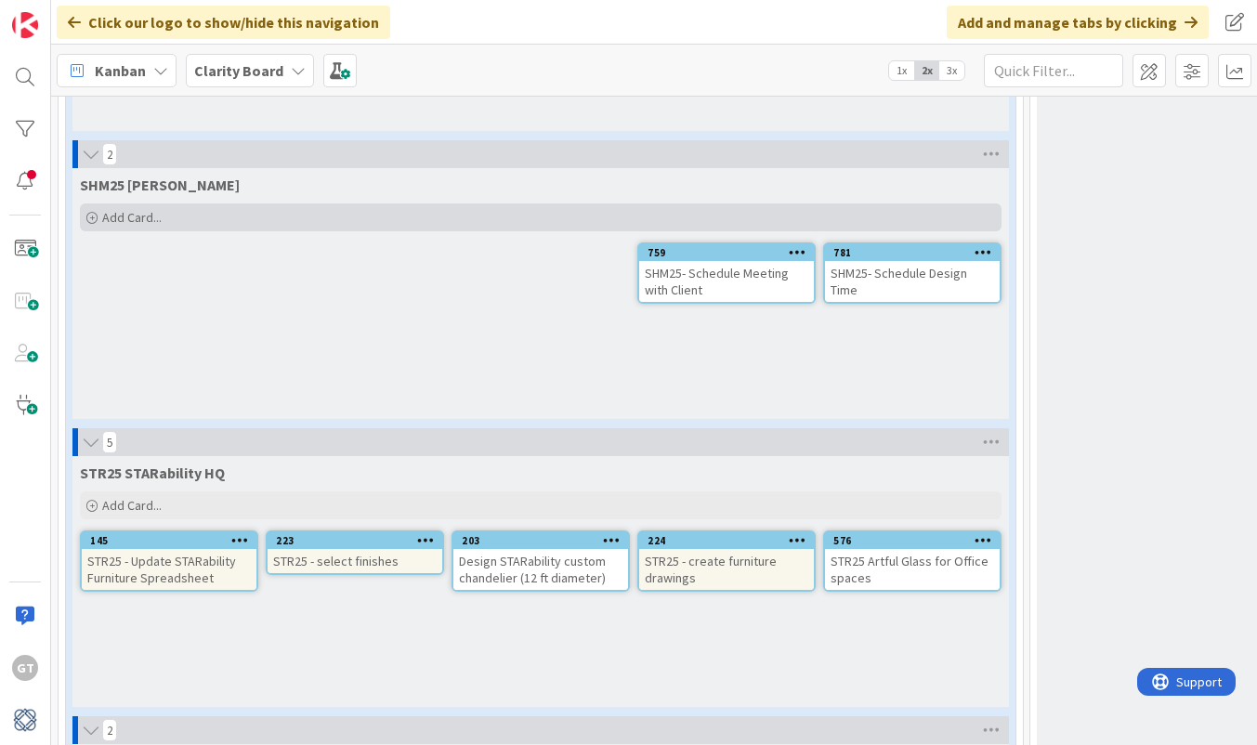
click at [107, 211] on span "Add Card..." at bounding box center [131, 217] width 59 height 17
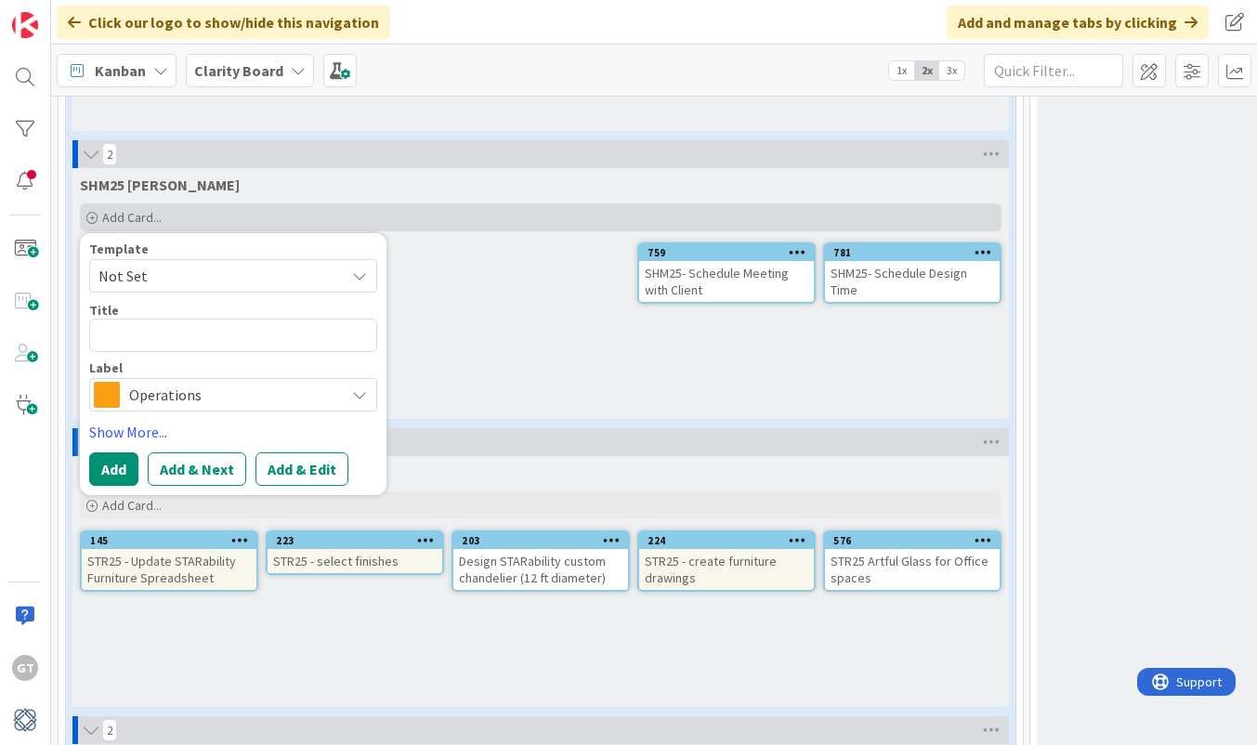
type textarea "x"
type textarea "S"
type textarea "x"
type textarea "SH"
type textarea "x"
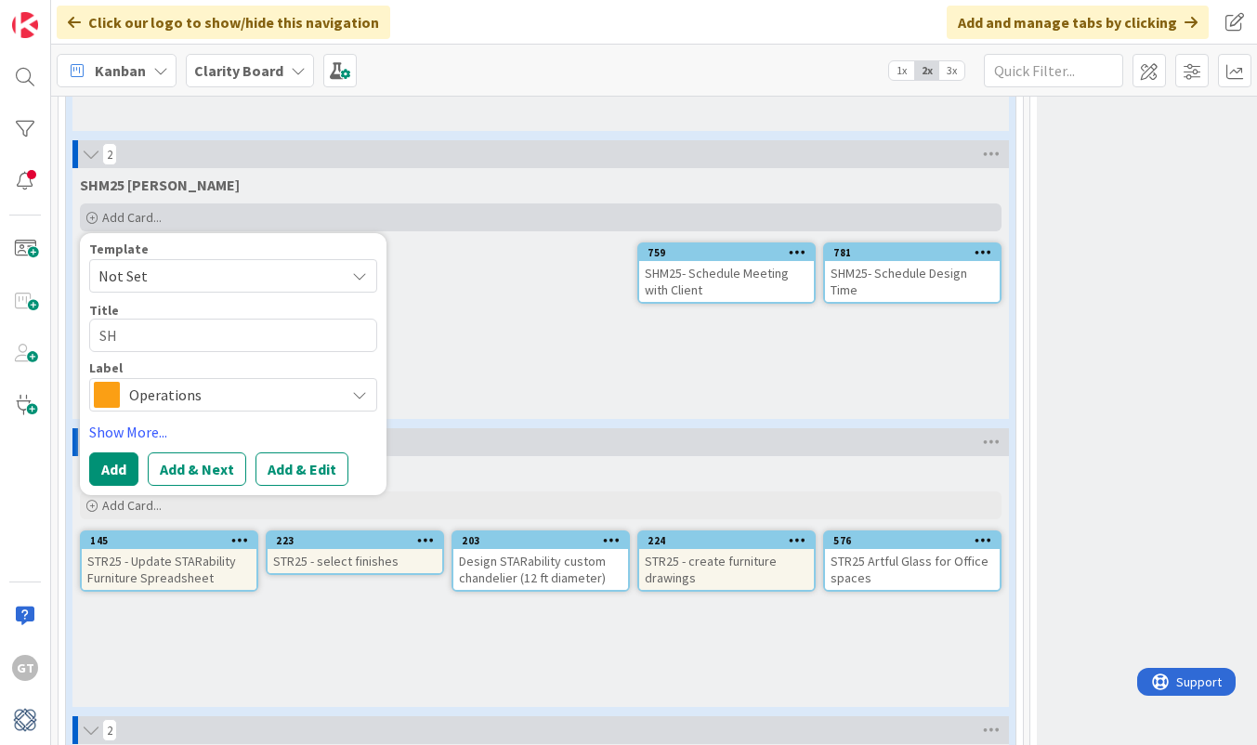
type textarea "SHM"
type textarea "x"
type textarea "SHM2"
type textarea "x"
type textarea "SHM25"
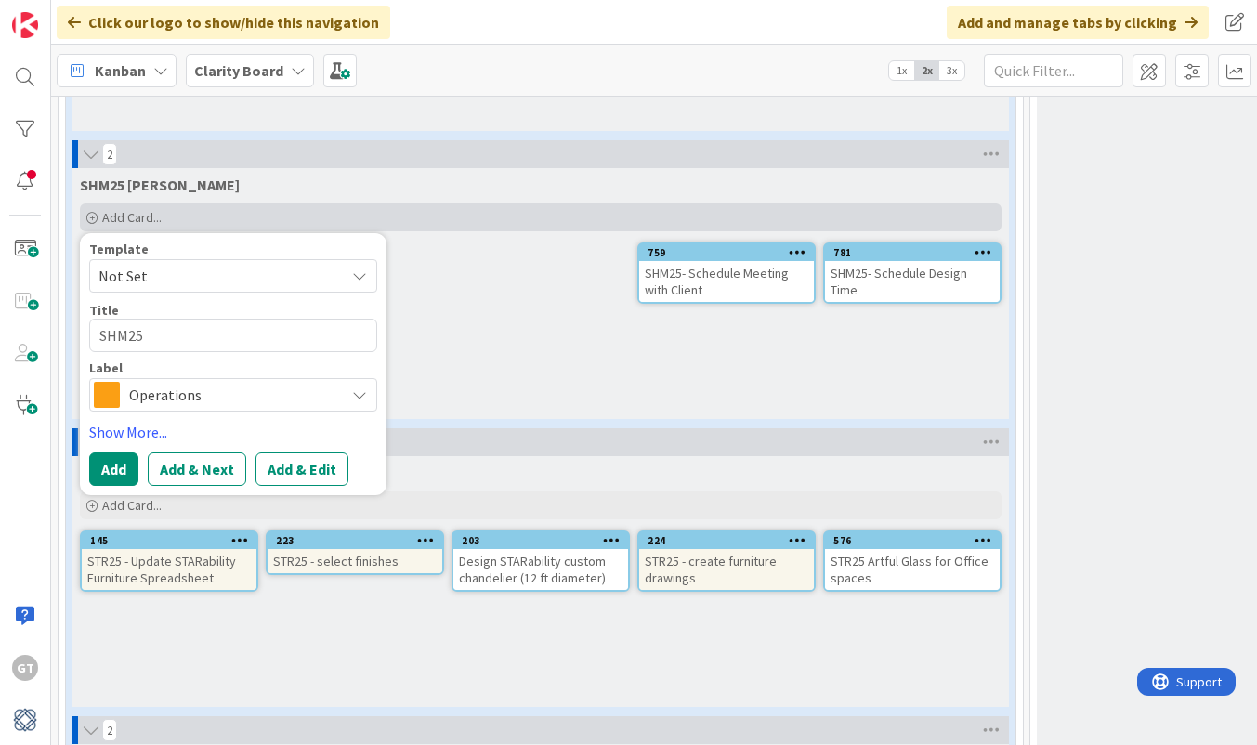
type textarea "x"
type textarea "SHM25-"
type textarea "x"
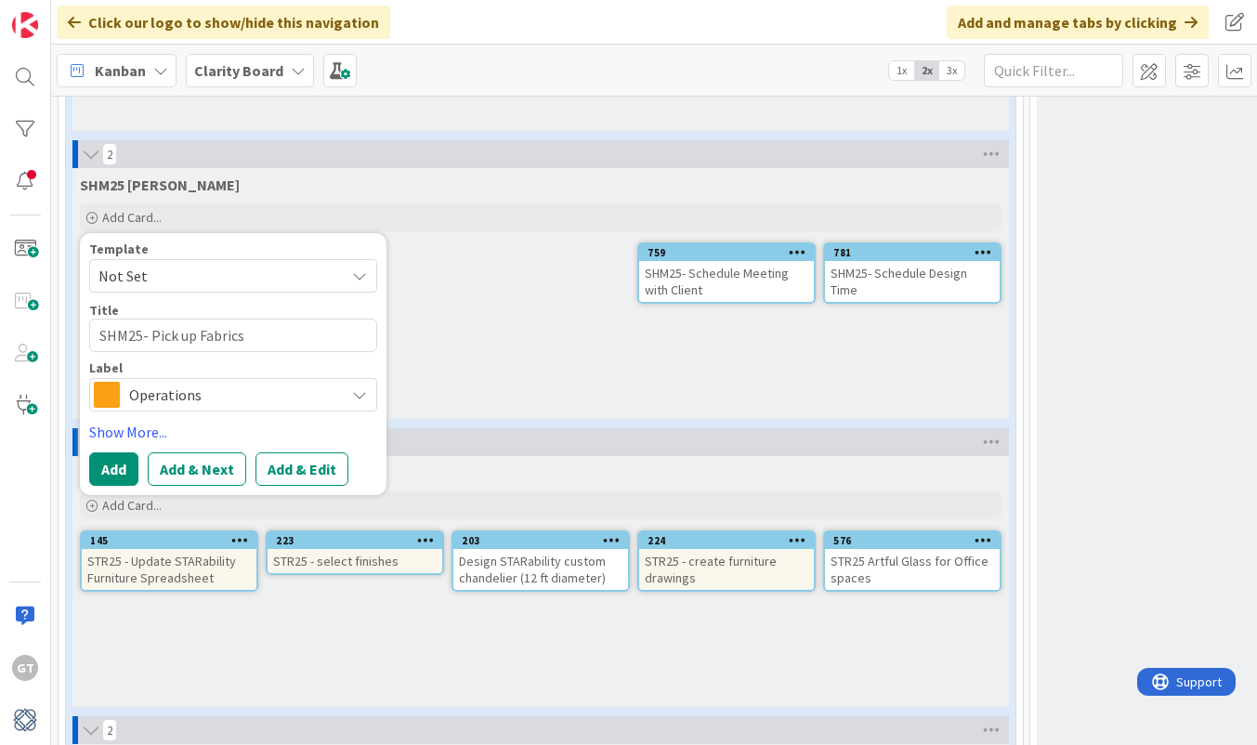
click at [294, 400] on span "Operations" at bounding box center [232, 395] width 206 height 26
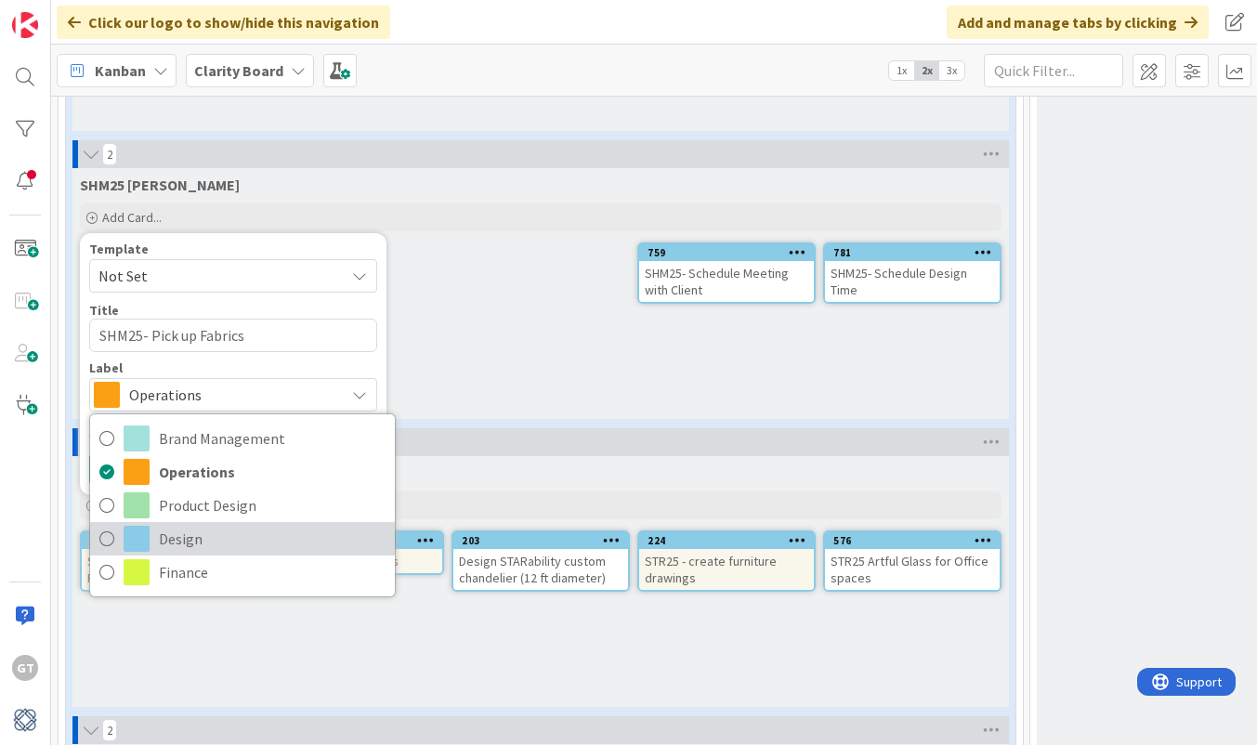
click at [148, 534] on span at bounding box center [137, 539] width 26 height 26
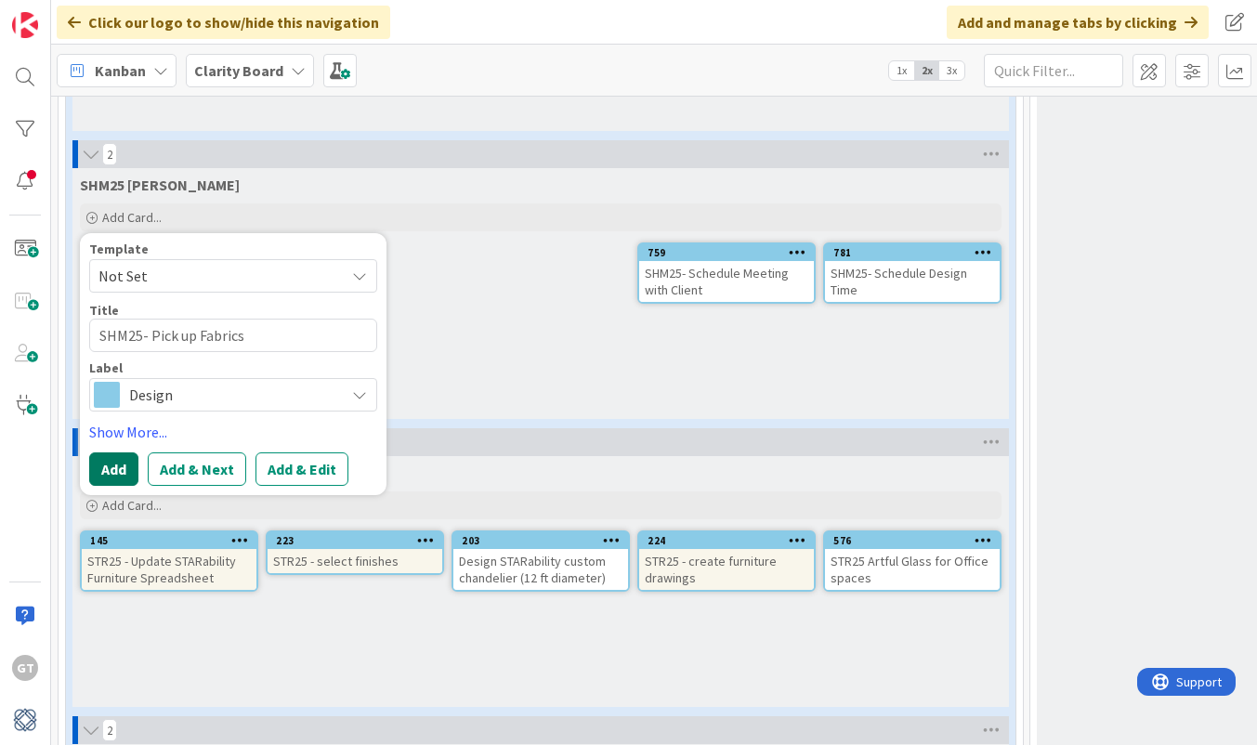
click at [115, 464] on button "Add" at bounding box center [113, 468] width 49 height 33
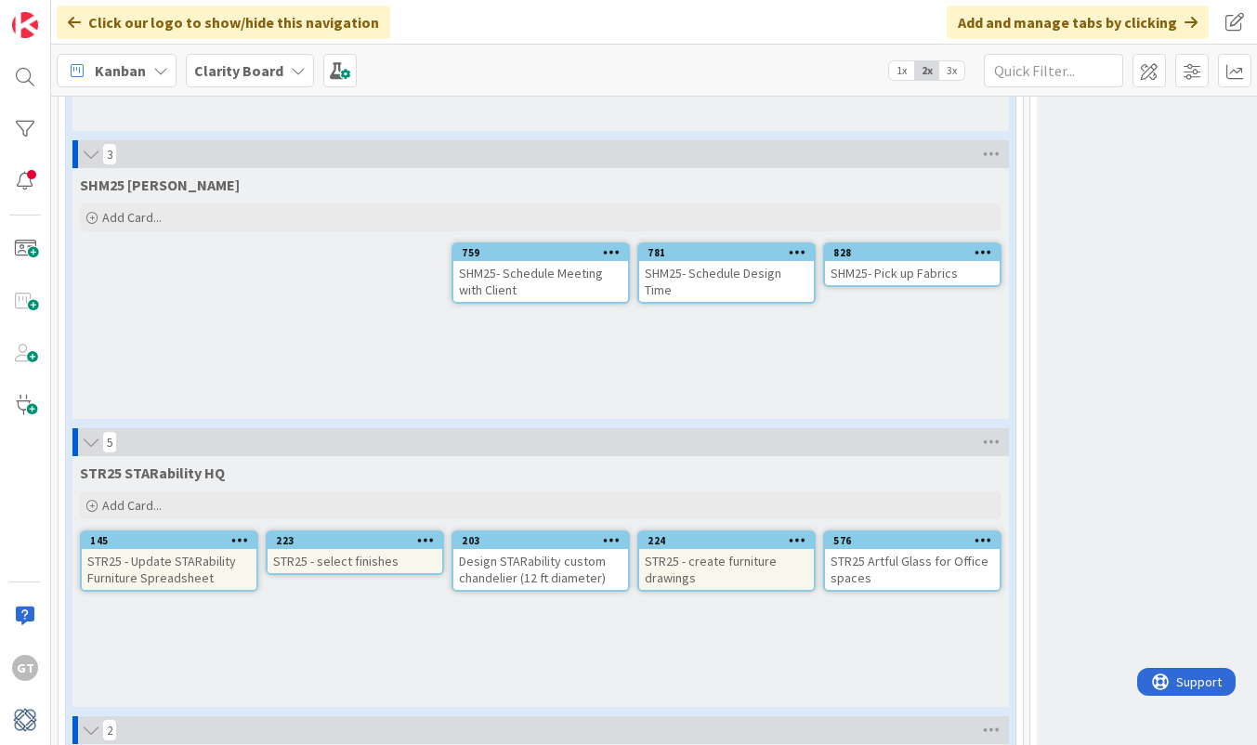
click at [894, 273] on div "SHM25- Pick up Fabrics" at bounding box center [912, 273] width 175 height 24
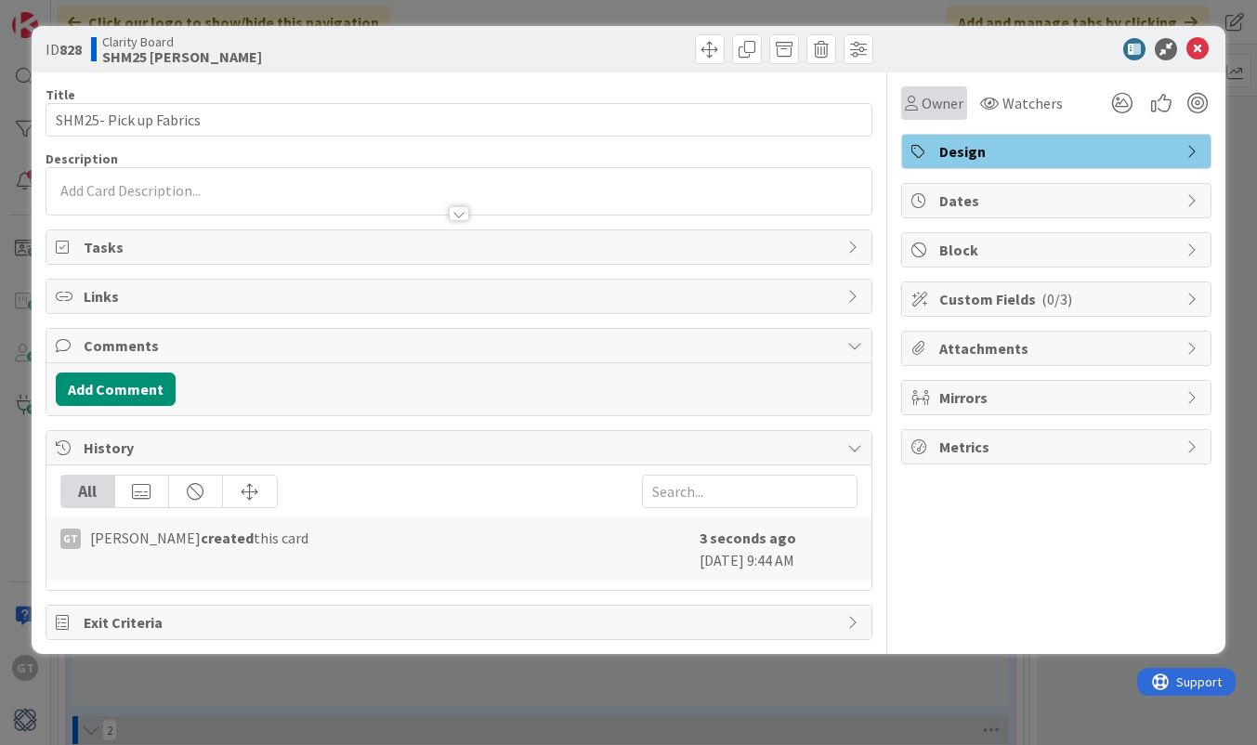
click at [935, 116] on div "Owner" at bounding box center [934, 102] width 66 height 33
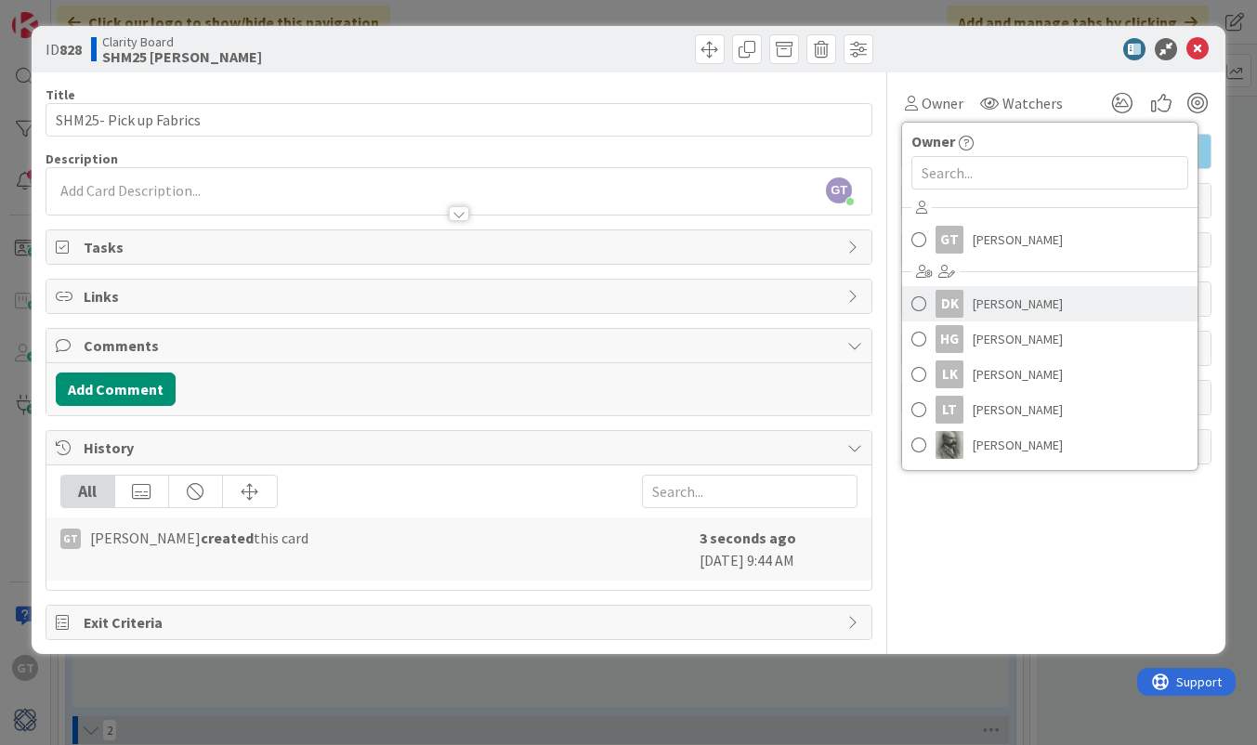
click at [970, 307] on link "DK [PERSON_NAME]" at bounding box center [1049, 303] width 295 height 35
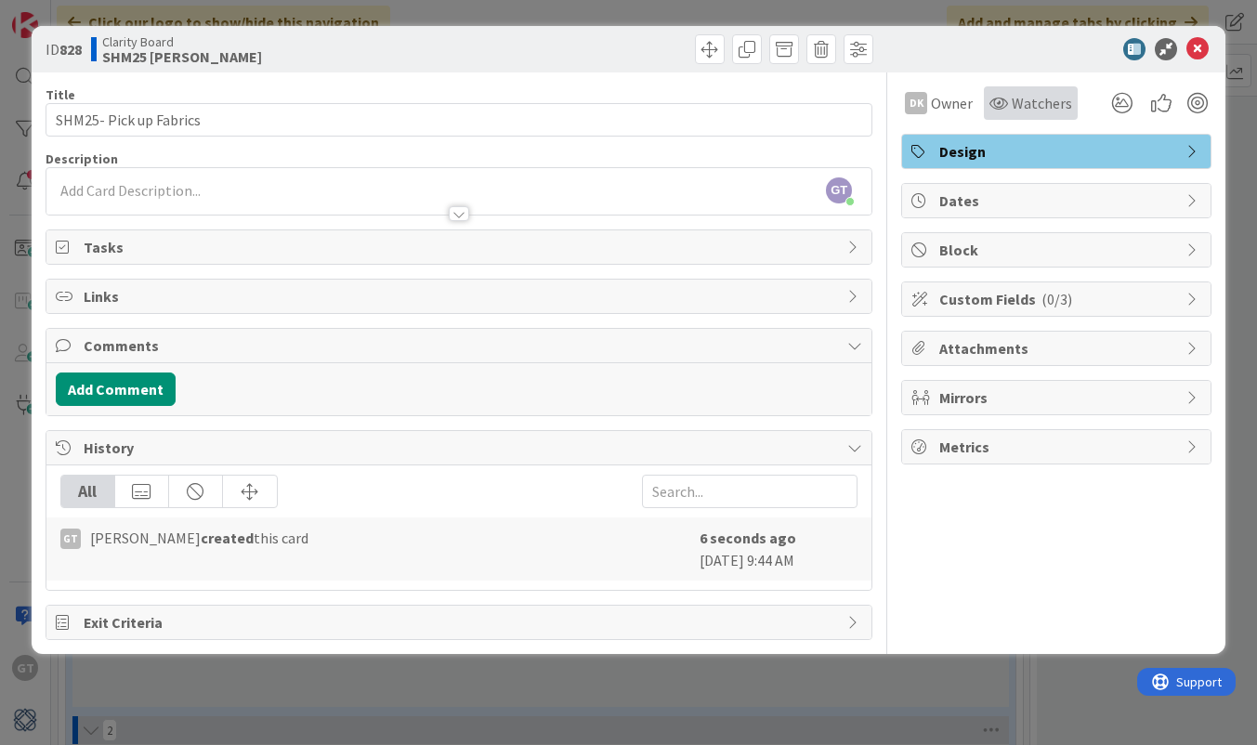
click at [1028, 98] on span "Watchers" at bounding box center [1041, 103] width 60 height 22
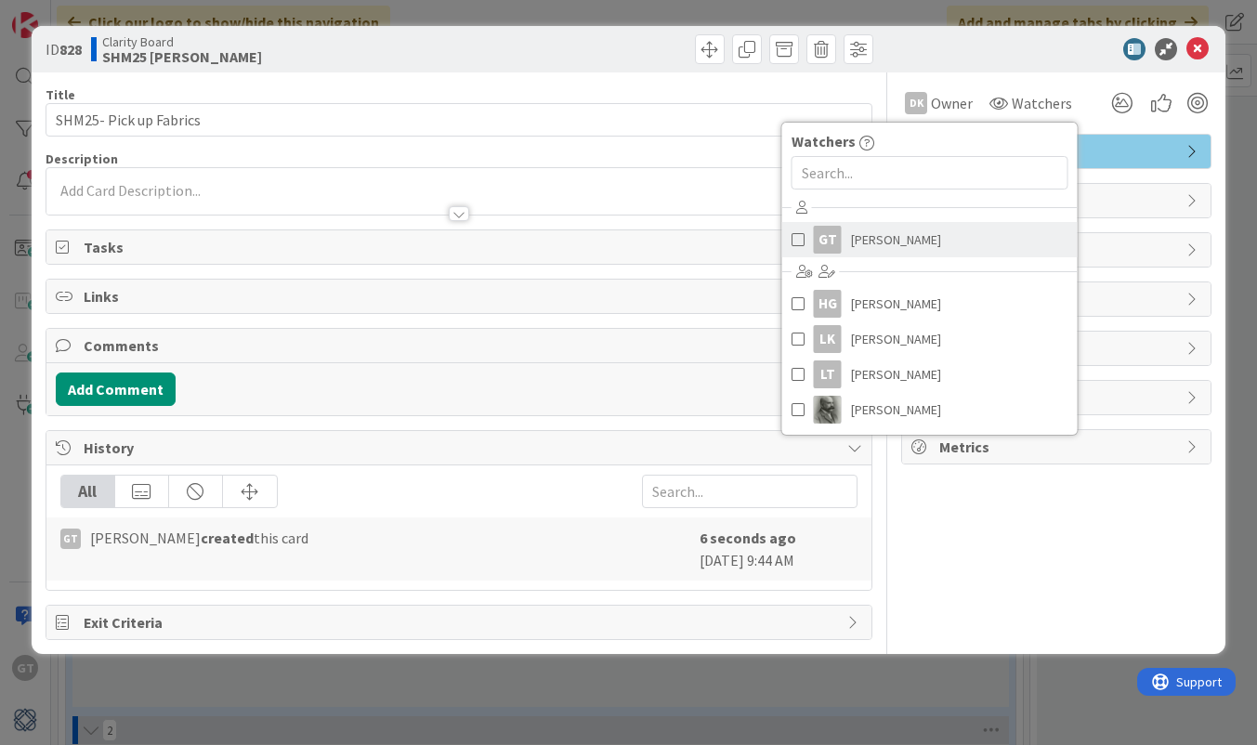
click at [913, 237] on span "[PERSON_NAME]" at bounding box center [896, 240] width 90 height 28
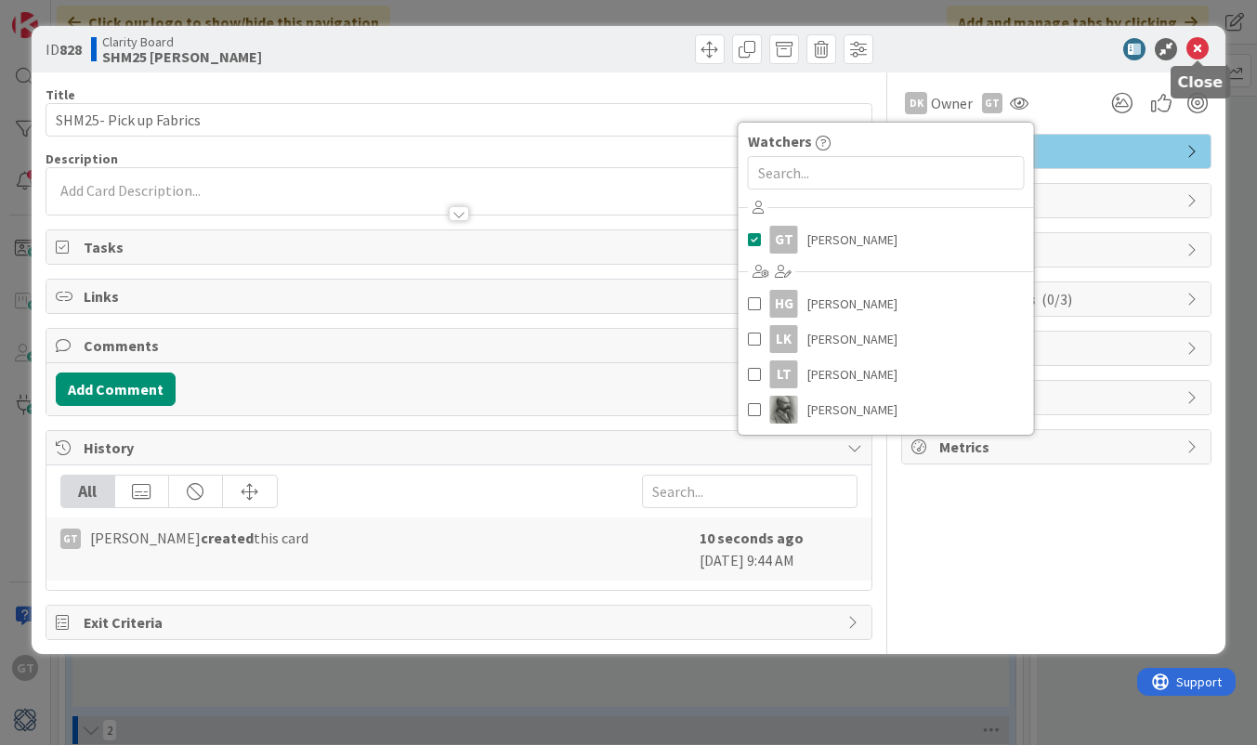
click at [1200, 55] on icon at bounding box center [1197, 49] width 22 height 22
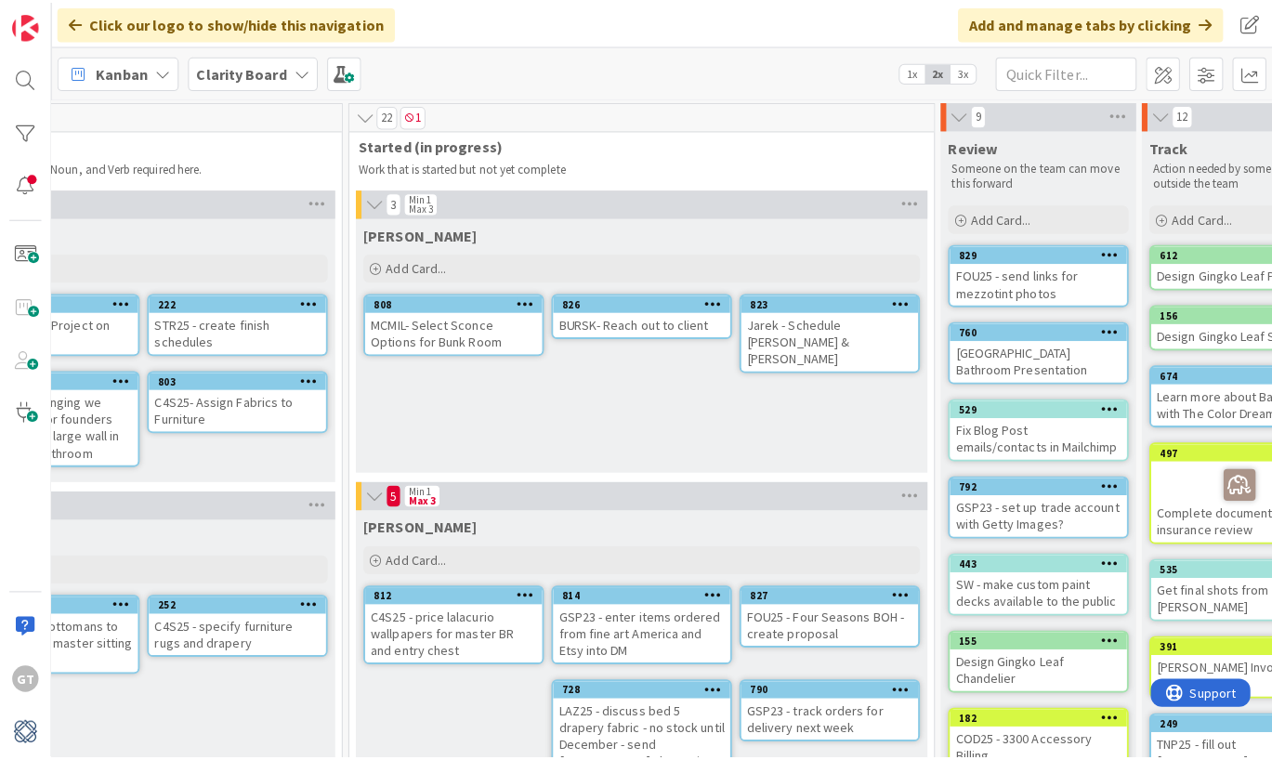
scroll to position [1, 1269]
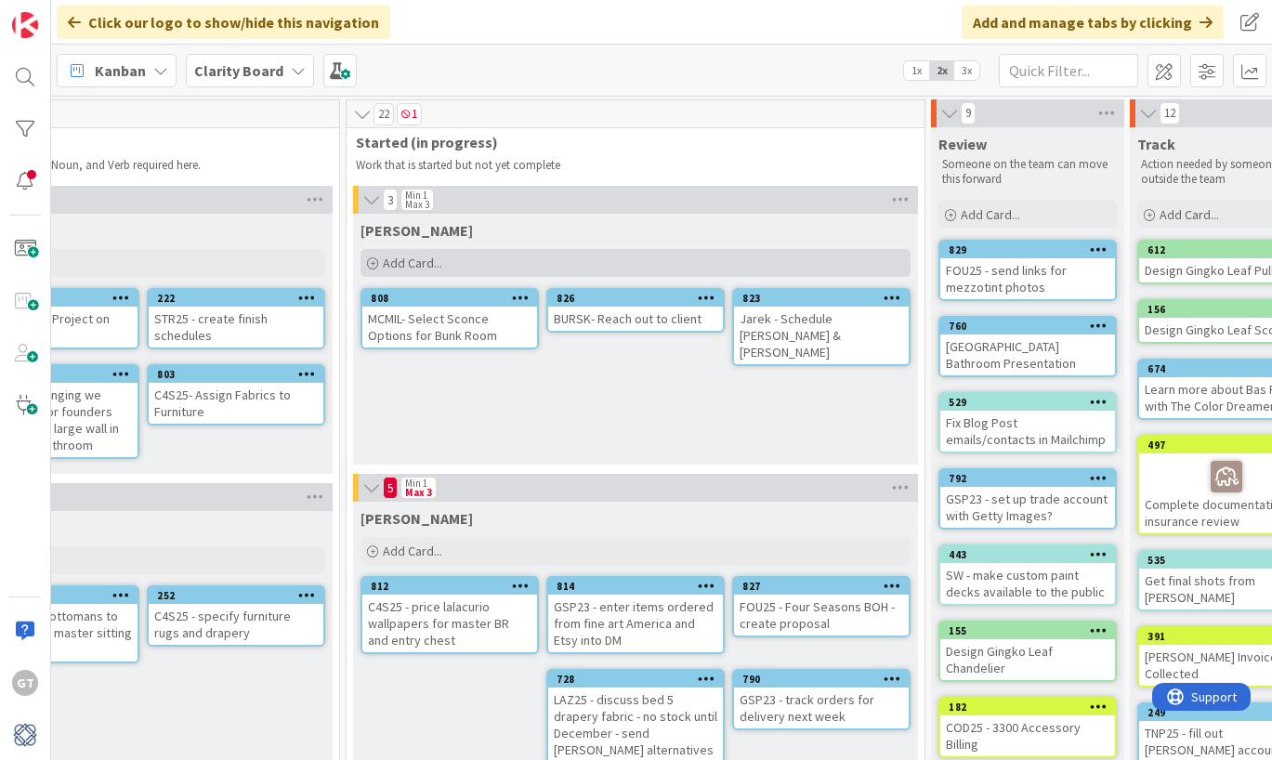
click at [411, 262] on span "Add Card..." at bounding box center [412, 263] width 59 height 17
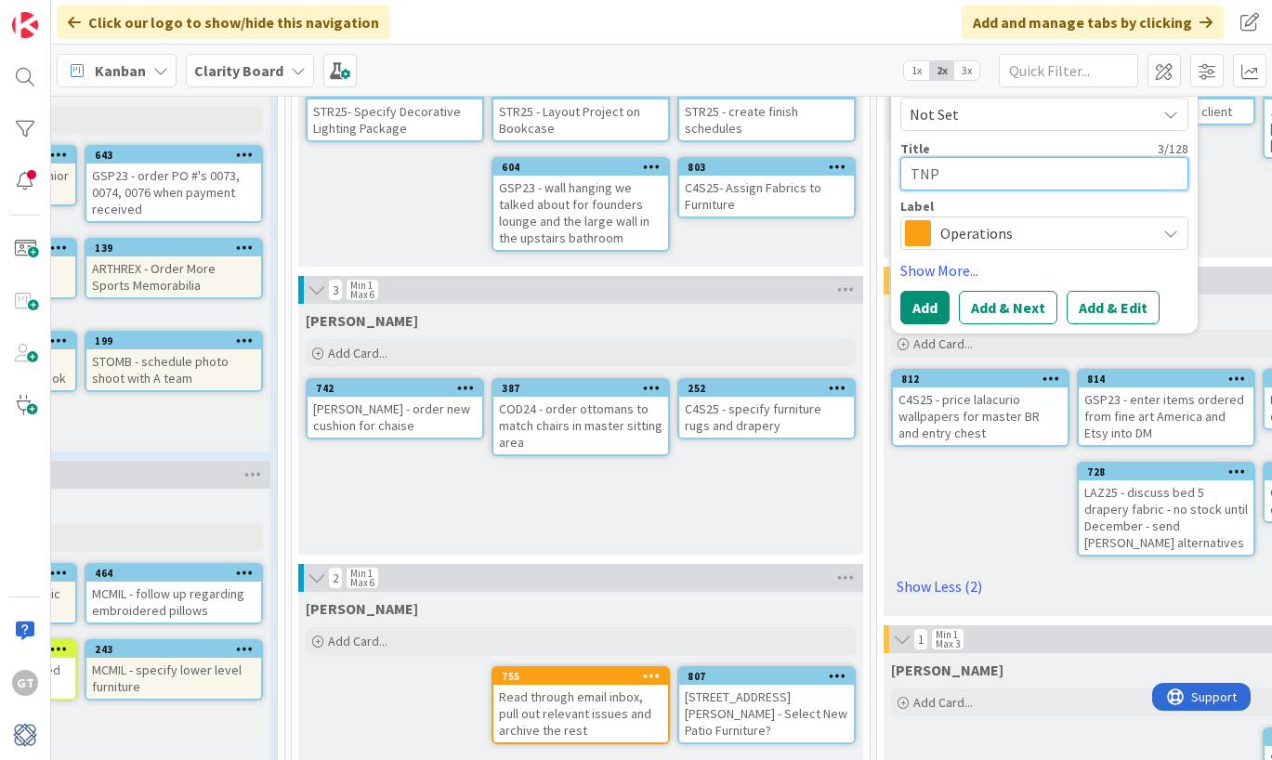
scroll to position [207, 737]
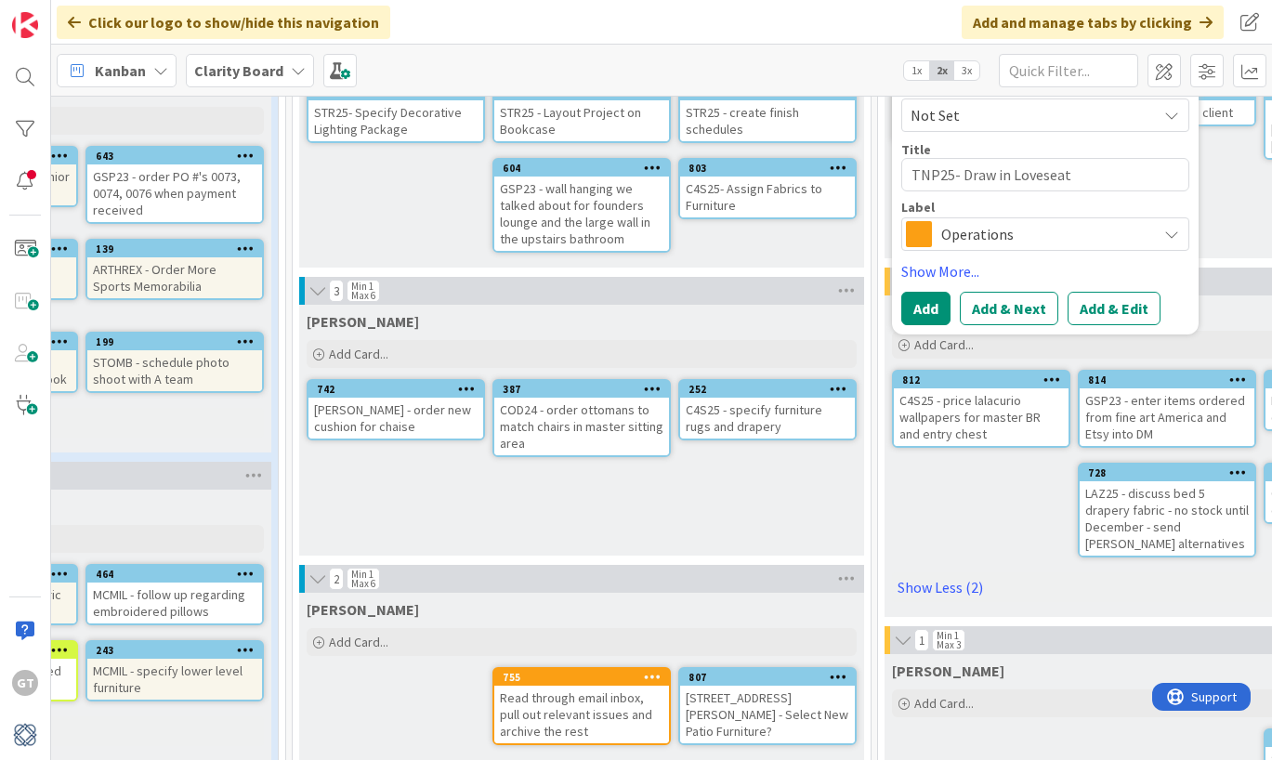
click at [1116, 232] on span "Operations" at bounding box center [1044, 234] width 206 height 26
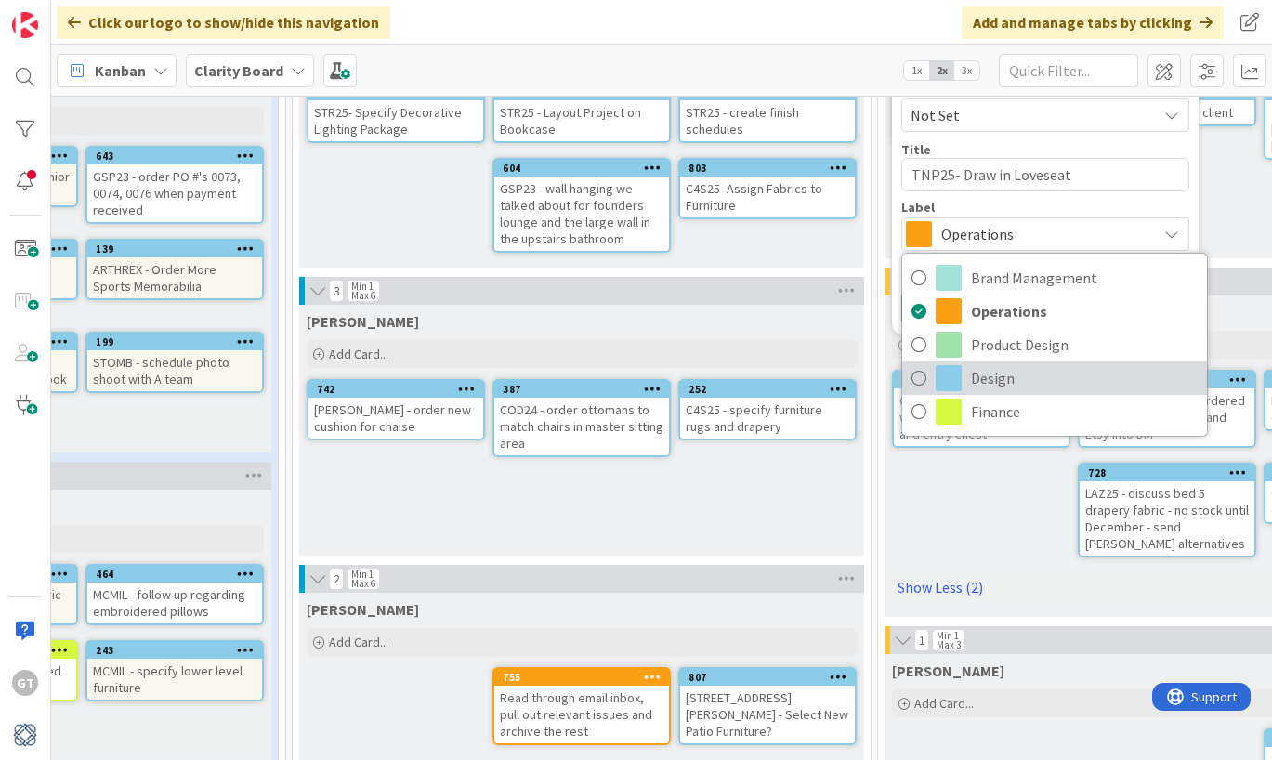
click at [966, 372] on link "Design" at bounding box center [1054, 377] width 305 height 33
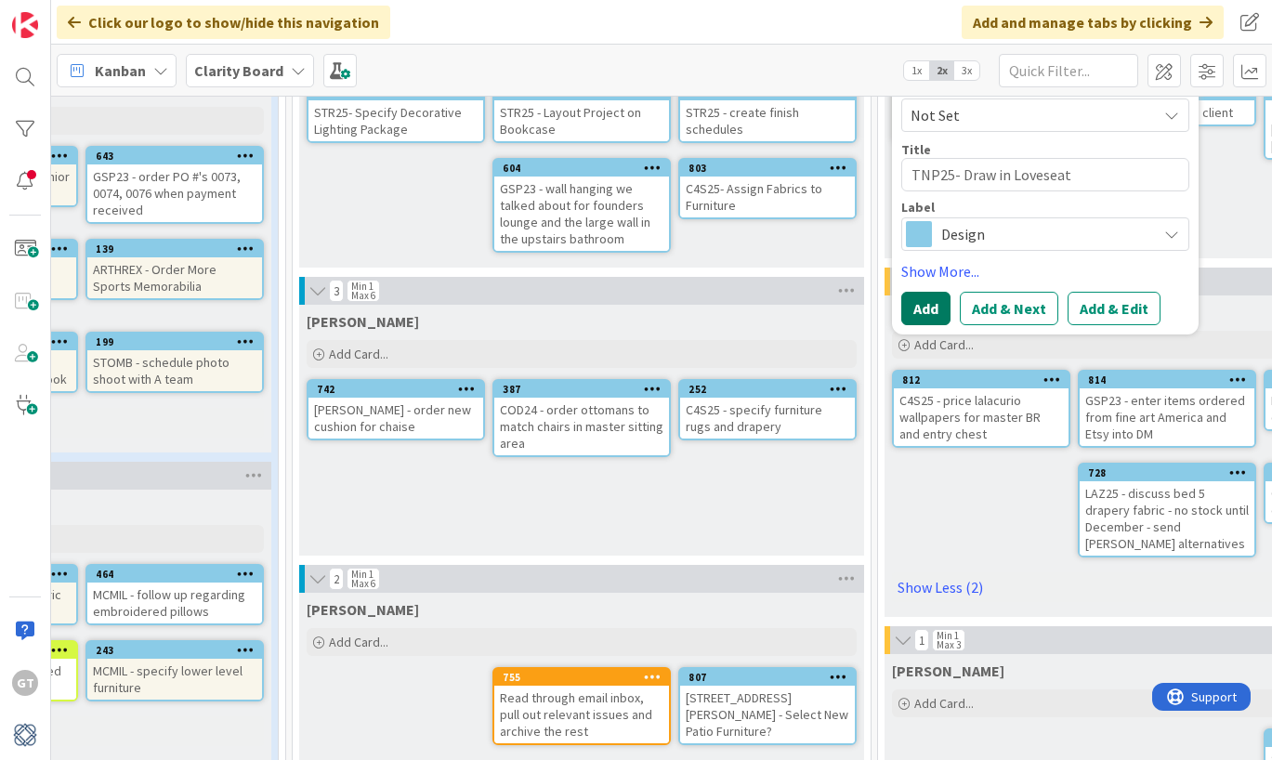
click at [931, 300] on button "Add" at bounding box center [925, 308] width 49 height 33
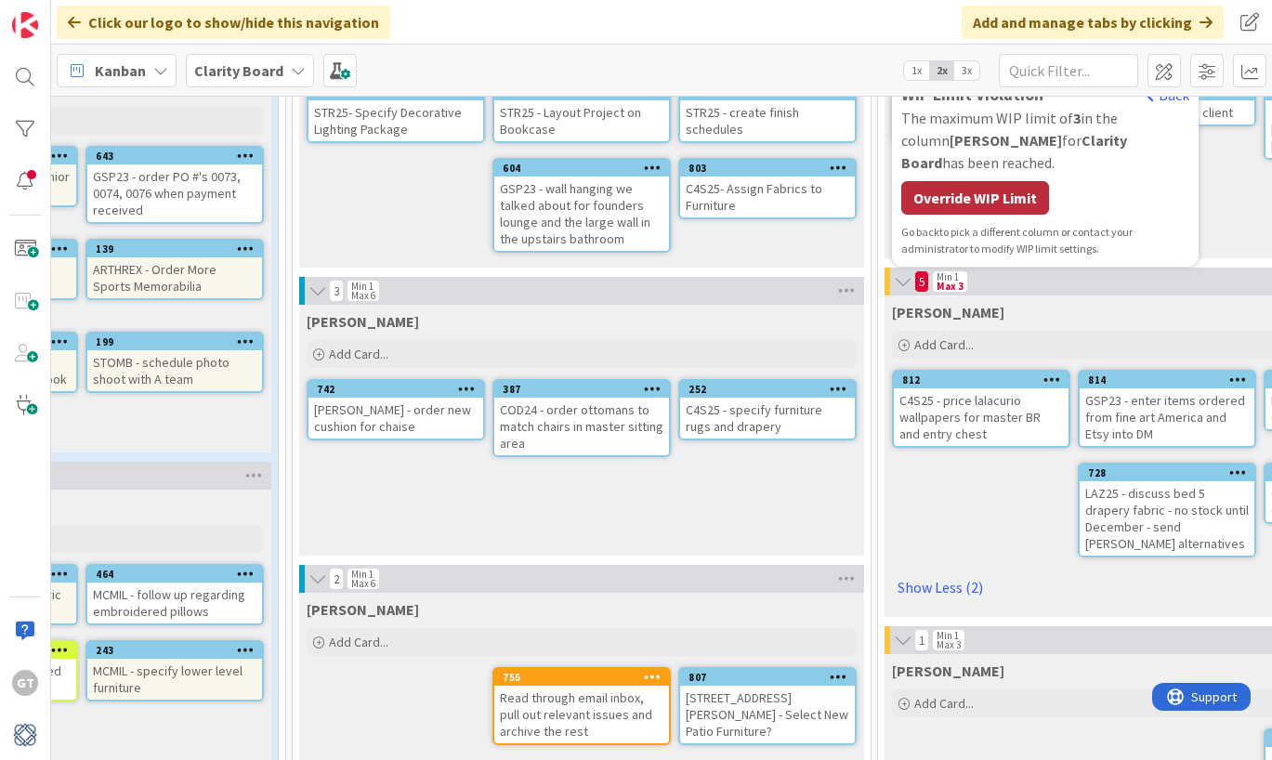
click at [993, 181] on div "Override WIP Limit" at bounding box center [975, 197] width 148 height 33
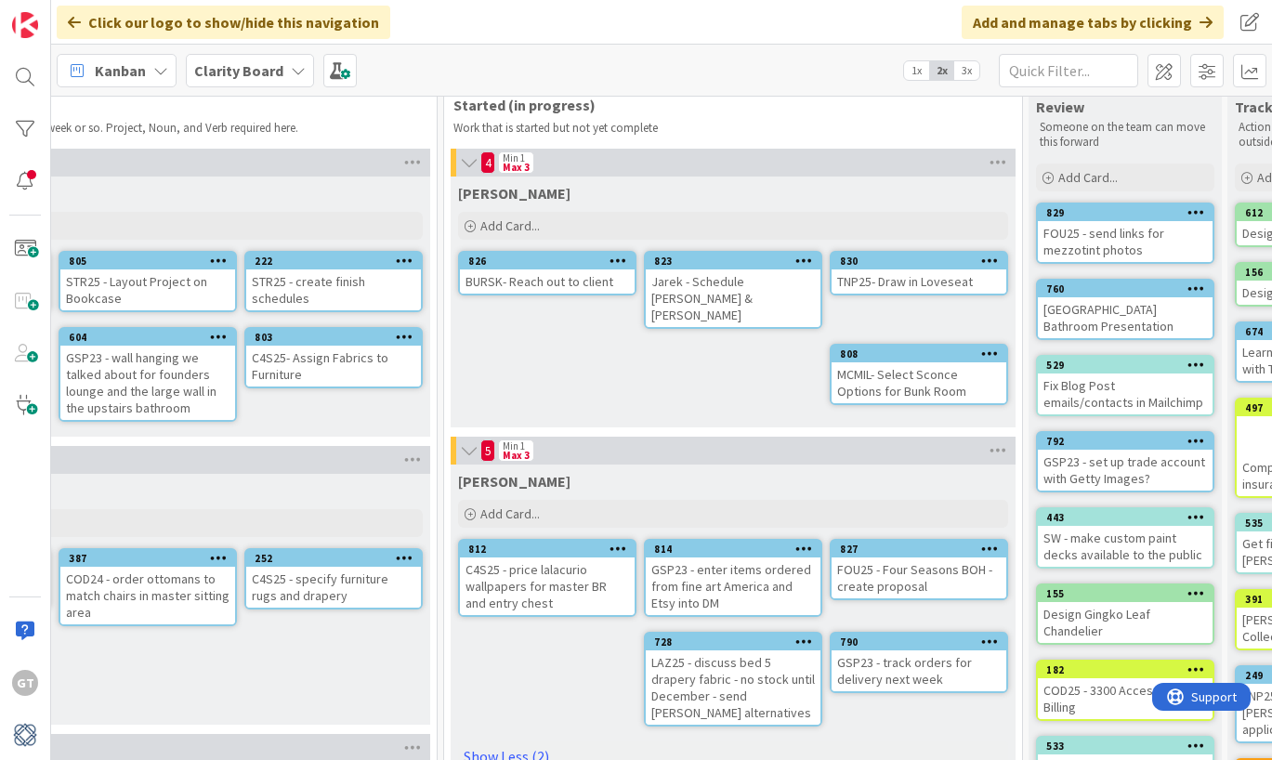
scroll to position [40, 1171]
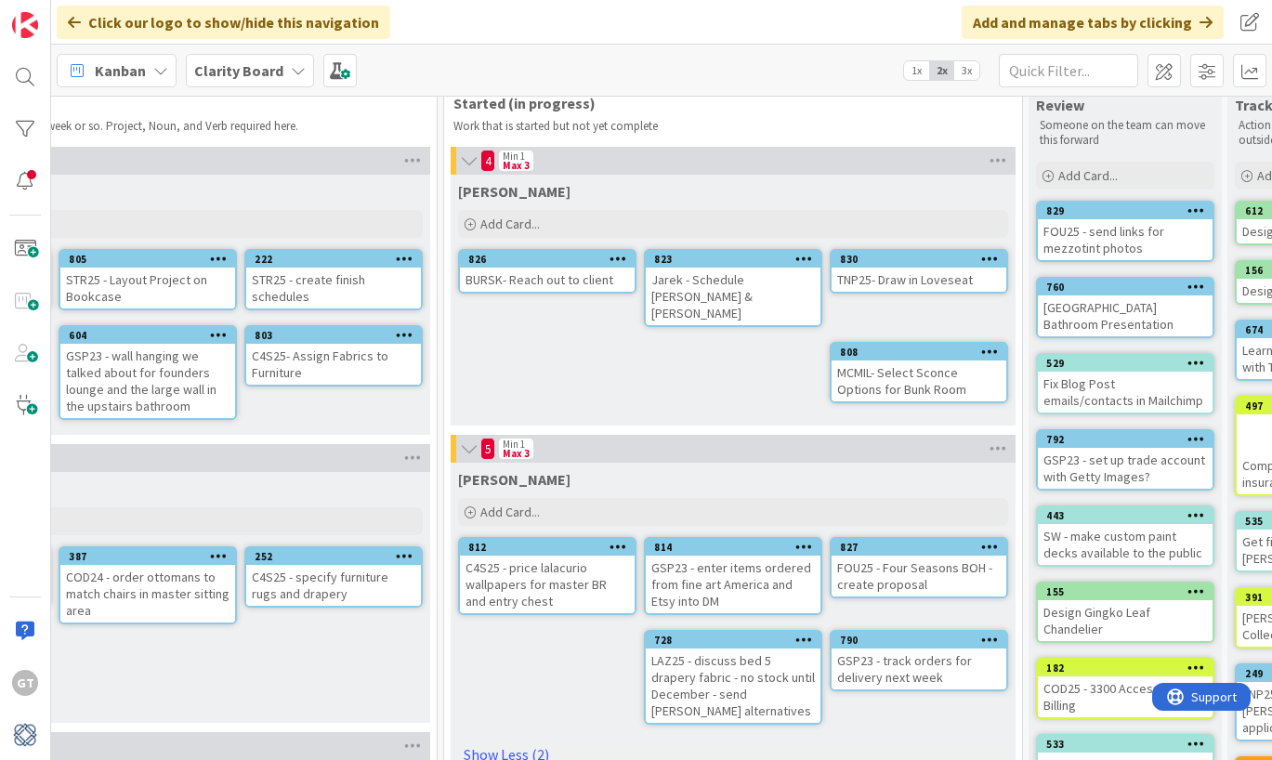
click at [893, 281] on div "TNP25- Draw in Loveseat" at bounding box center [918, 280] width 175 height 24
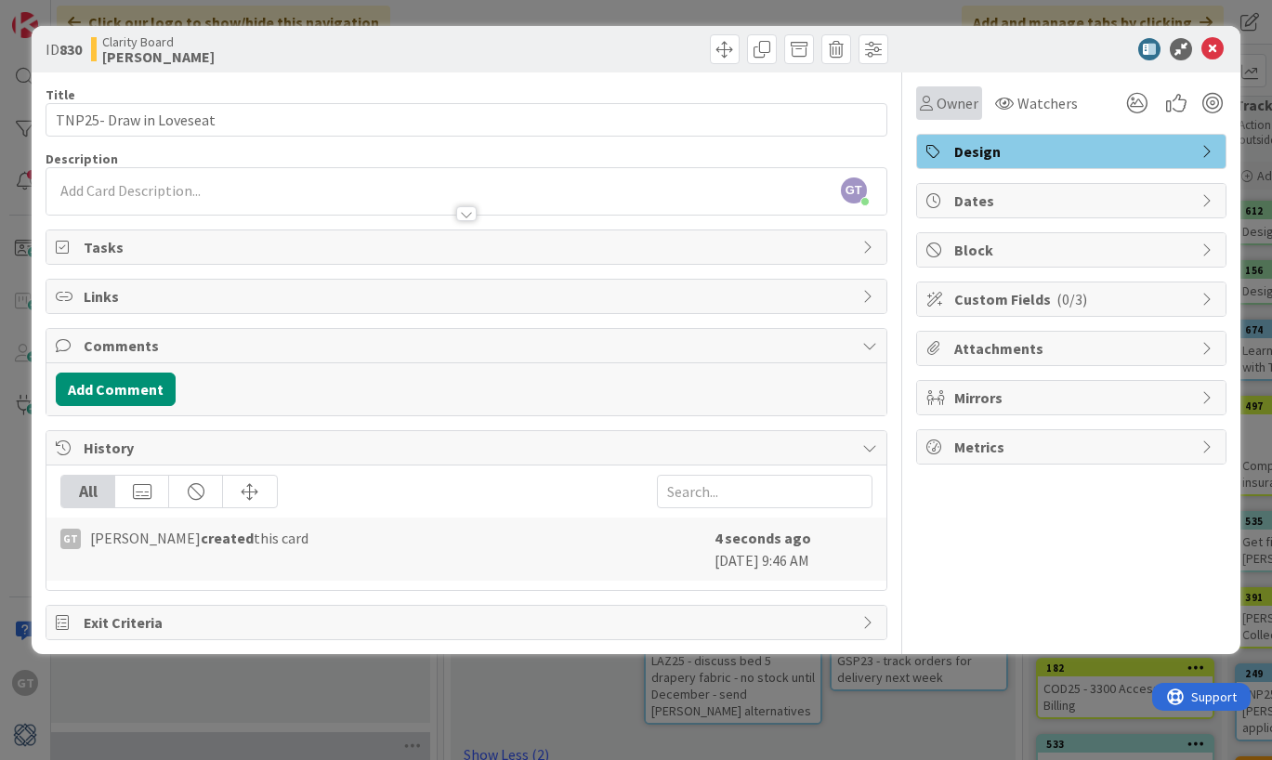
click at [972, 100] on span "Owner" at bounding box center [957, 103] width 42 height 22
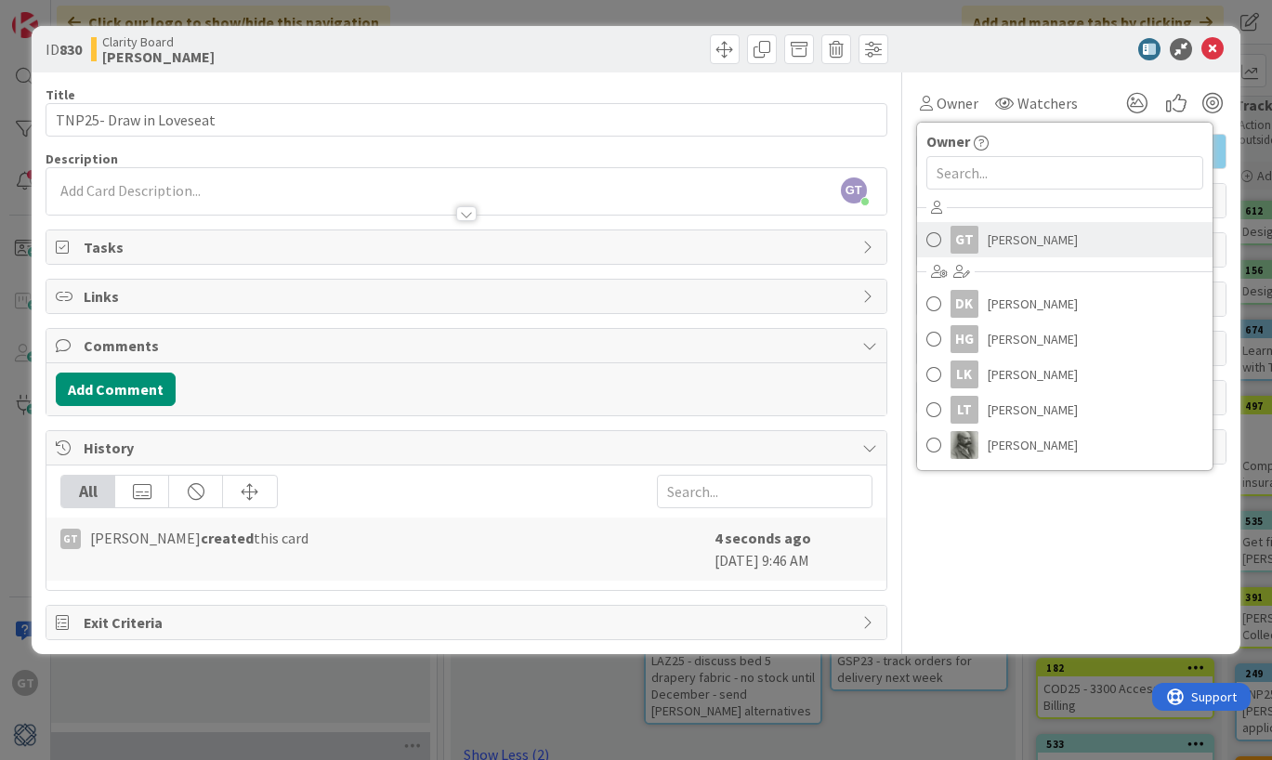
click at [990, 234] on span "[PERSON_NAME]" at bounding box center [1032, 240] width 90 height 28
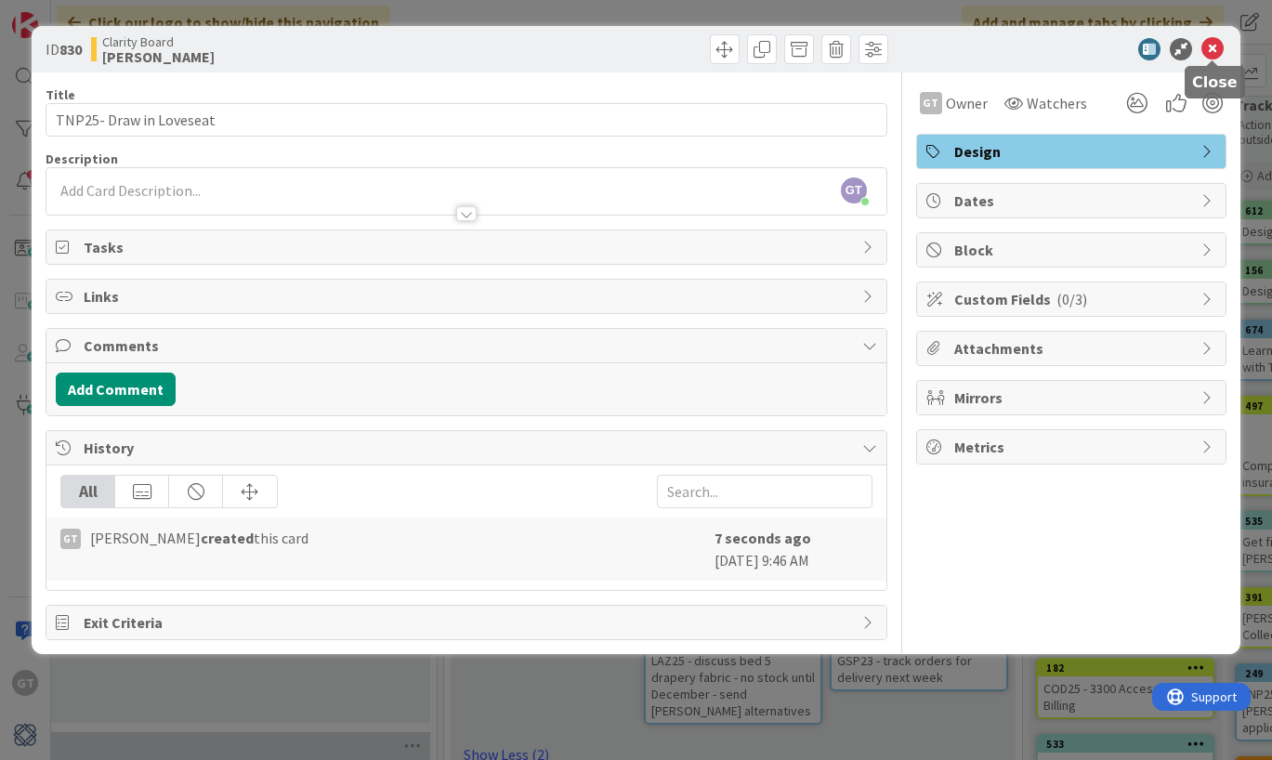
click at [1213, 48] on icon at bounding box center [1212, 49] width 22 height 22
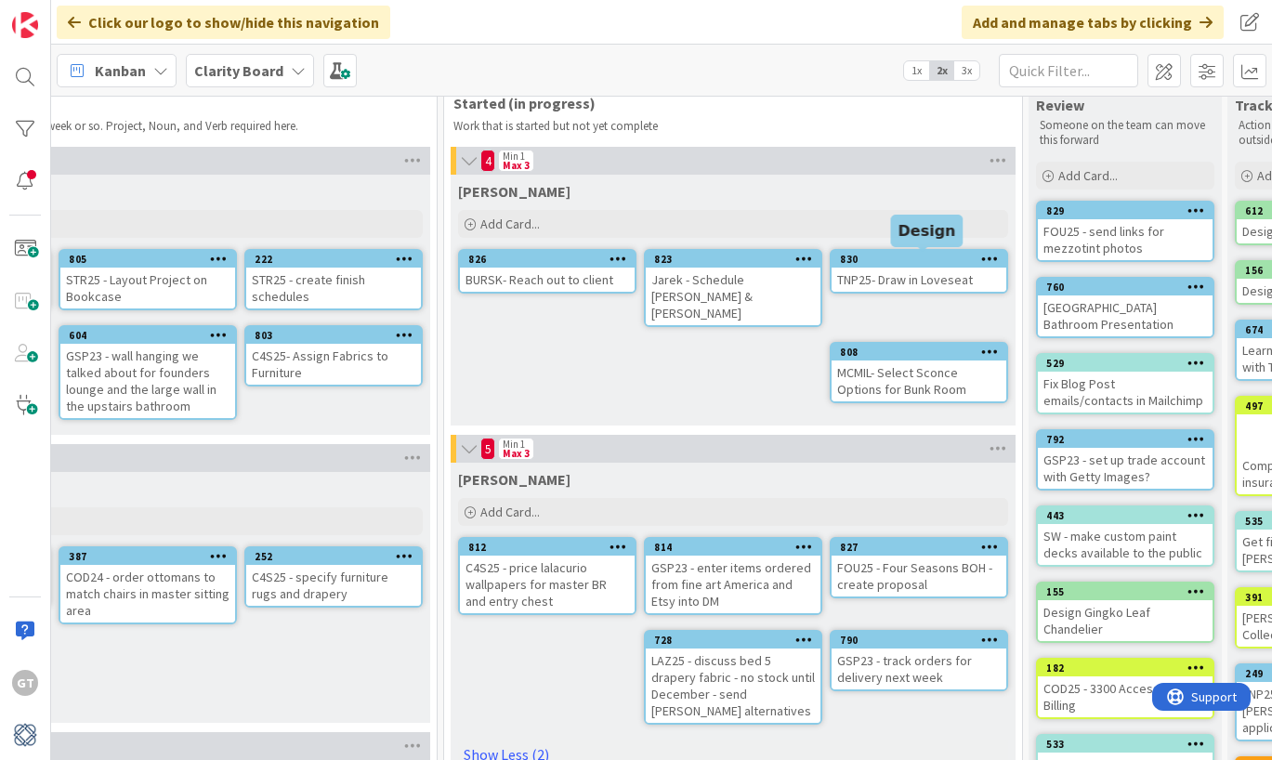
click at [942, 288] on div "TNP25- Draw in Loveseat" at bounding box center [918, 280] width 175 height 24
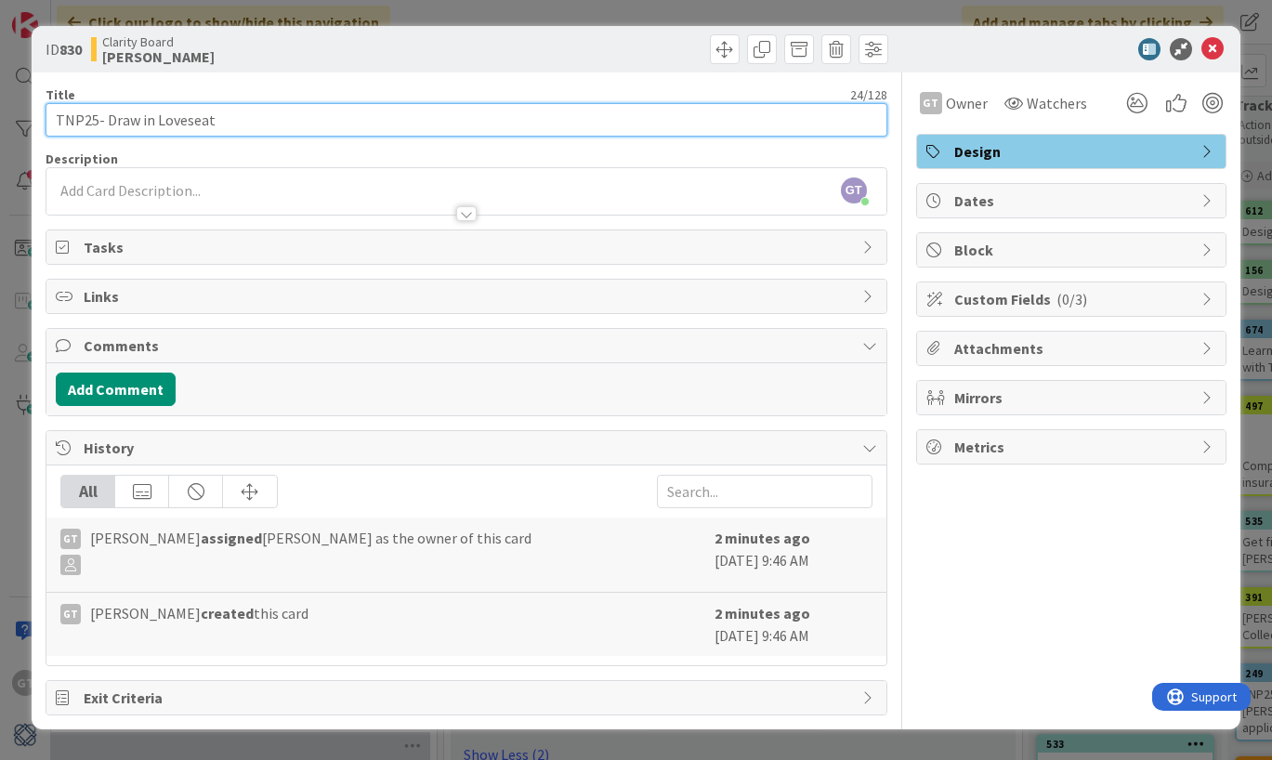
drag, startPoint x: 261, startPoint y: 123, endPoint x: 108, endPoint y: 119, distance: 153.3
click at [108, 119] on input "TNP25- Draw in Loveseat" at bounding box center [467, 119] width 842 height 33
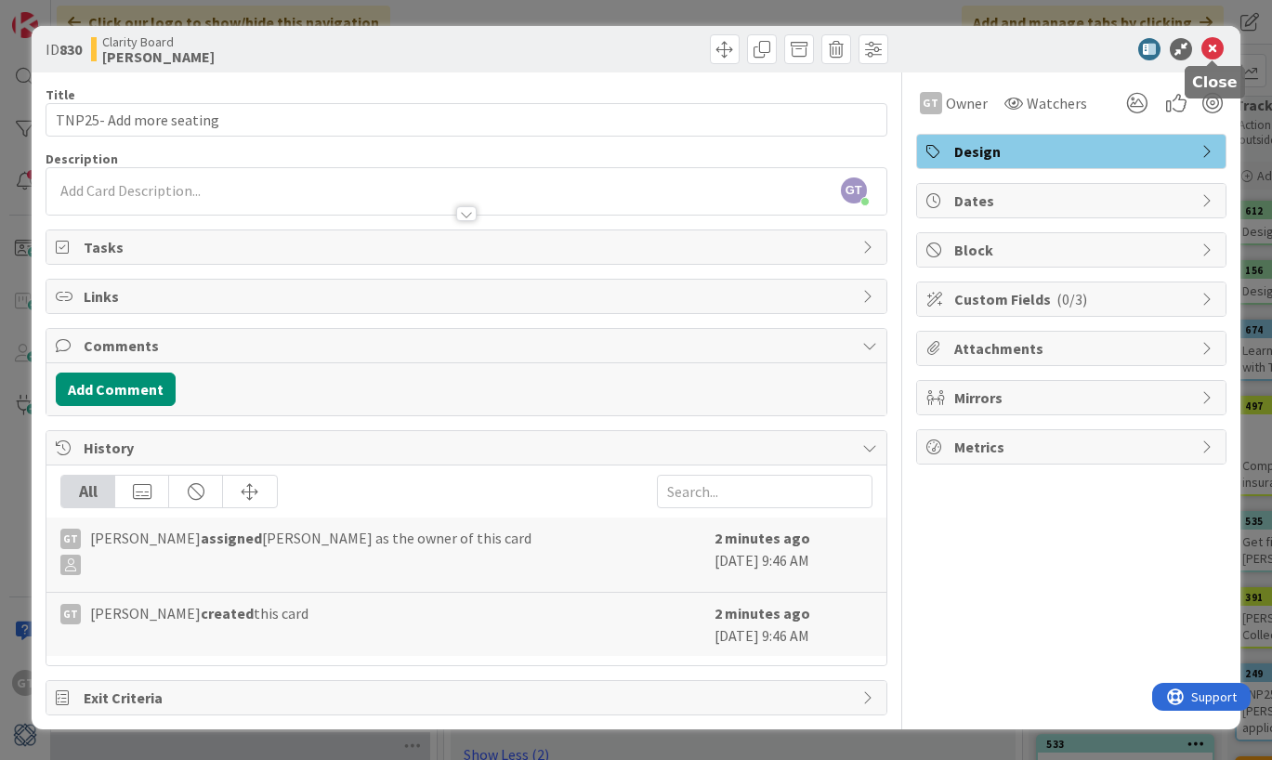
click at [1221, 40] on icon at bounding box center [1212, 49] width 22 height 22
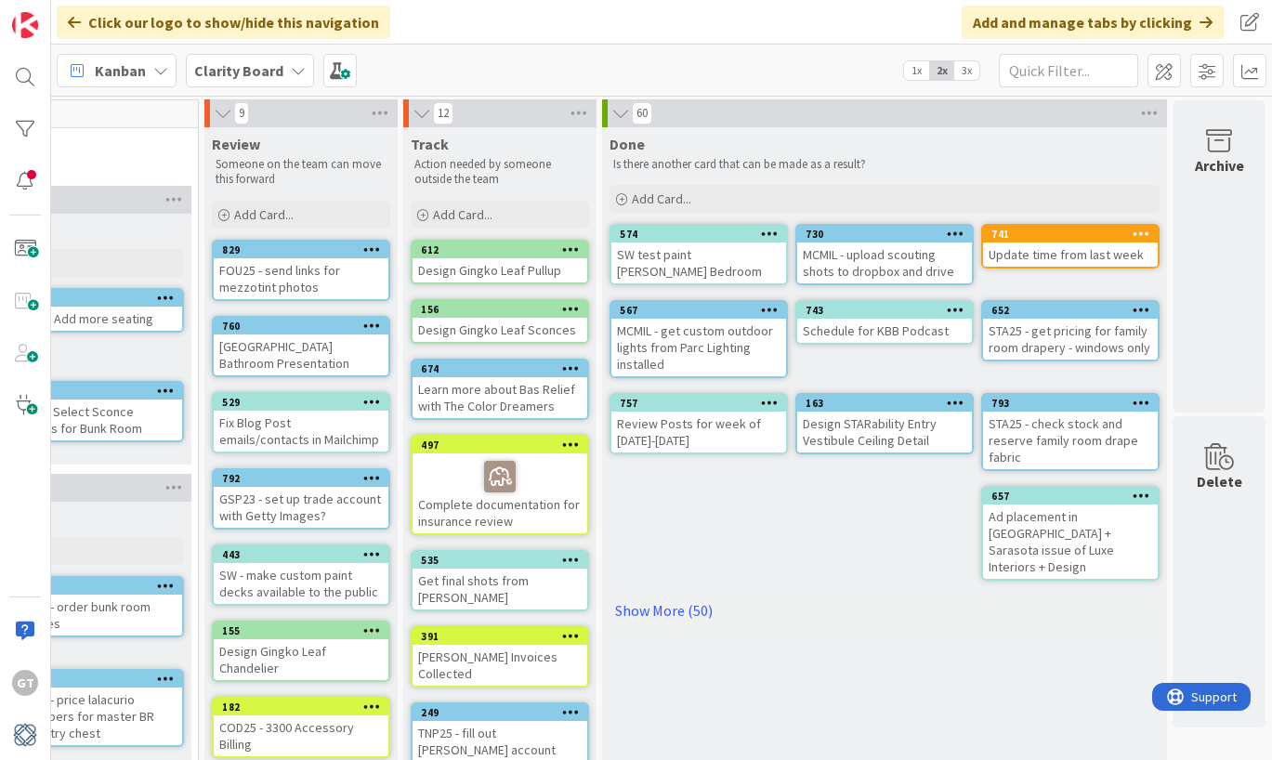
scroll to position [1, 1995]
click at [640, 595] on link "Show More (50)" at bounding box center [884, 610] width 550 height 30
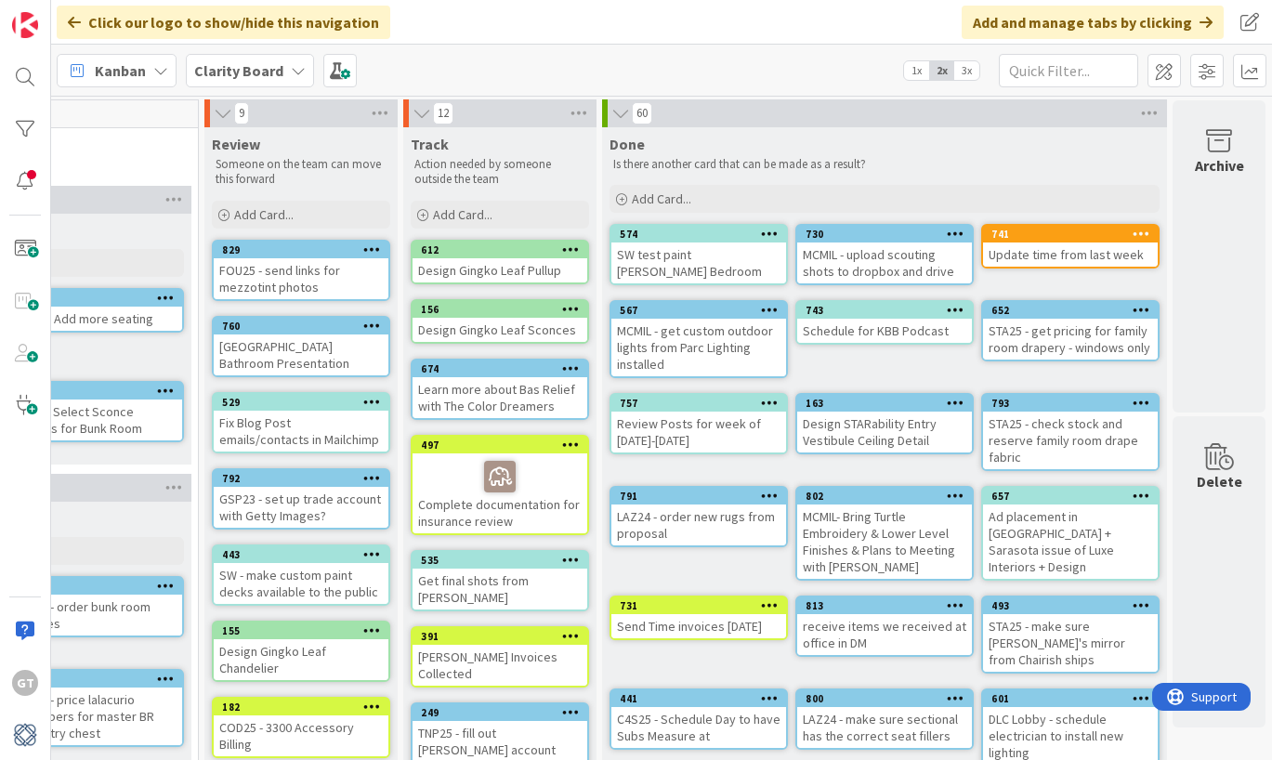
click at [705, 246] on div "SW test paint [PERSON_NAME] Bedroom" at bounding box center [698, 262] width 175 height 41
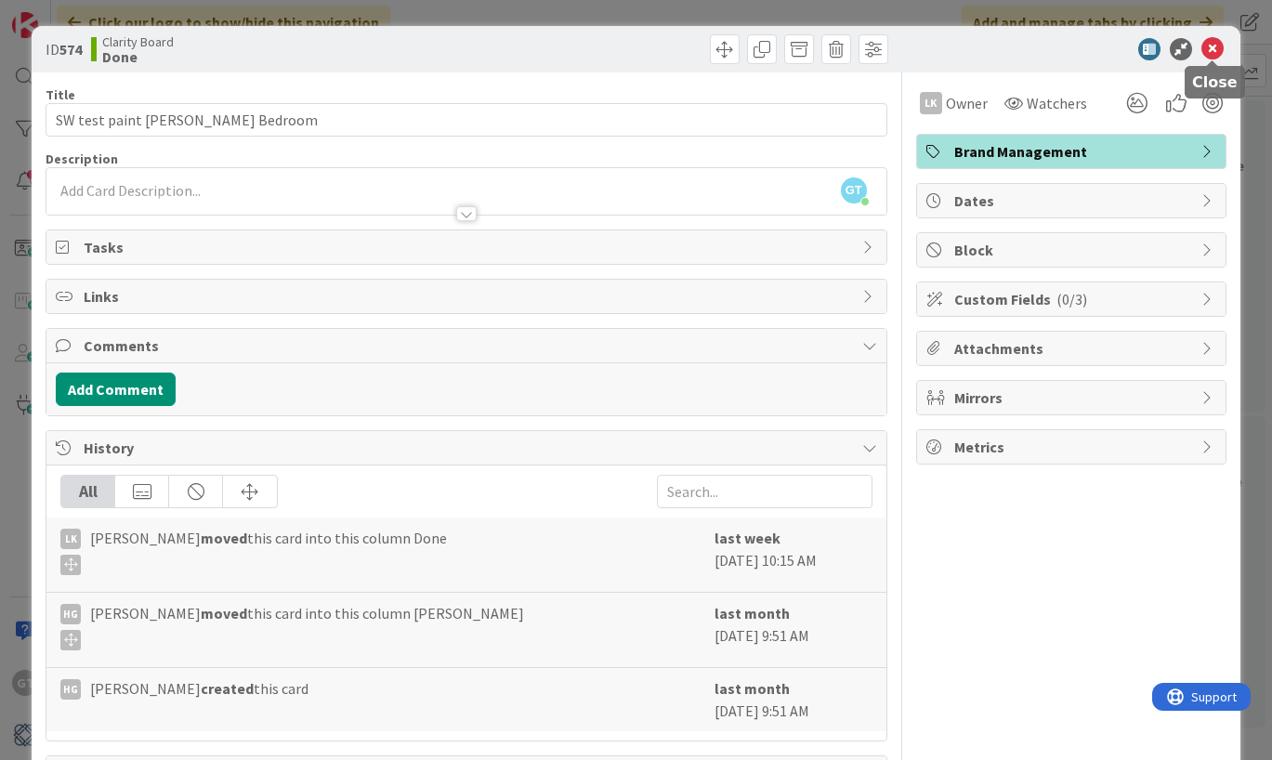
click at [1213, 50] on icon at bounding box center [1212, 49] width 22 height 22
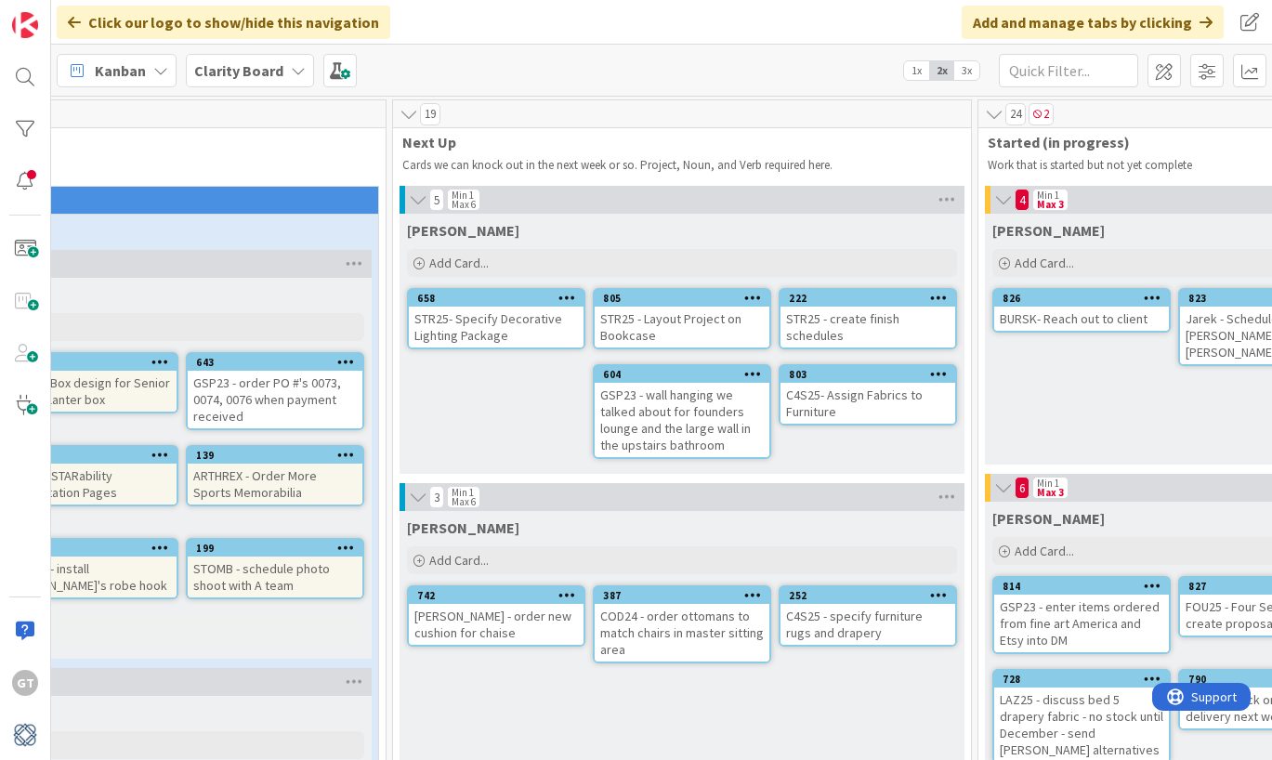
scroll to position [1, 636]
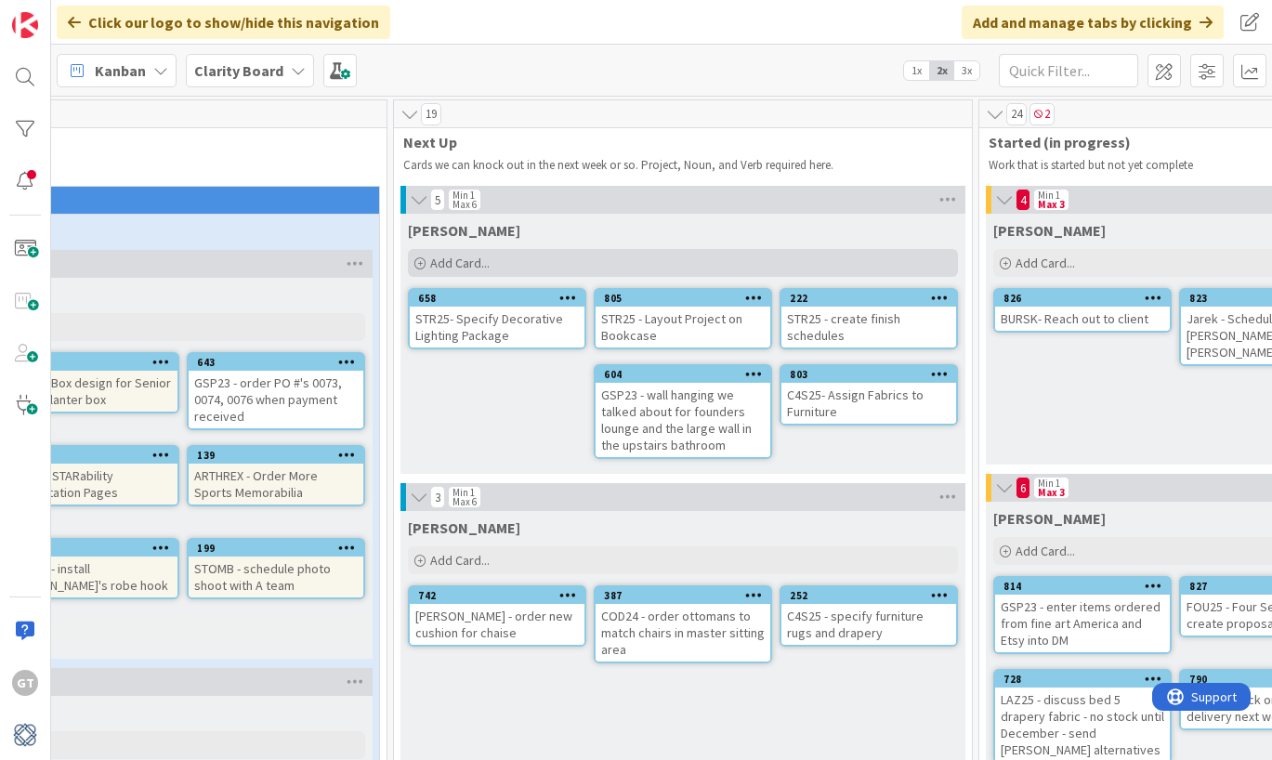
click at [420, 261] on icon at bounding box center [419, 263] width 11 height 11
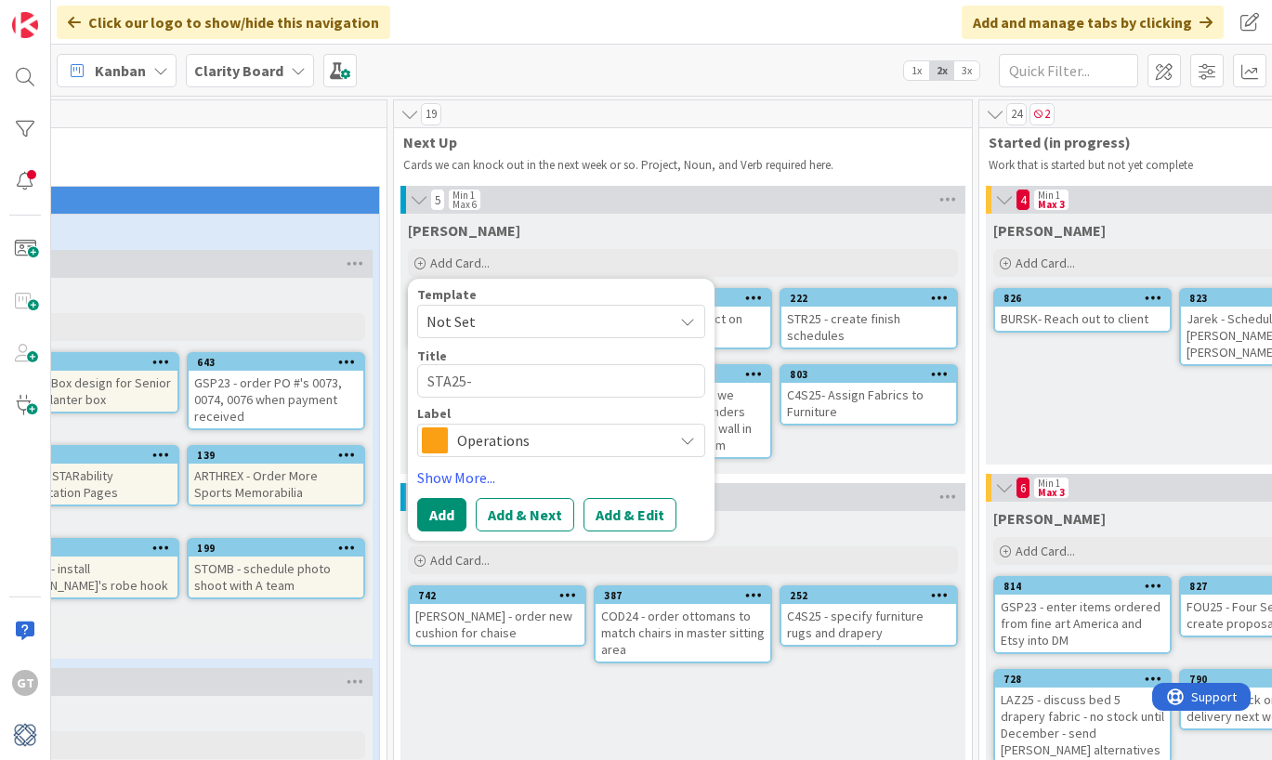
click at [633, 459] on div "Template Not Set Title 7 / 128 STA25- Label Operations Show More... Add Add & N…" at bounding box center [561, 409] width 288 height 243
click at [636, 451] on span "Operations" at bounding box center [560, 440] width 206 height 26
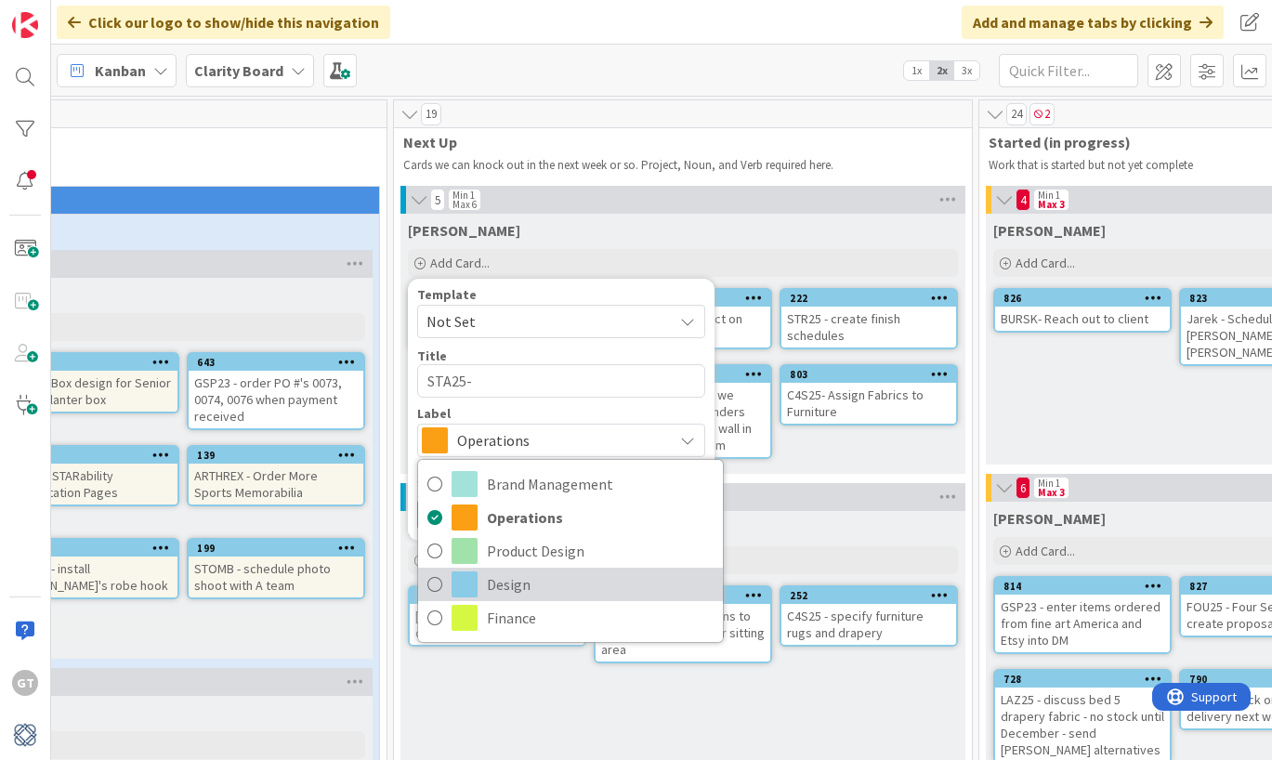
click at [525, 574] on span "Design" at bounding box center [600, 584] width 227 height 28
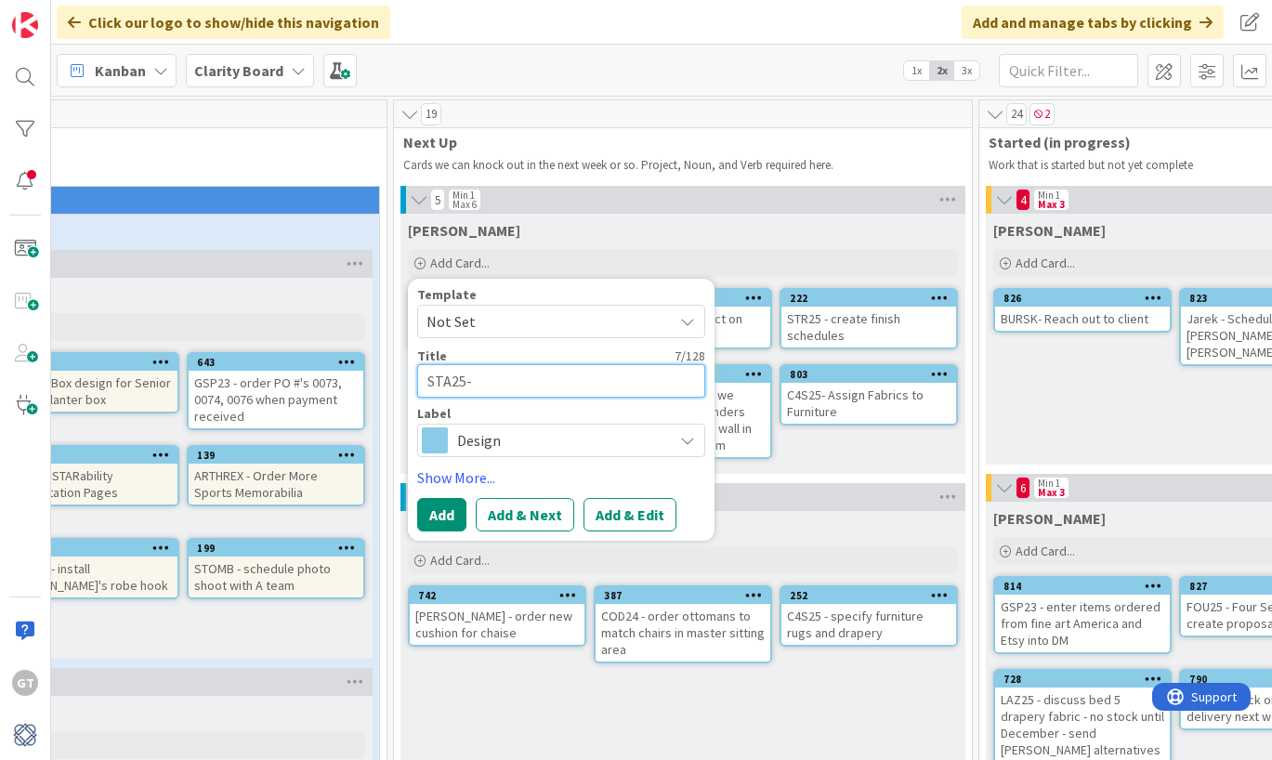
click at [494, 389] on textarea "STA25-" at bounding box center [561, 380] width 288 height 33
click at [448, 516] on button "Add" at bounding box center [441, 514] width 49 height 33
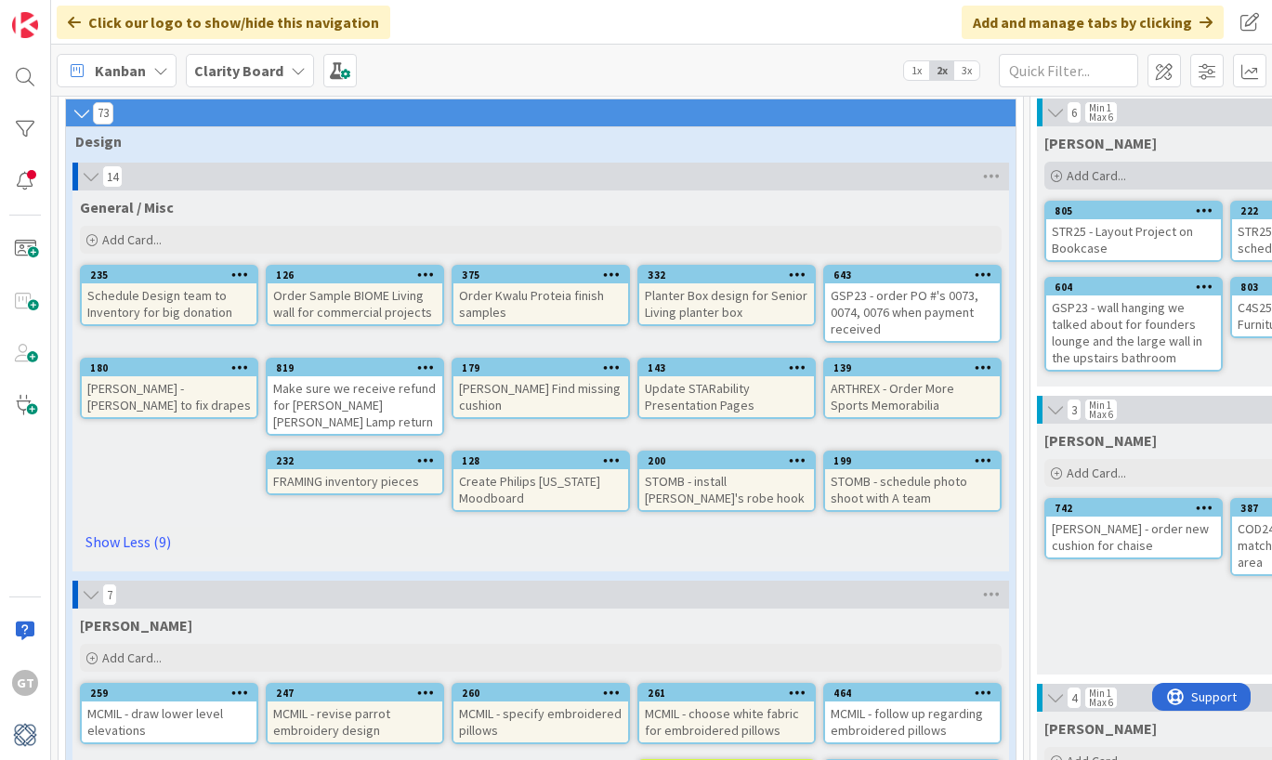
scroll to position [113, 0]
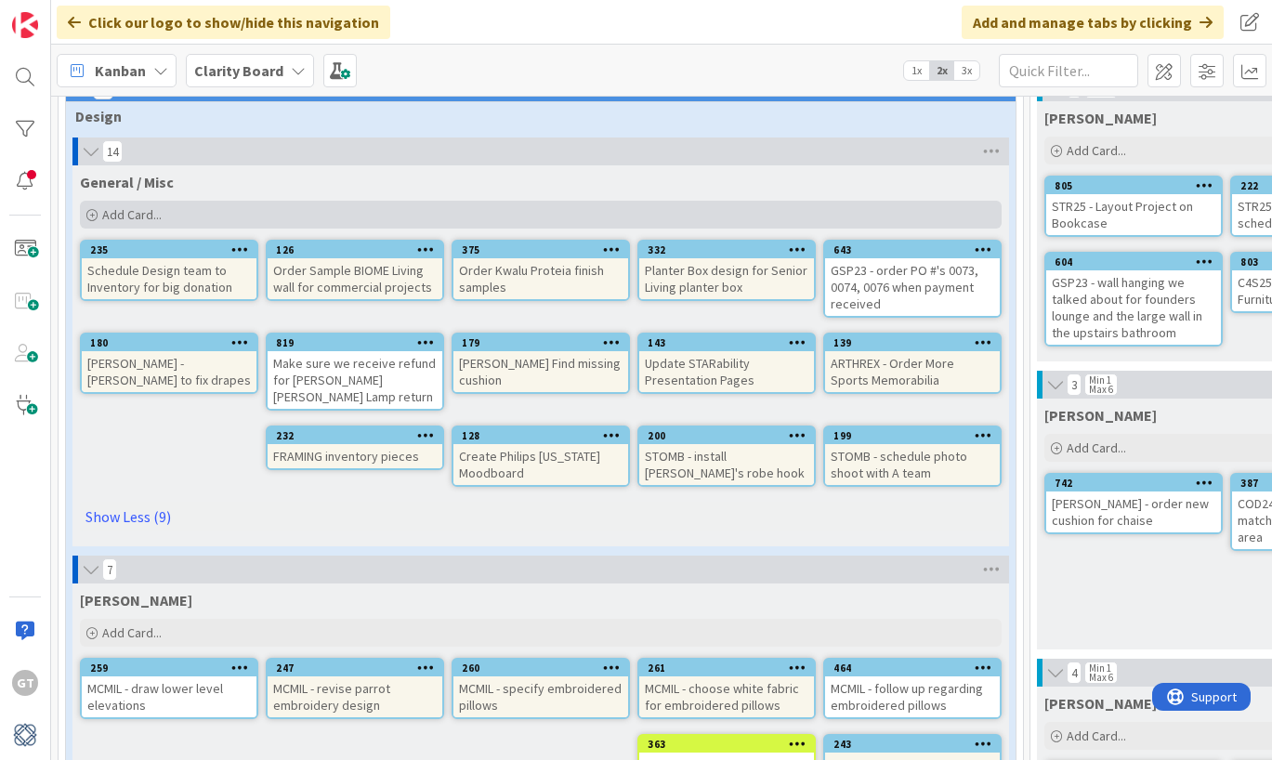
click at [91, 217] on icon at bounding box center [91, 215] width 11 height 11
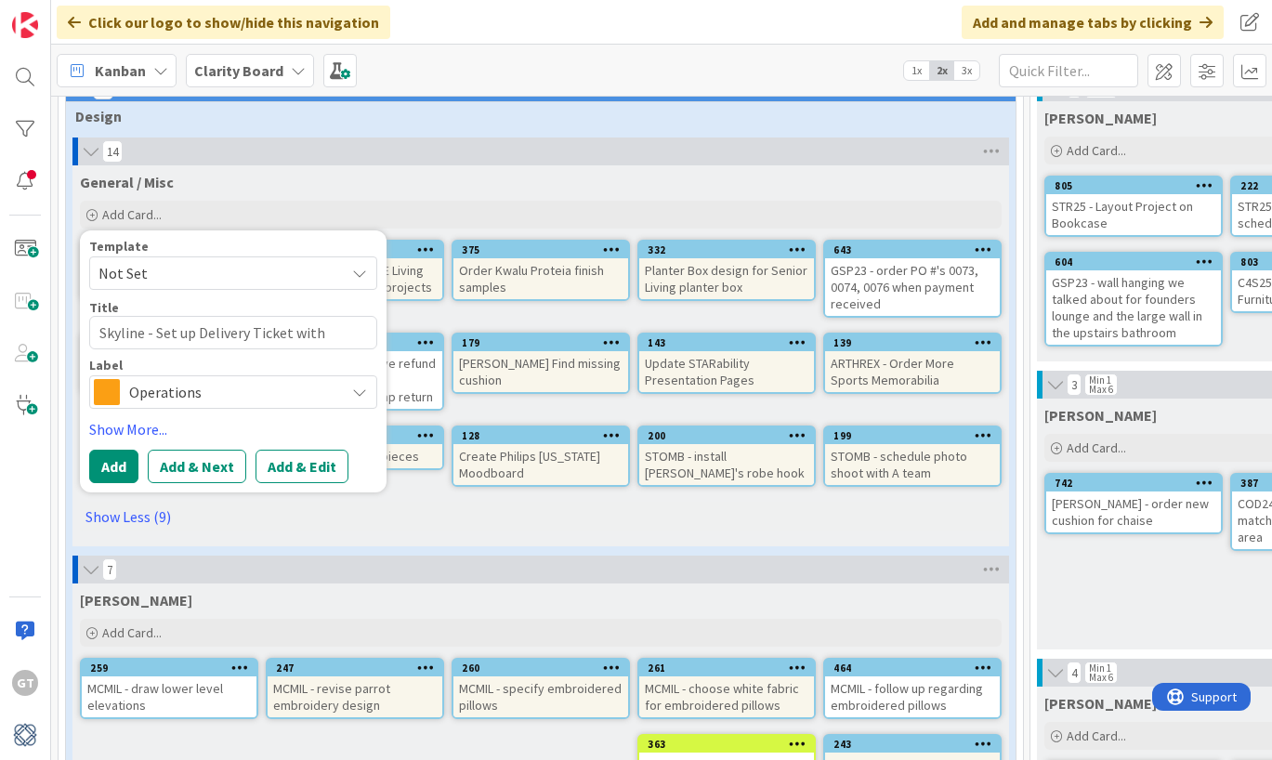
click at [231, 384] on span "Operations" at bounding box center [232, 392] width 206 height 26
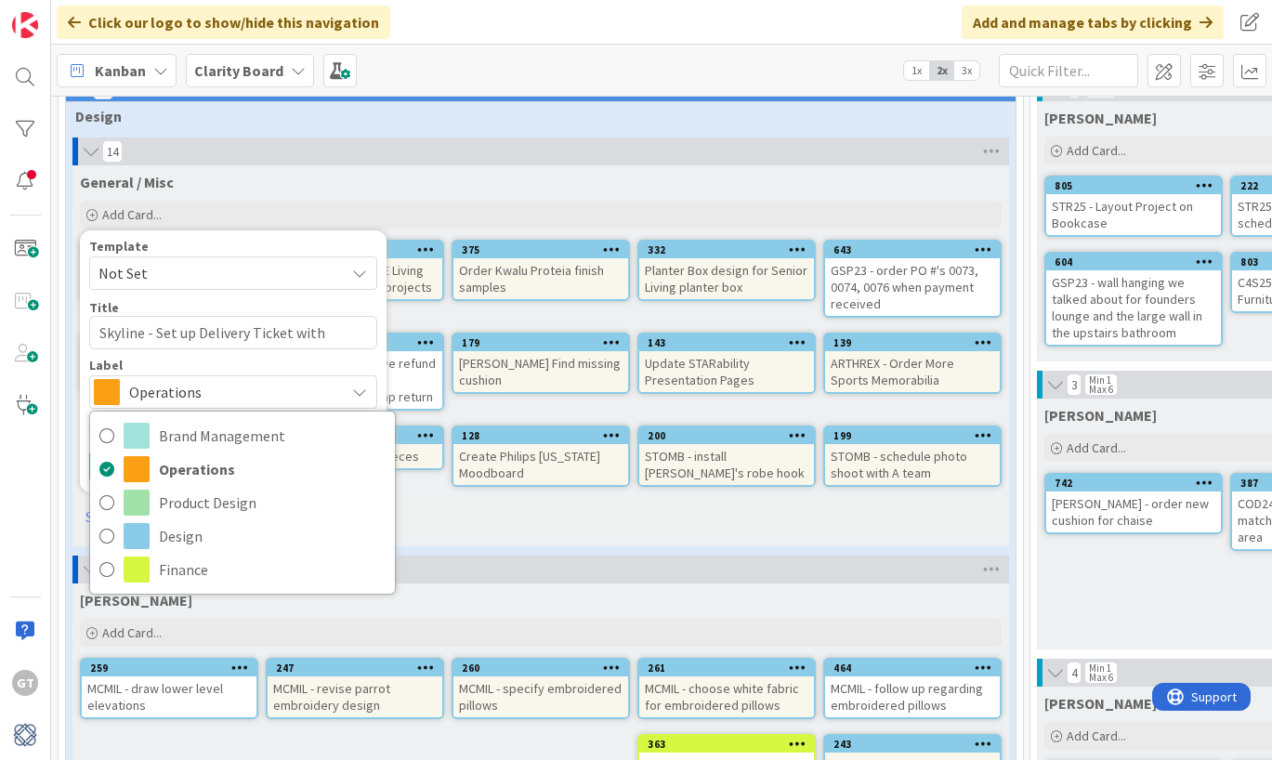
click at [224, 363] on div "Label" at bounding box center [233, 365] width 288 height 13
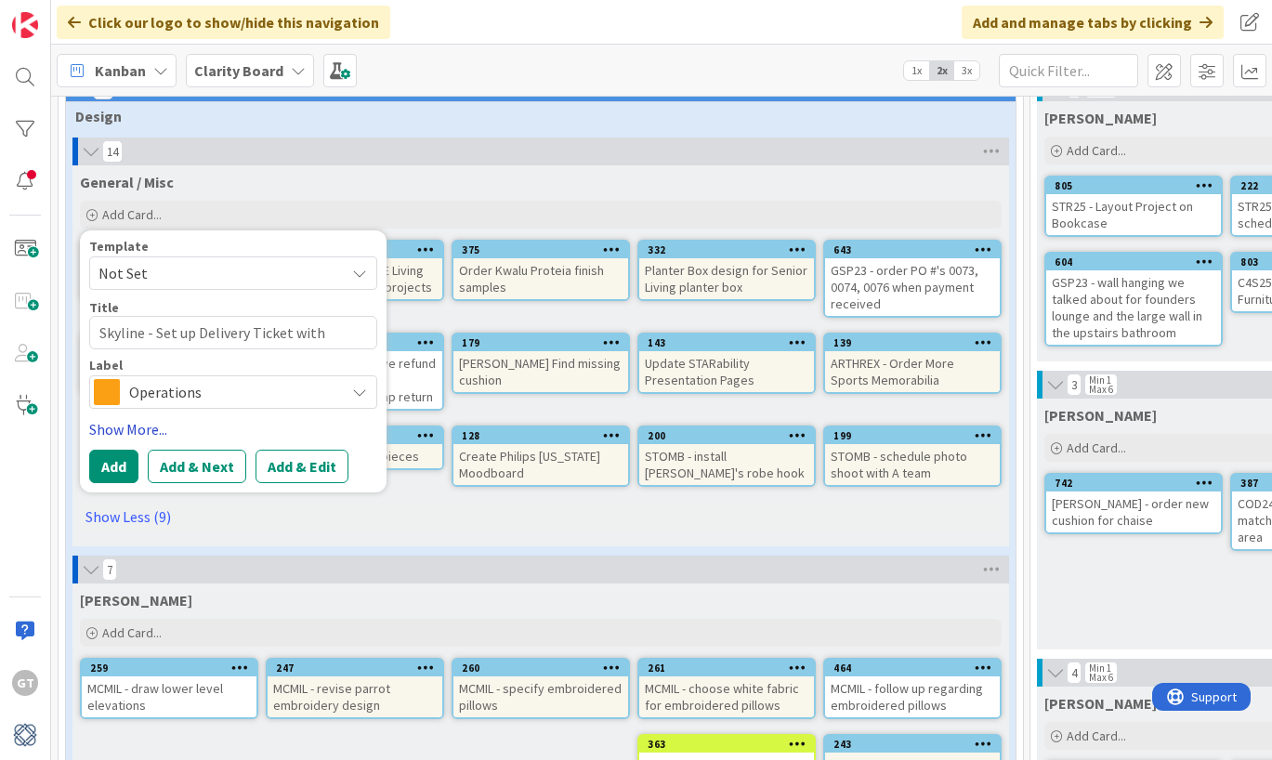
click at [128, 429] on link "Show More..." at bounding box center [233, 429] width 288 height 22
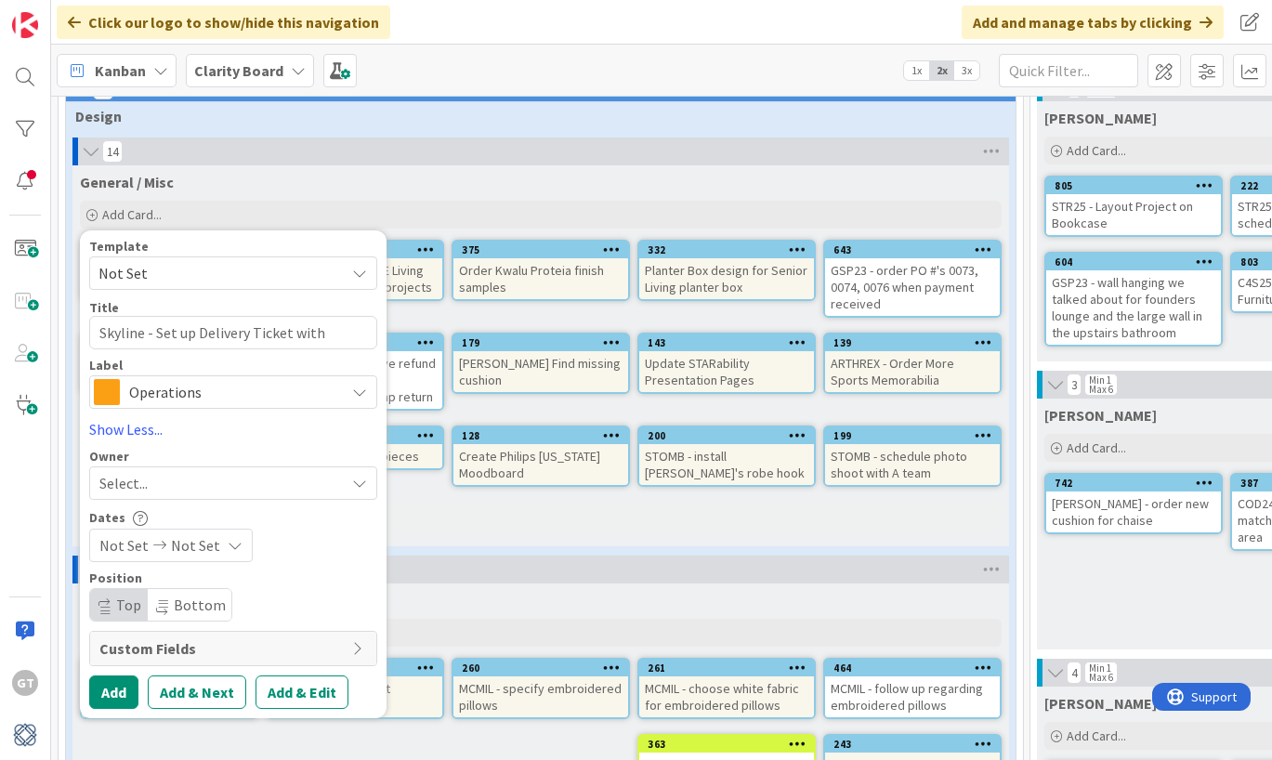
click at [158, 490] on div "Select..." at bounding box center [221, 483] width 245 height 22
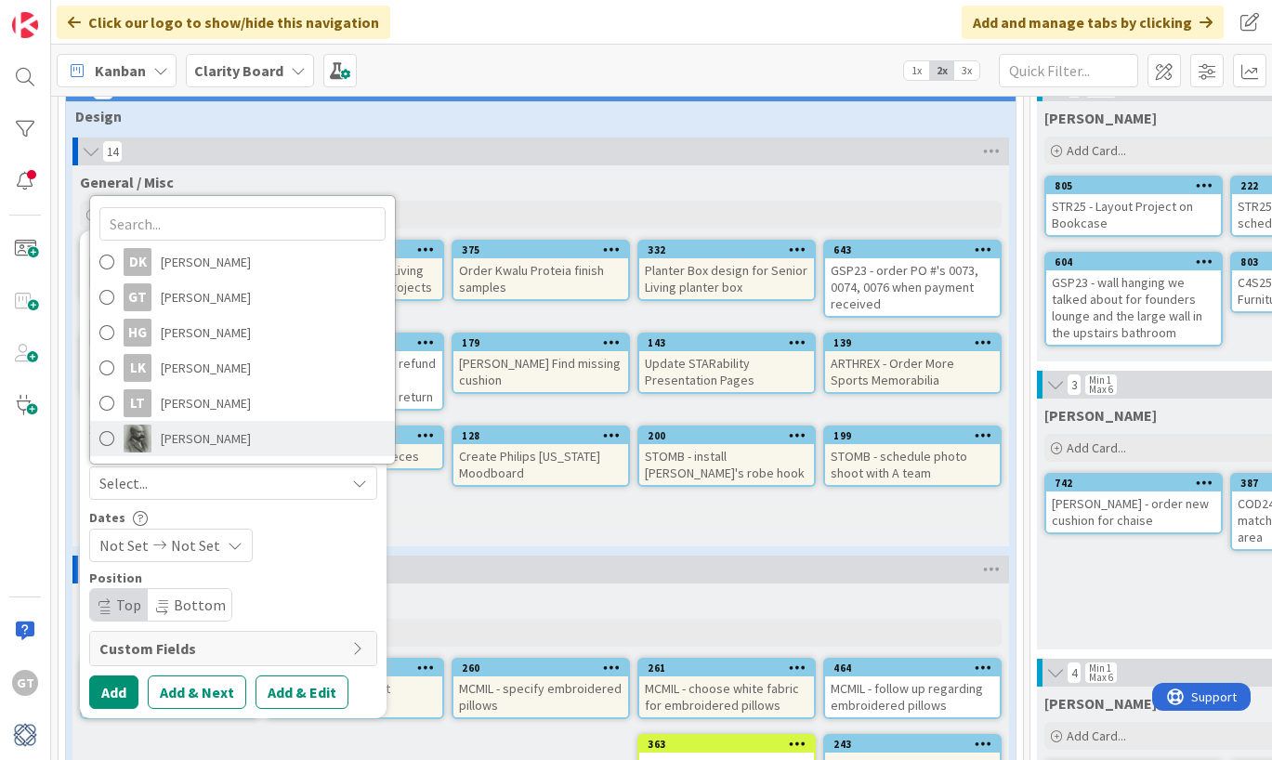
click at [148, 424] on link "[PERSON_NAME]" at bounding box center [242, 438] width 305 height 35
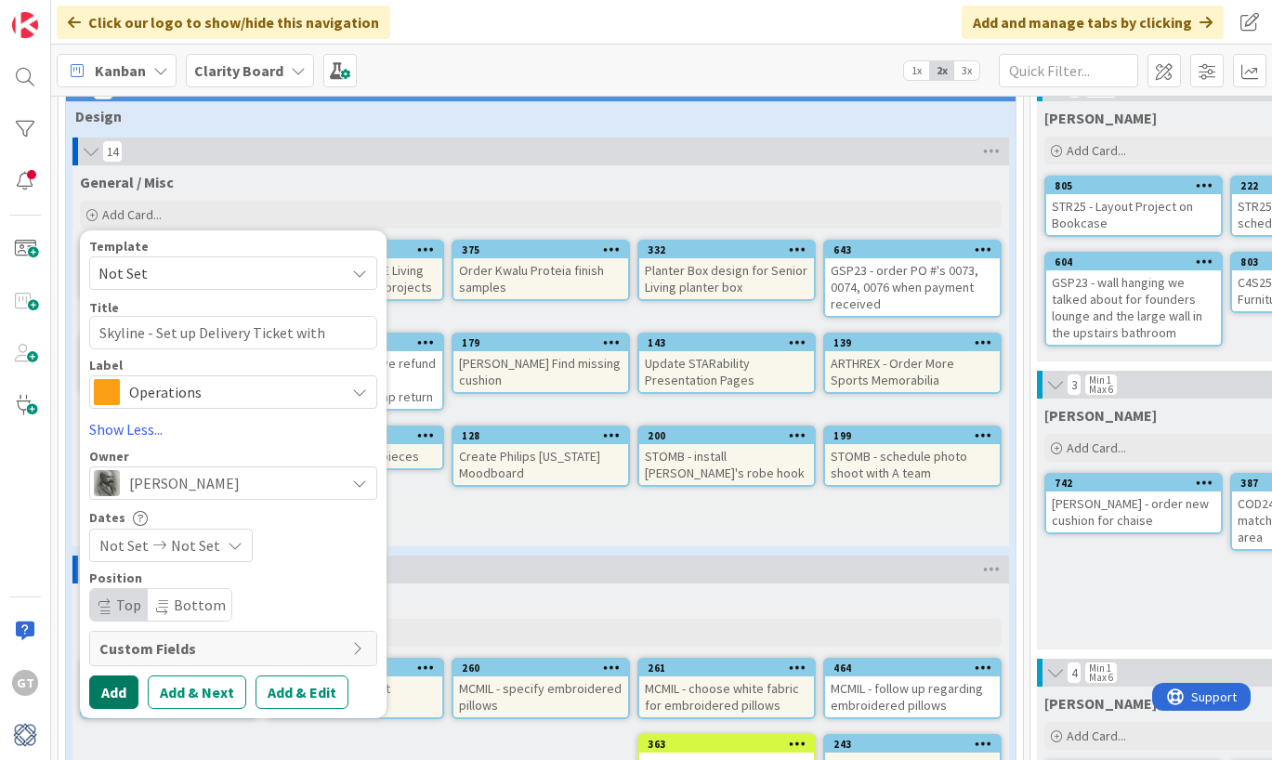
click at [120, 686] on button "Add" at bounding box center [113, 691] width 49 height 33
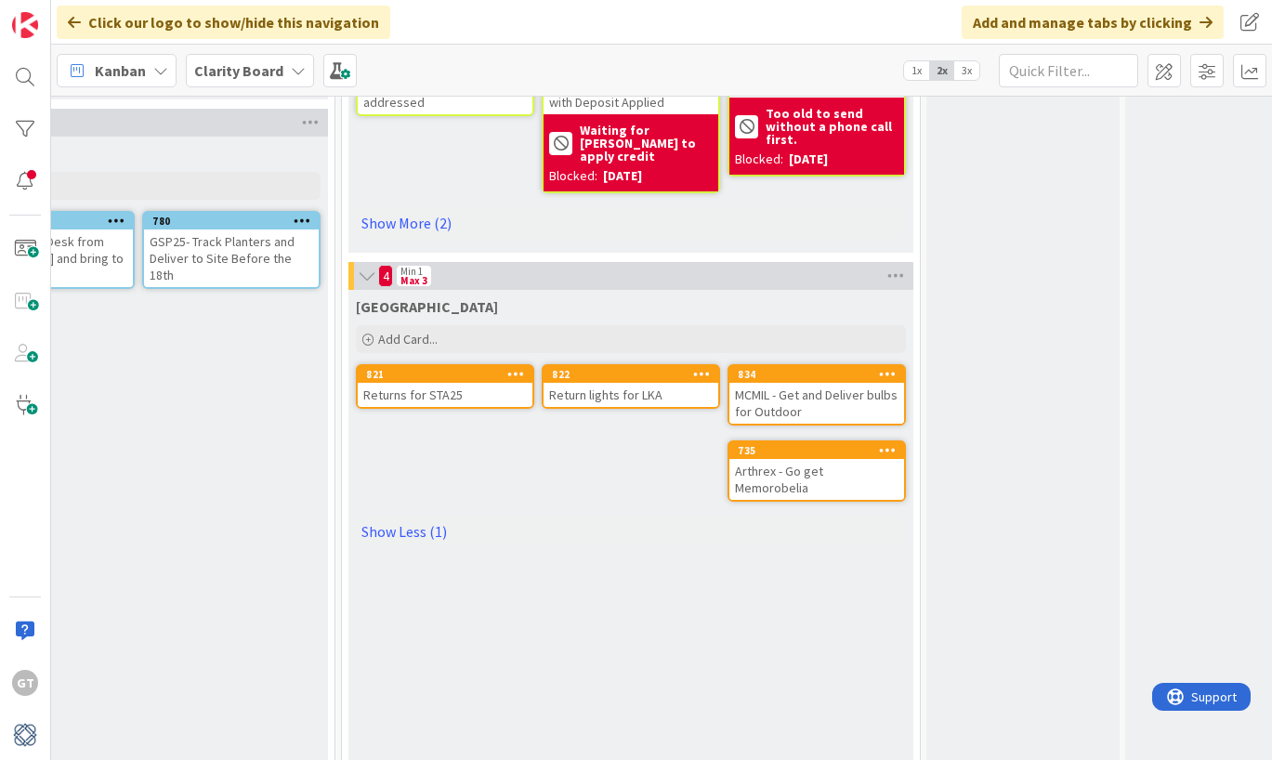
scroll to position [1529, 1273]
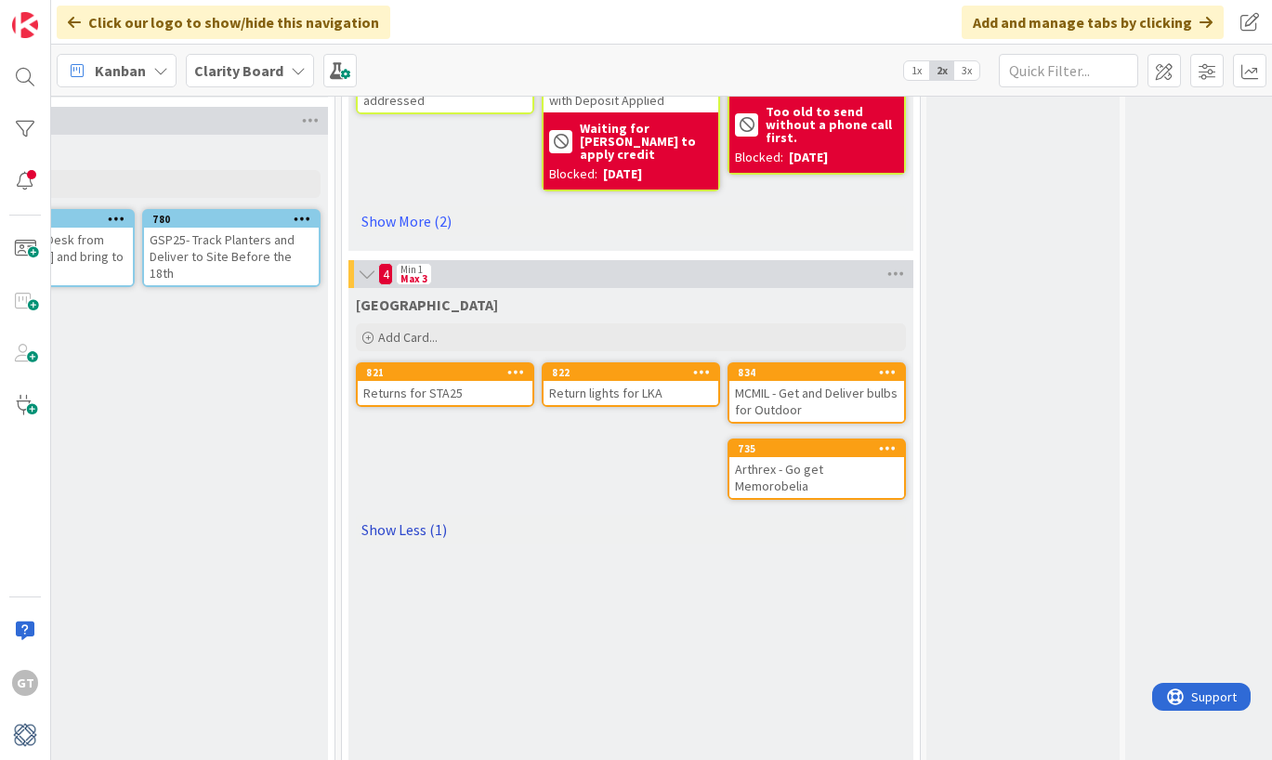
click at [404, 515] on link "Show Less (1)" at bounding box center [631, 530] width 550 height 30
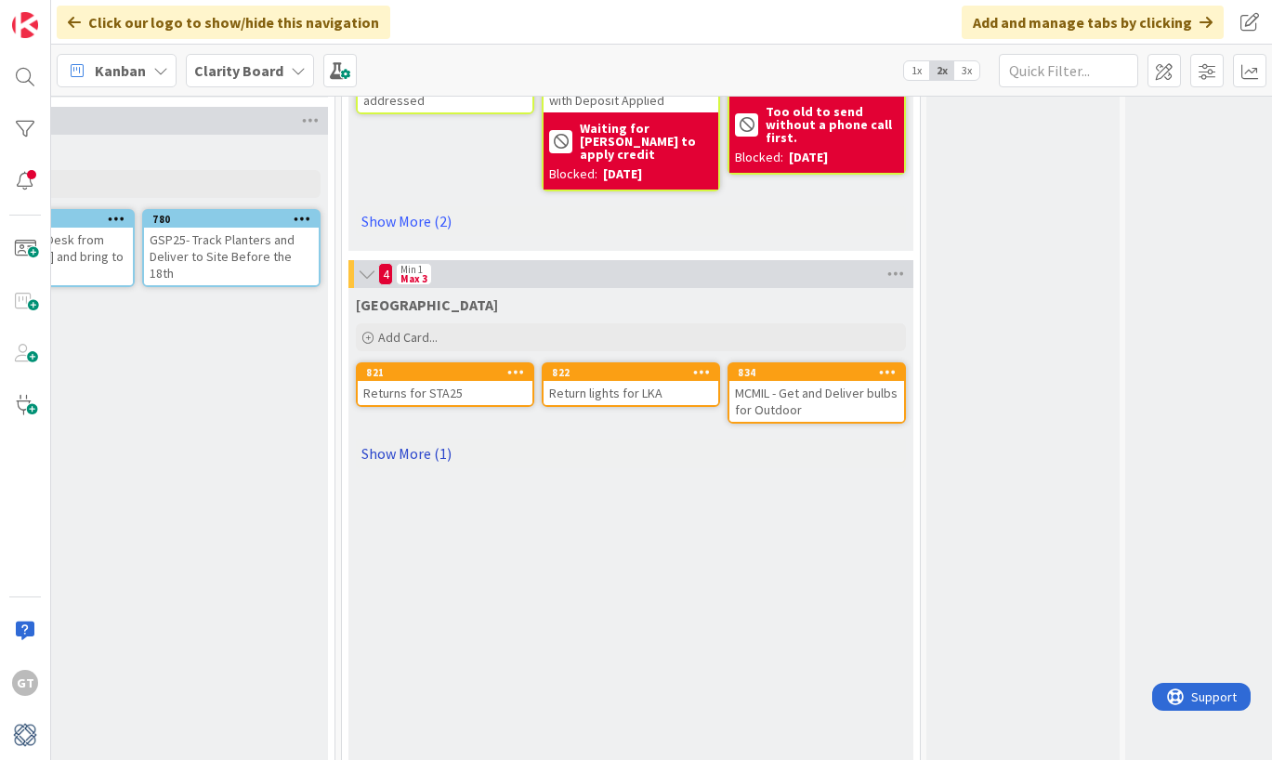
click at [416, 438] on link "Show More (1)" at bounding box center [631, 453] width 550 height 30
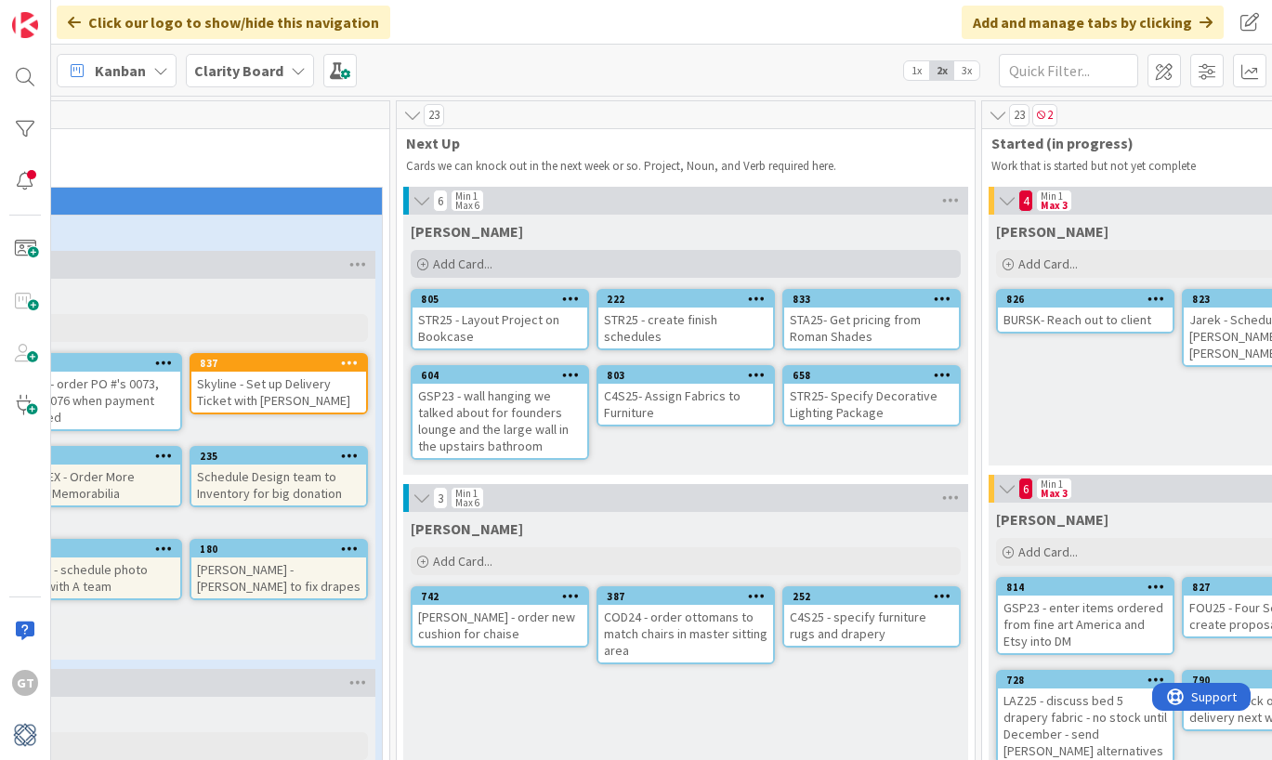
scroll to position [6, 627]
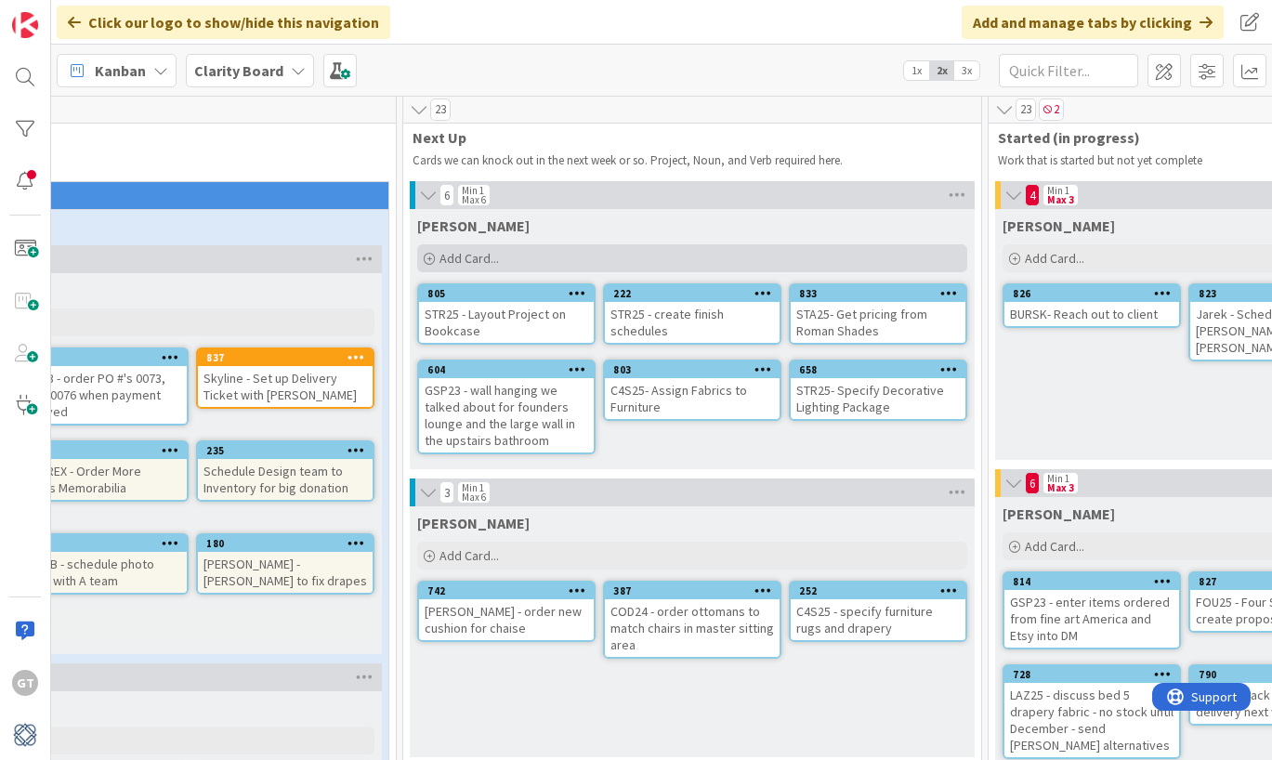
click at [468, 252] on span "Add Card..." at bounding box center [468, 258] width 59 height 17
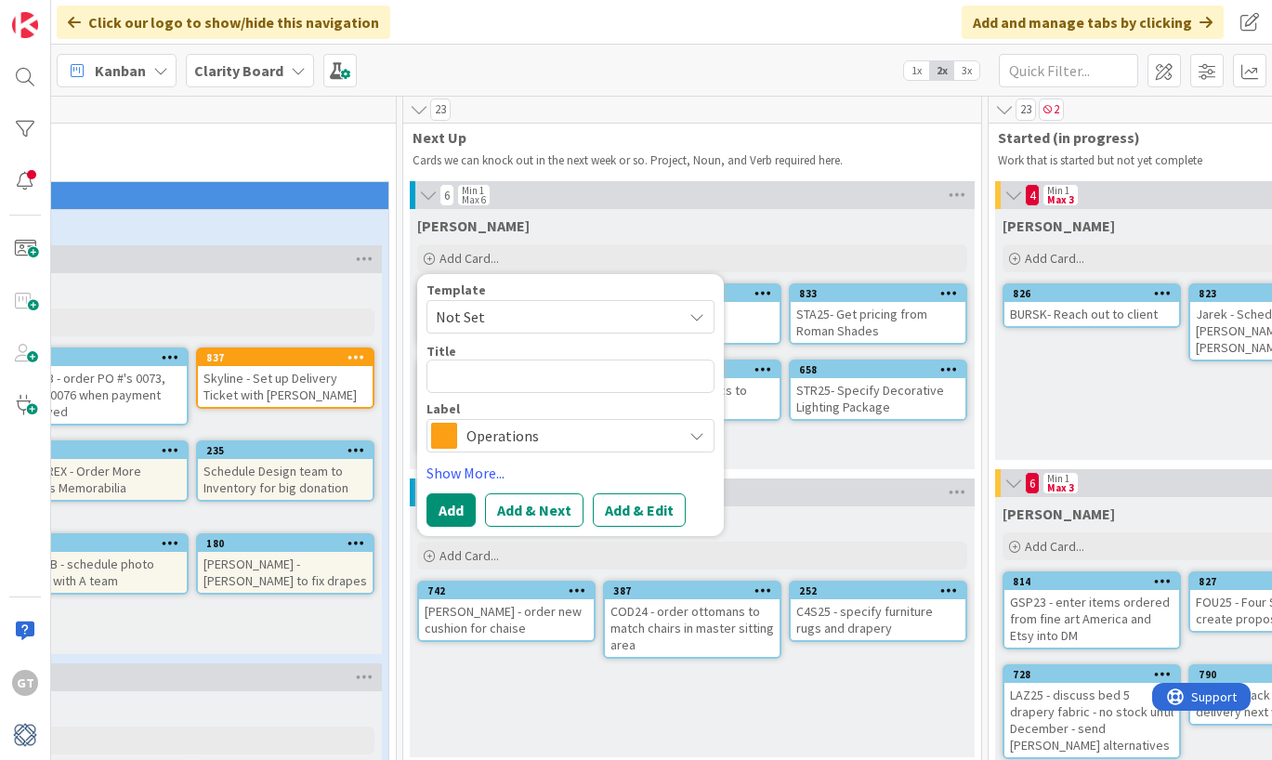
click at [510, 437] on span "Operations" at bounding box center [569, 436] width 206 height 26
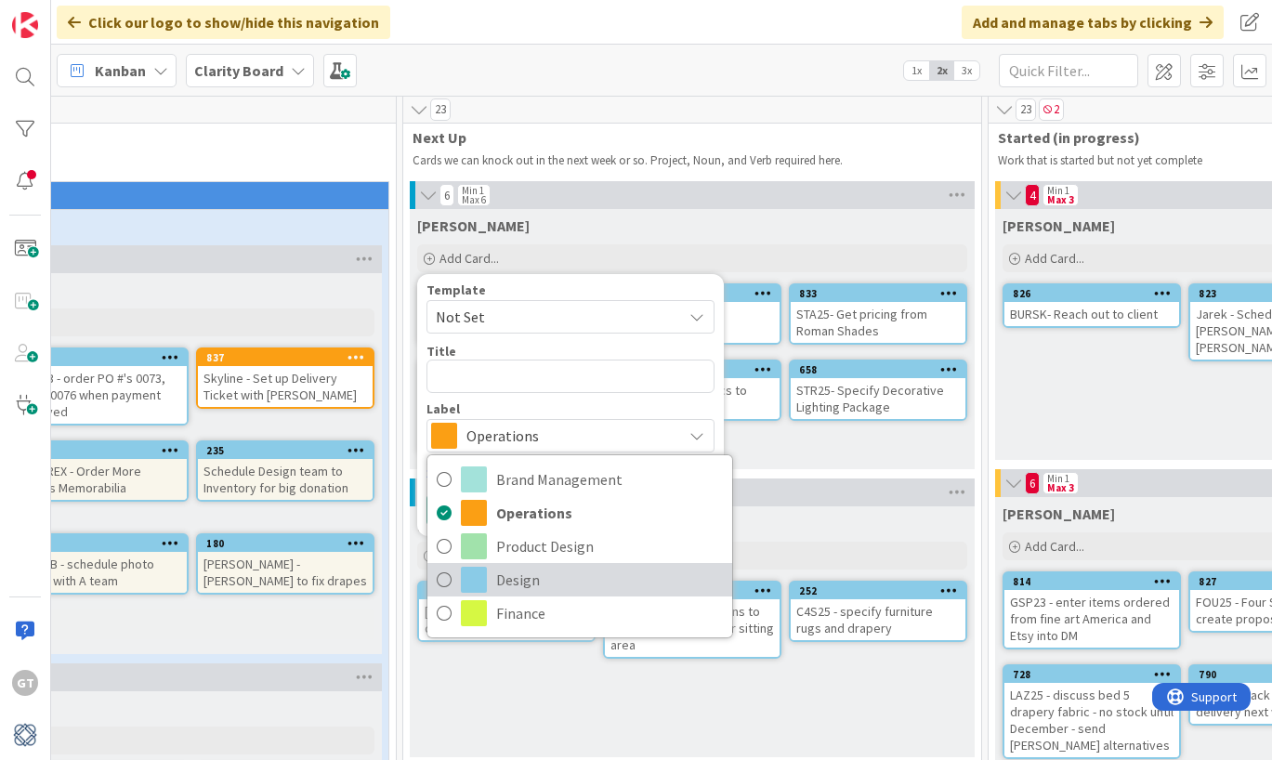
click at [498, 576] on span "Design" at bounding box center [609, 580] width 227 height 28
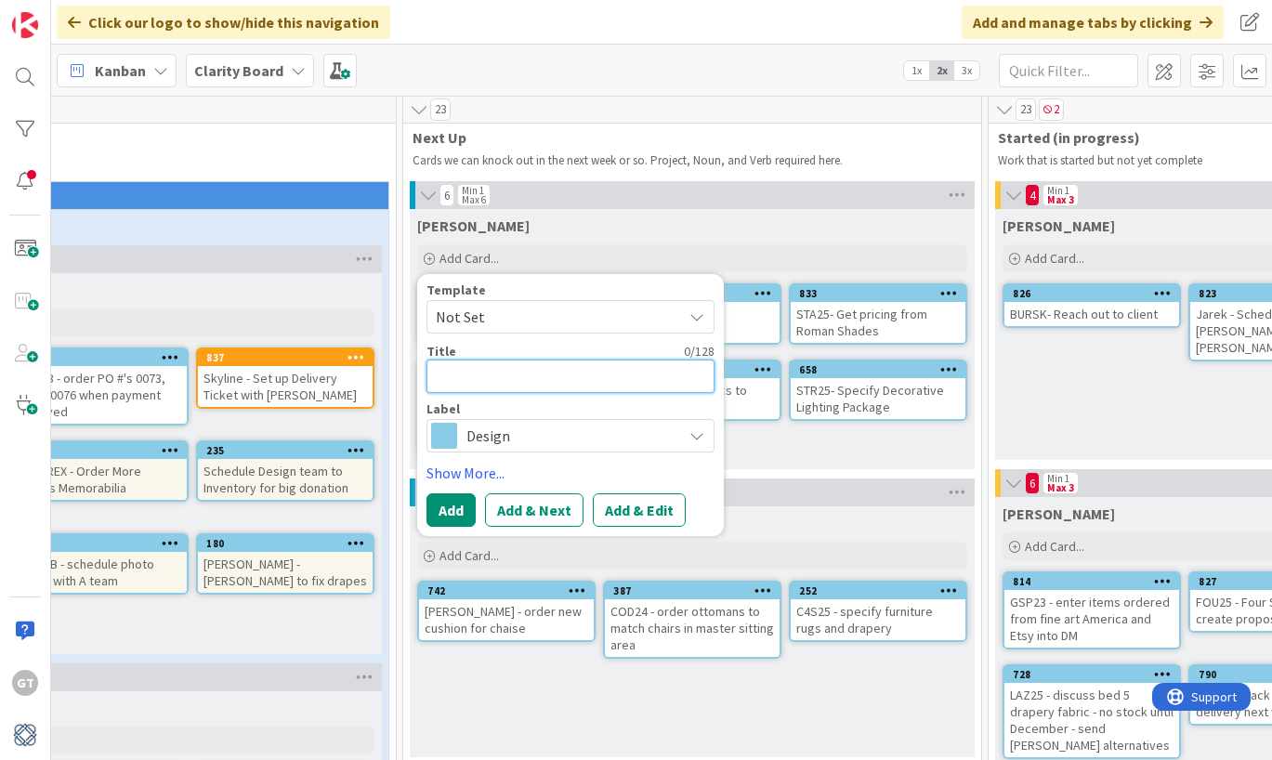
click at [510, 388] on textarea at bounding box center [570, 375] width 288 height 33
click at [456, 517] on button "Add" at bounding box center [450, 509] width 49 height 33
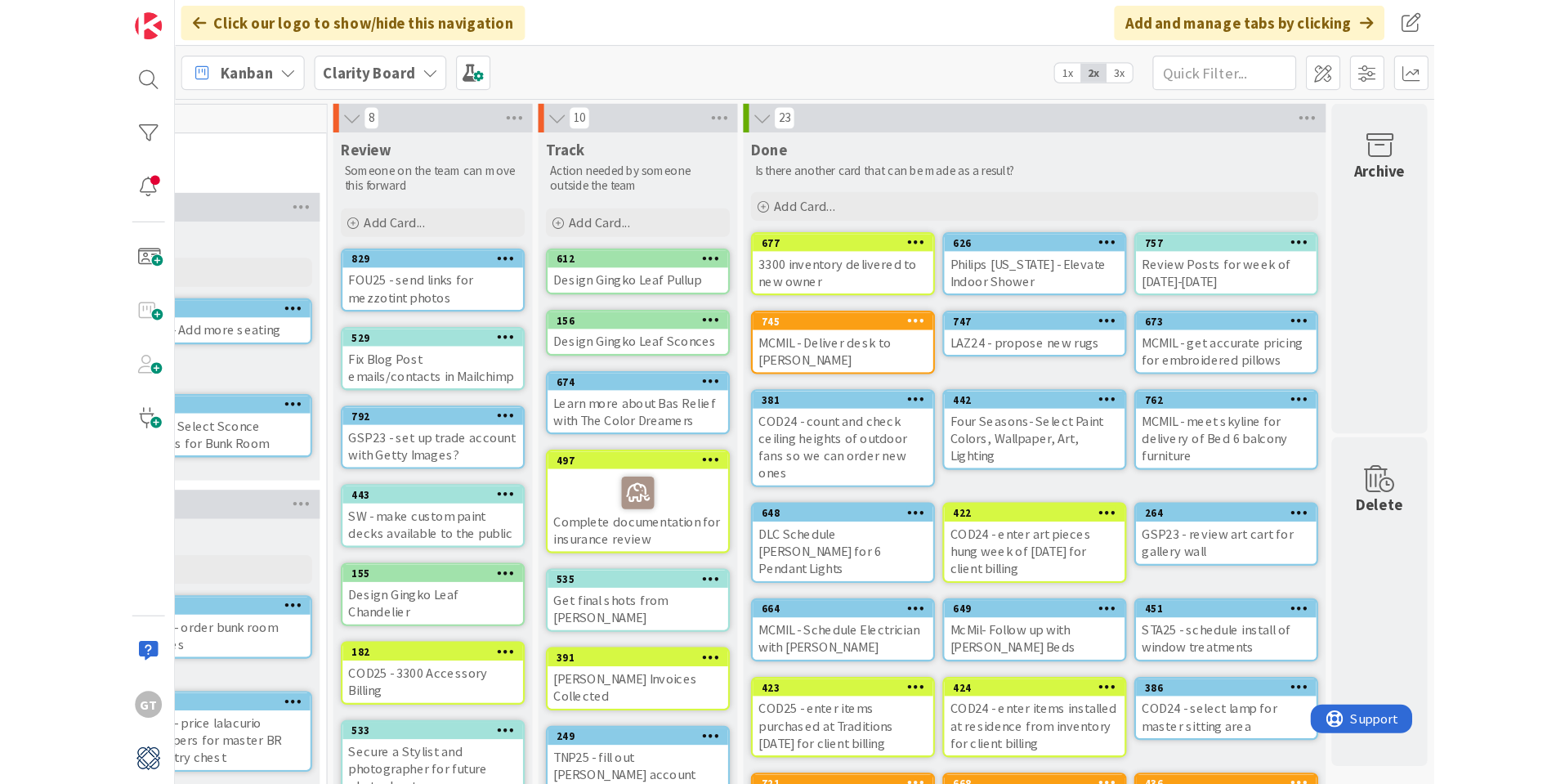
scroll to position [0, 1318]
